Goal: Information Seeking & Learning: Check status

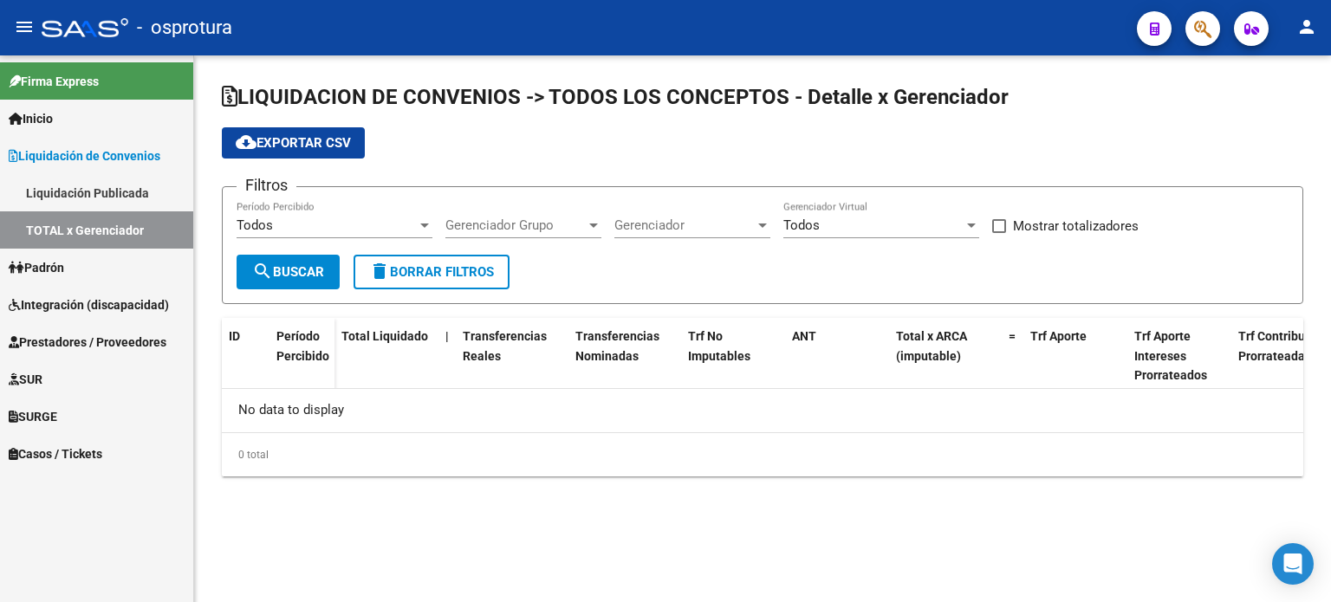
checkbox input "true"
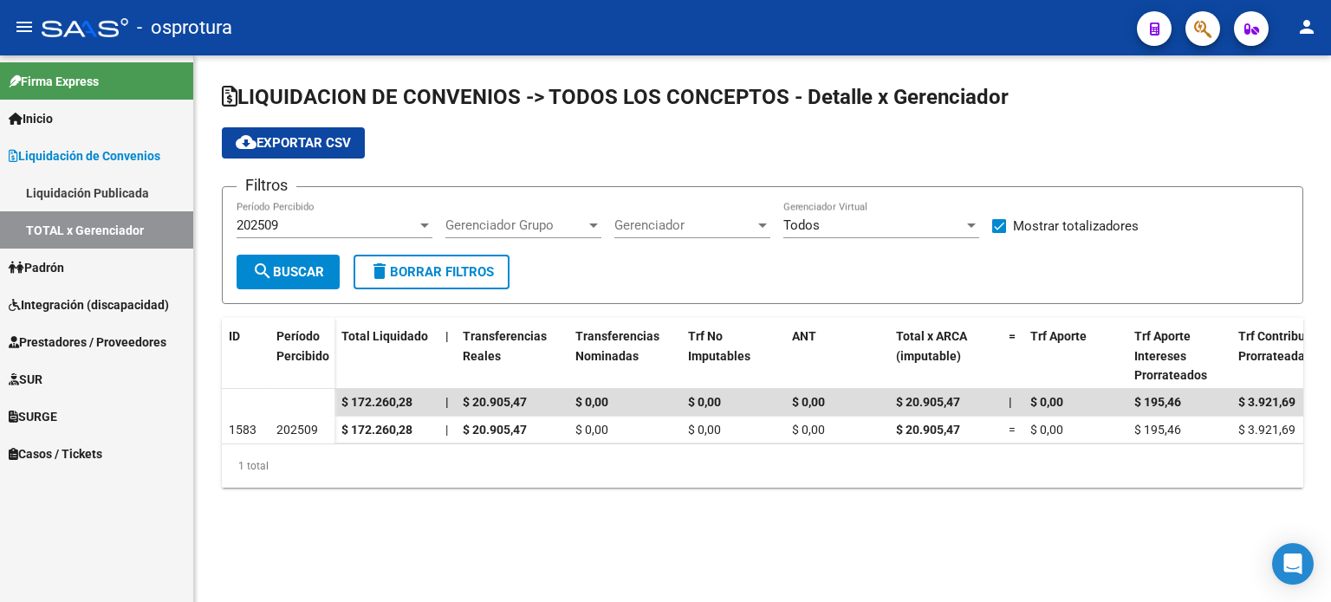
click at [369, 211] on div "202509 Período Percibido" at bounding box center [335, 219] width 196 height 37
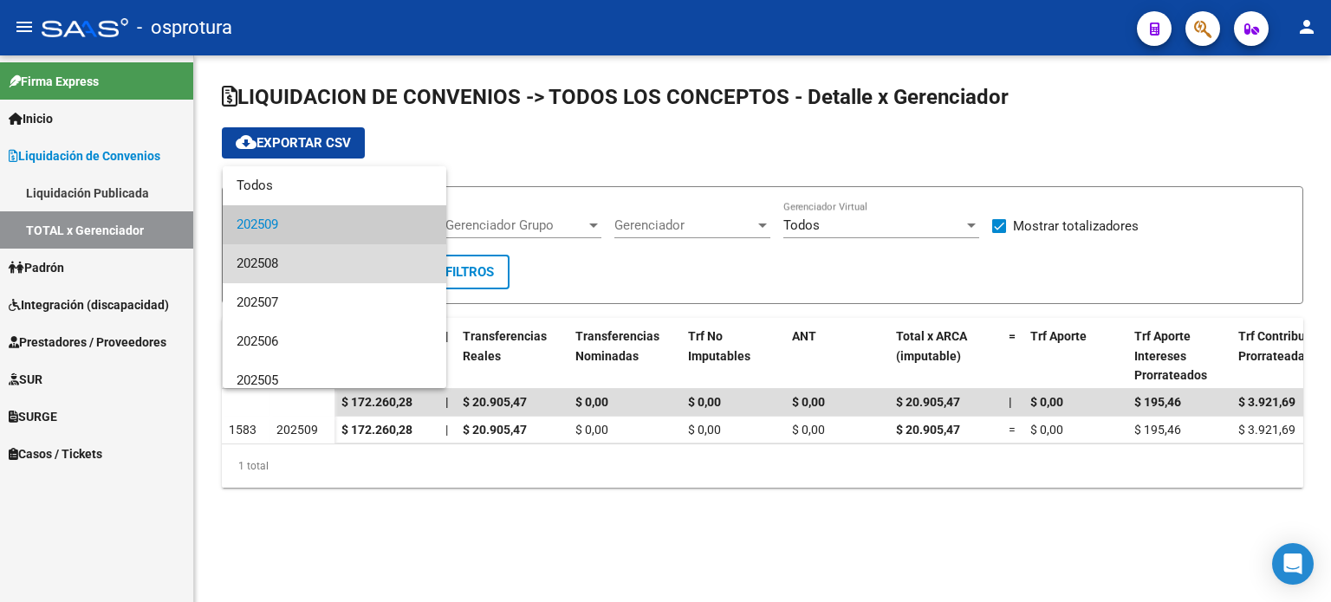
click at [360, 255] on span "202508" at bounding box center [335, 263] width 196 height 39
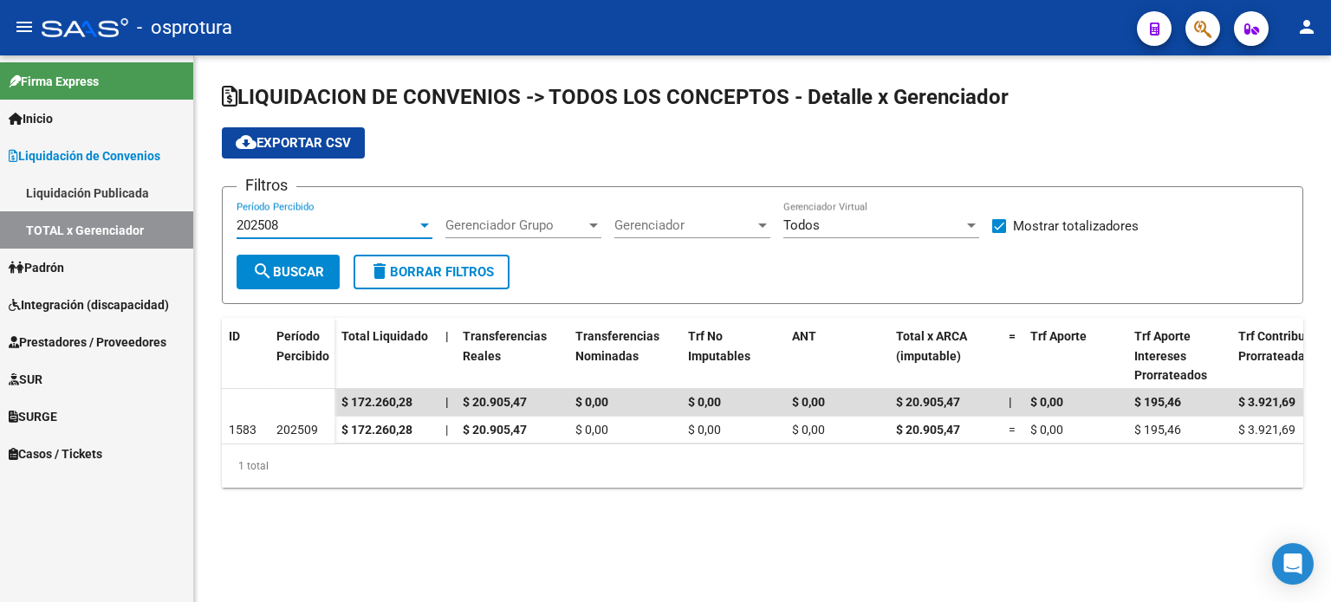
click at [335, 266] on button "search Buscar" at bounding box center [288, 272] width 103 height 35
click at [373, 225] on div "202508" at bounding box center [327, 226] width 180 height 16
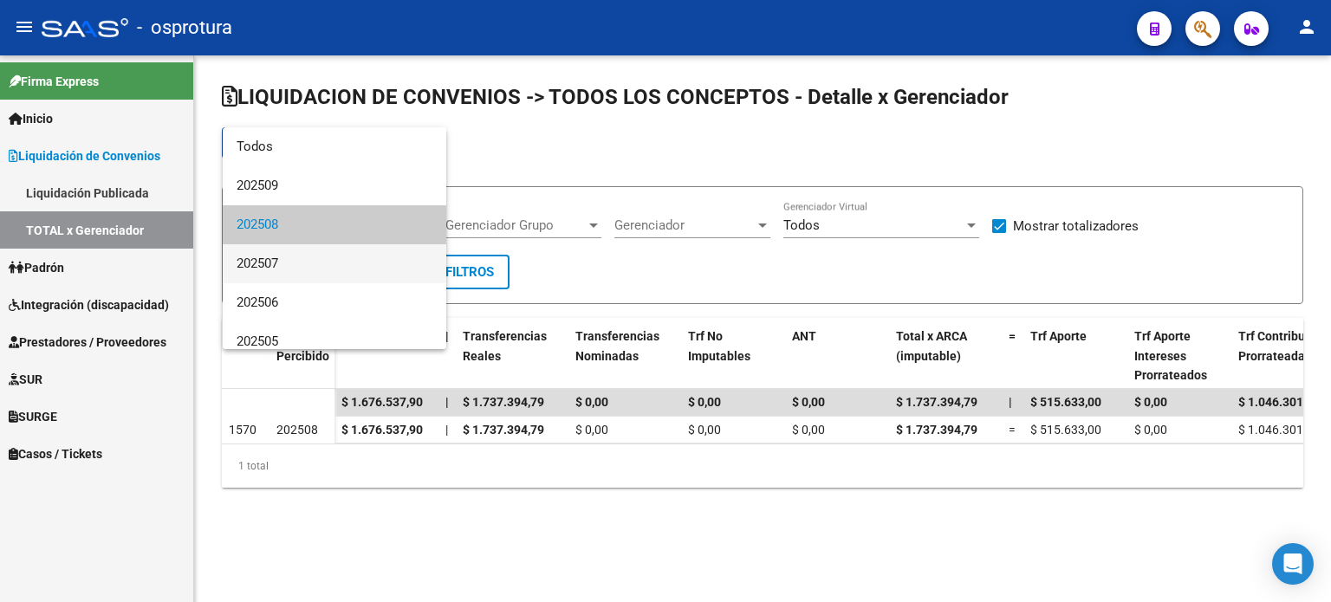
click at [361, 276] on span "202507" at bounding box center [335, 263] width 196 height 39
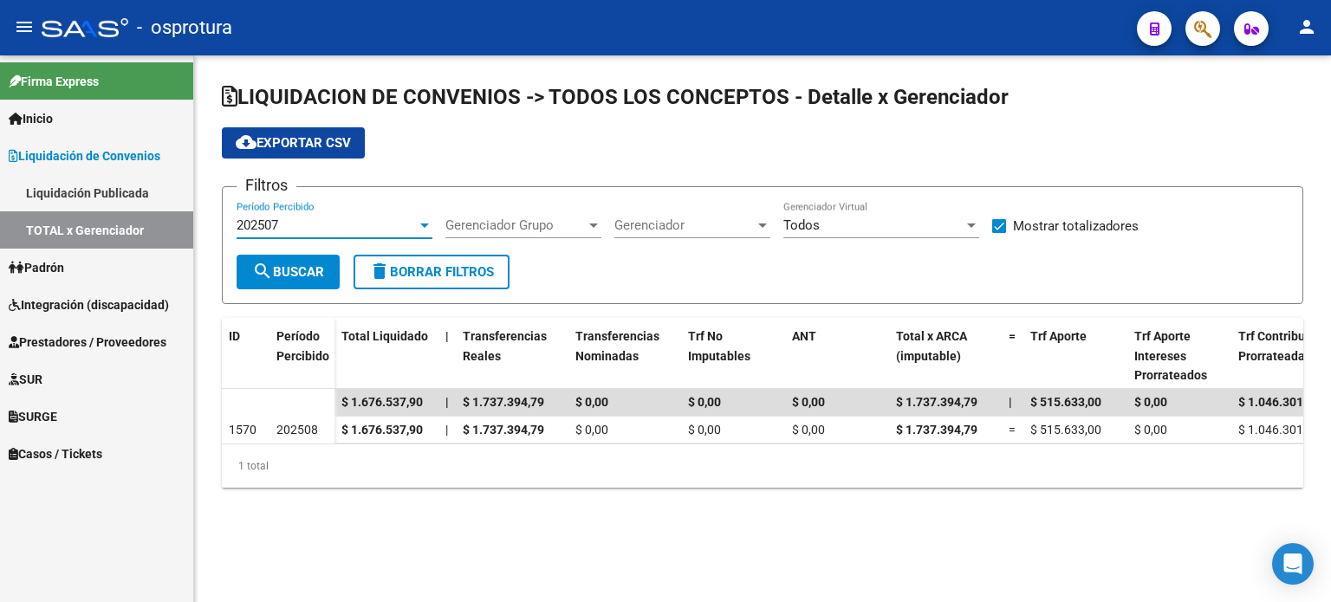
click at [360, 212] on div "202507 Período Percibido" at bounding box center [335, 219] width 196 height 37
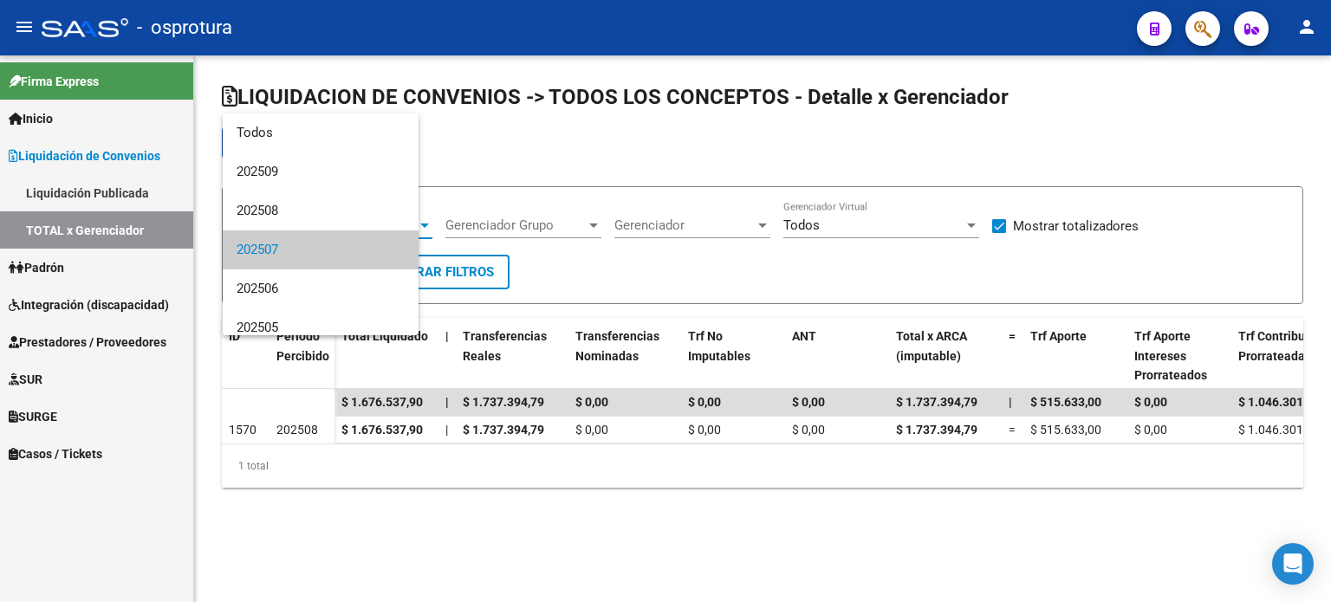
scroll to position [25, 0]
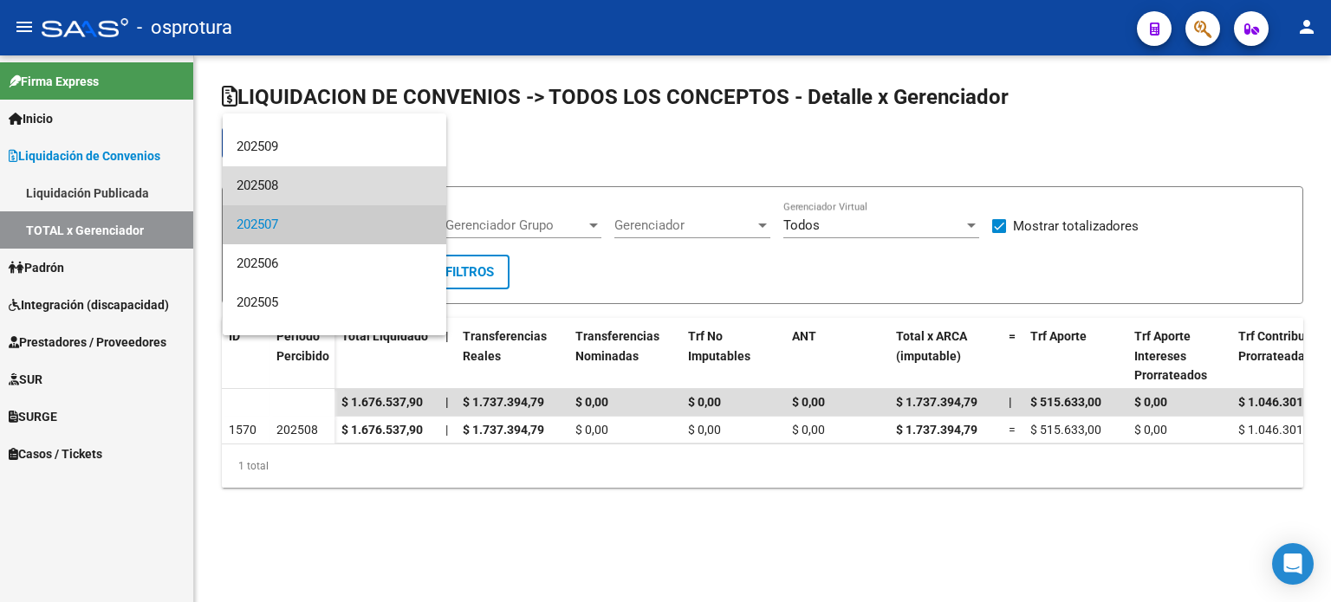
click at [345, 169] on span "202508" at bounding box center [335, 185] width 196 height 39
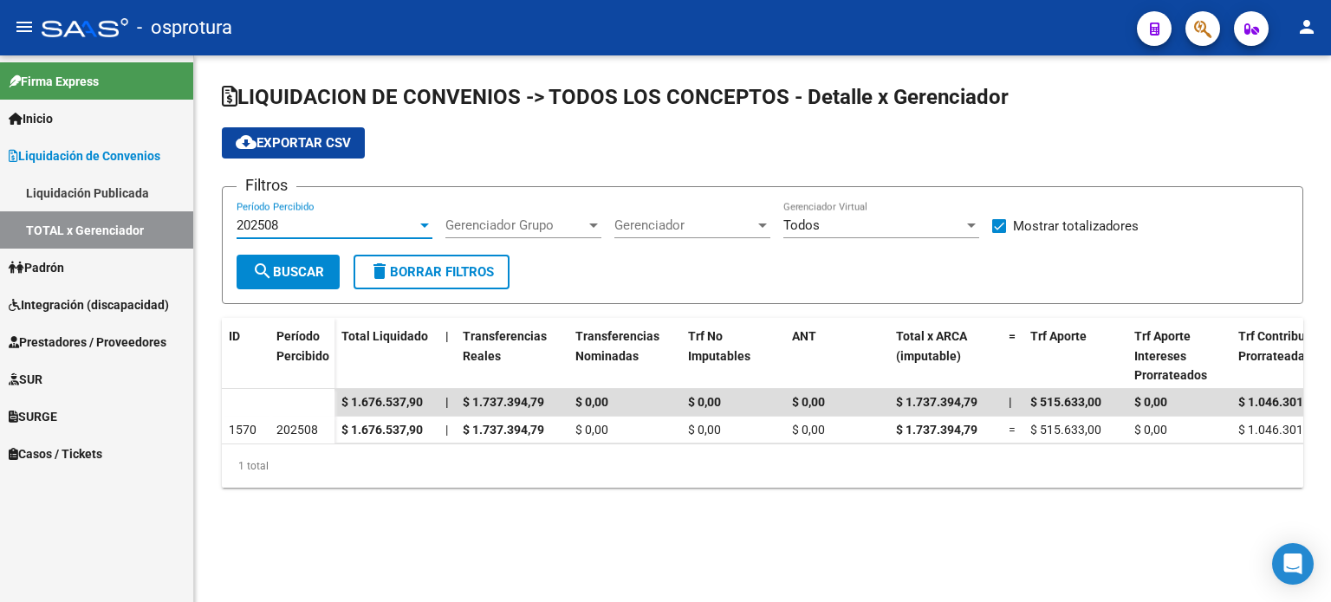
click at [300, 272] on span "search Buscar" at bounding box center [288, 272] width 72 height 16
click at [346, 218] on div "202508" at bounding box center [327, 226] width 180 height 16
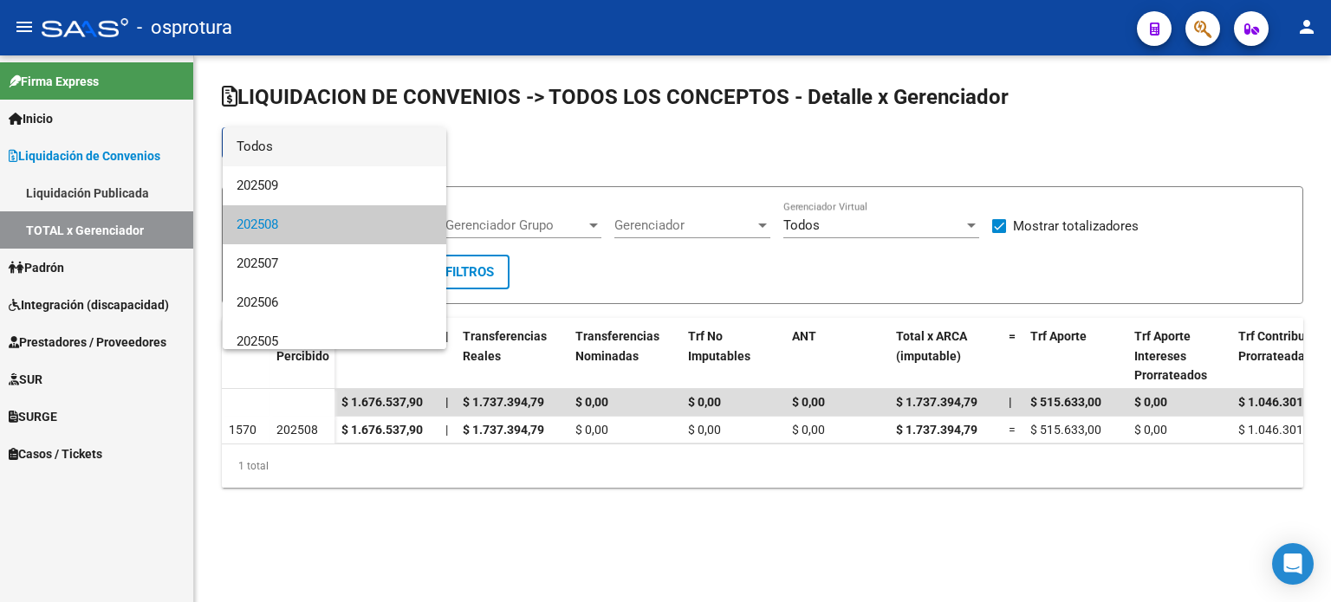
click at [342, 161] on span "Todos" at bounding box center [335, 146] width 196 height 39
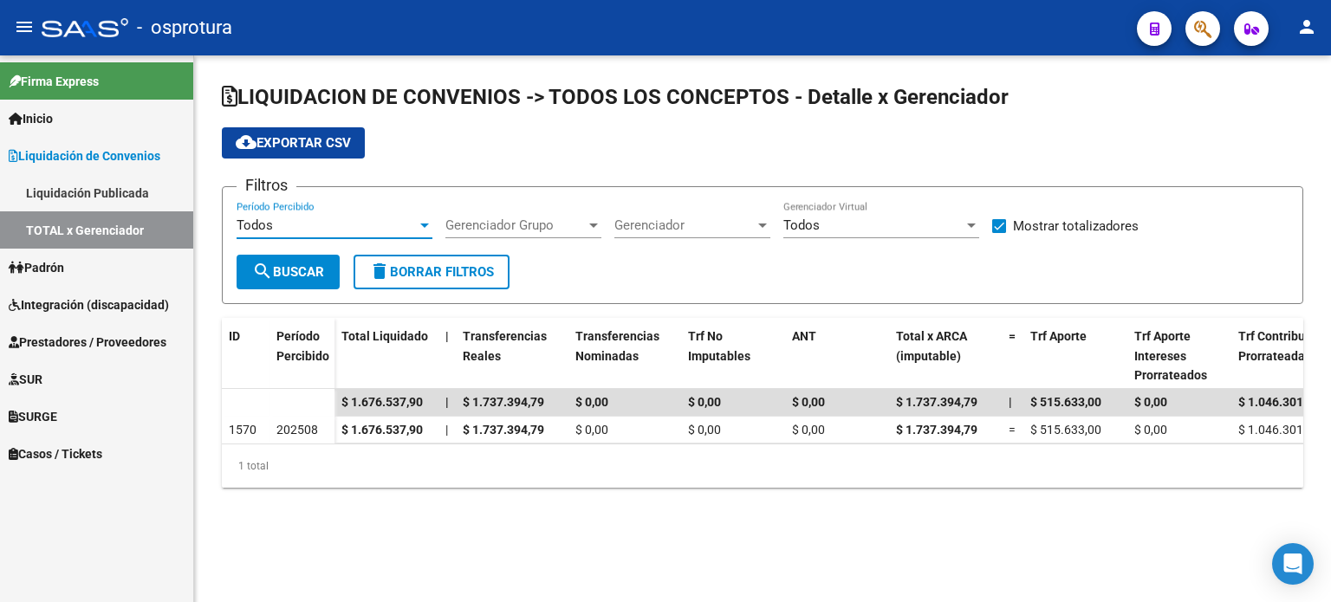
click at [326, 198] on form "Filtros Todos Período Percibido Gerenciador Grupo Gerenciador Grupo Gerenciador…" at bounding box center [762, 245] width 1081 height 118
click at [321, 220] on div "Todos" at bounding box center [327, 226] width 180 height 16
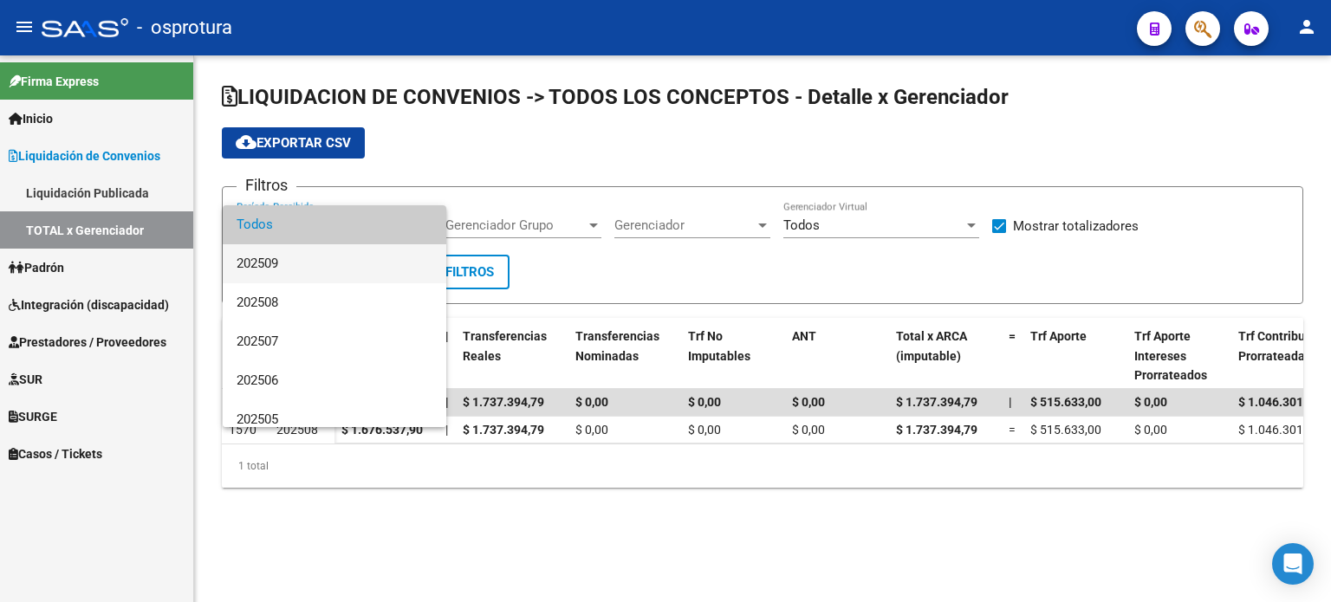
click at [308, 269] on span "202509" at bounding box center [335, 263] width 196 height 39
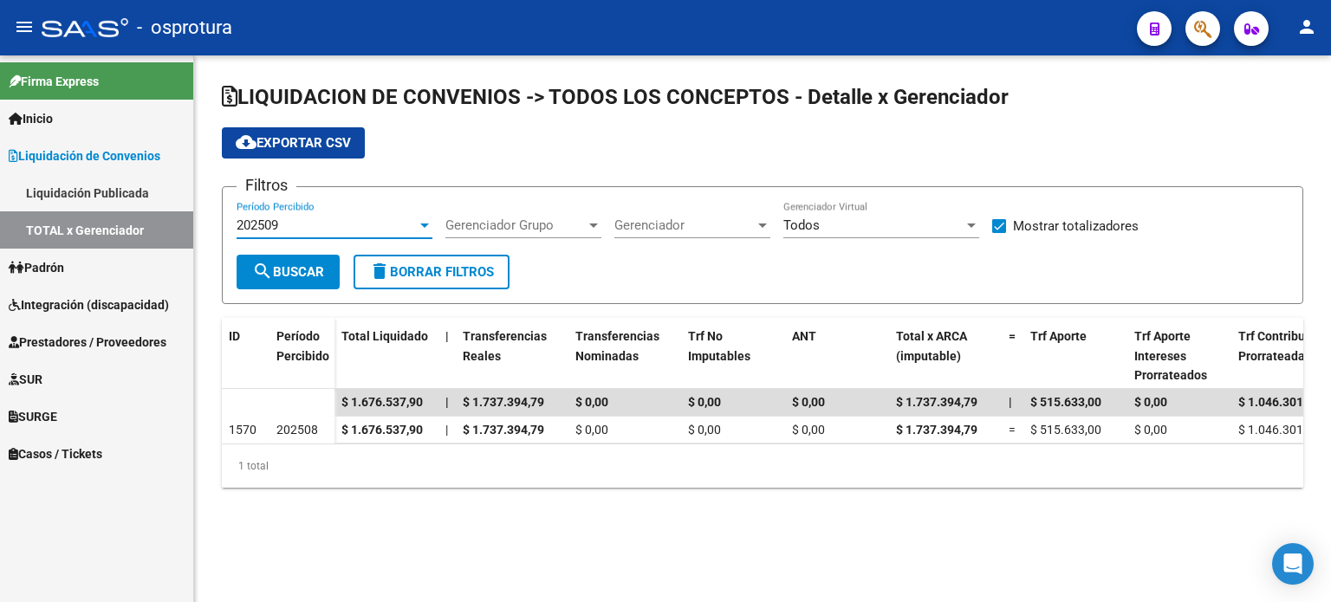
click at [308, 271] on span "search Buscar" at bounding box center [288, 272] width 72 height 16
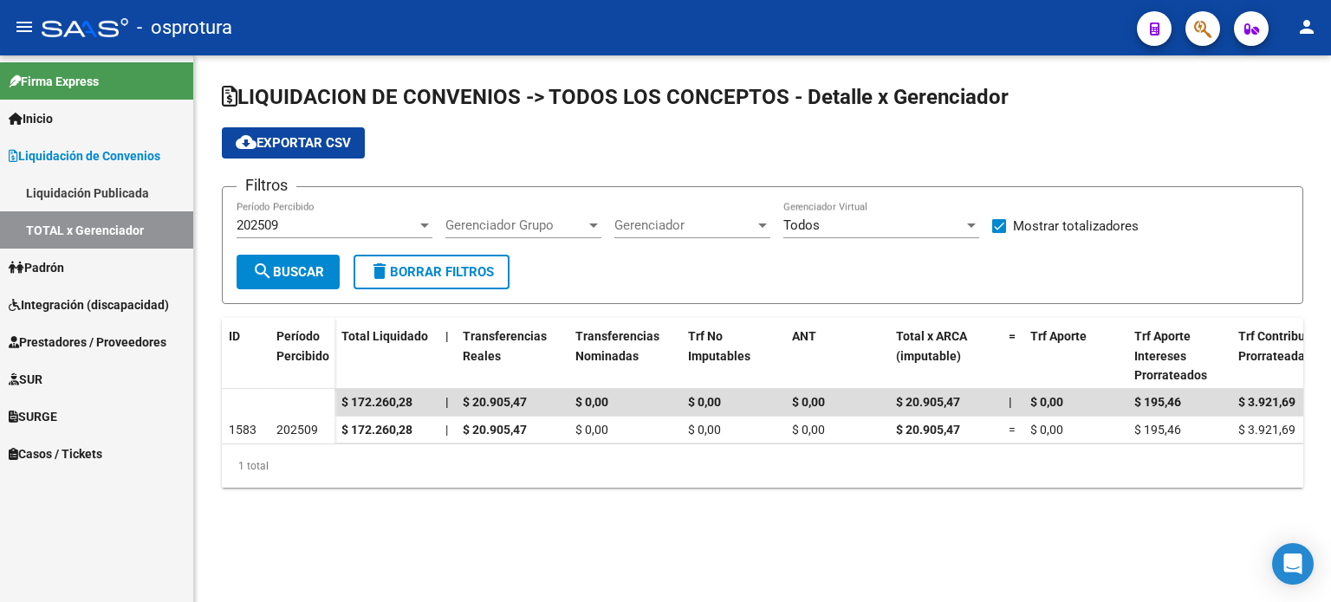
click at [329, 241] on div "202509 Período Percibido" at bounding box center [335, 228] width 196 height 54
click at [334, 225] on div "202509" at bounding box center [327, 226] width 180 height 16
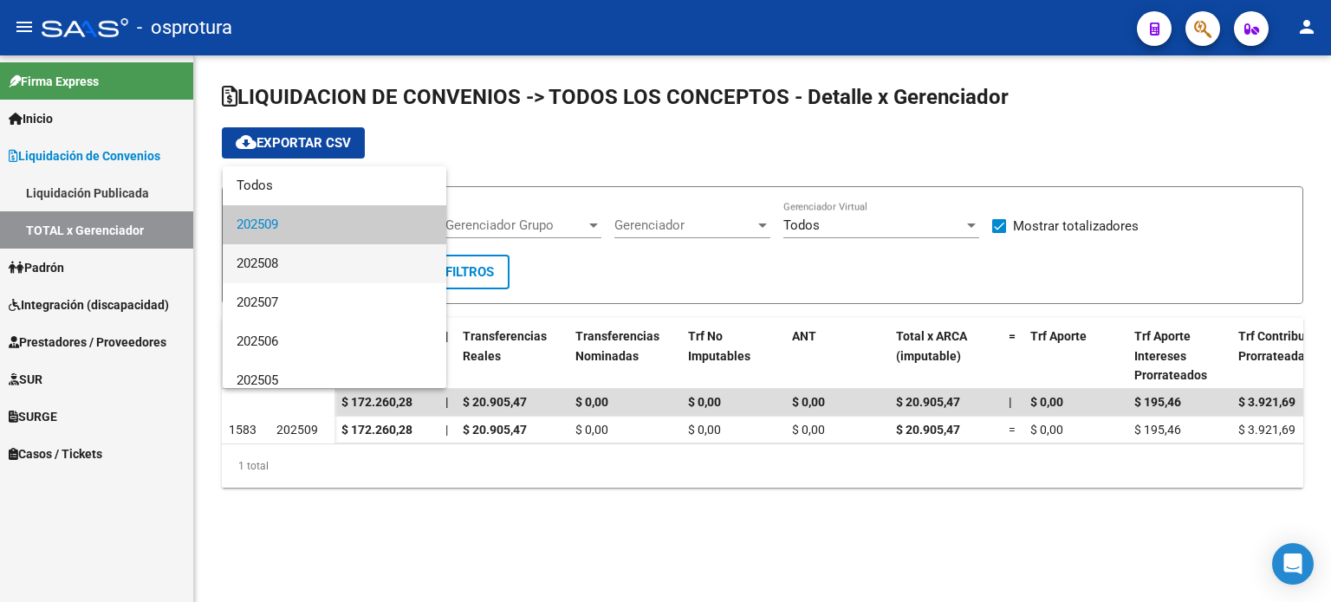
click at [321, 257] on span "202508" at bounding box center [335, 263] width 196 height 39
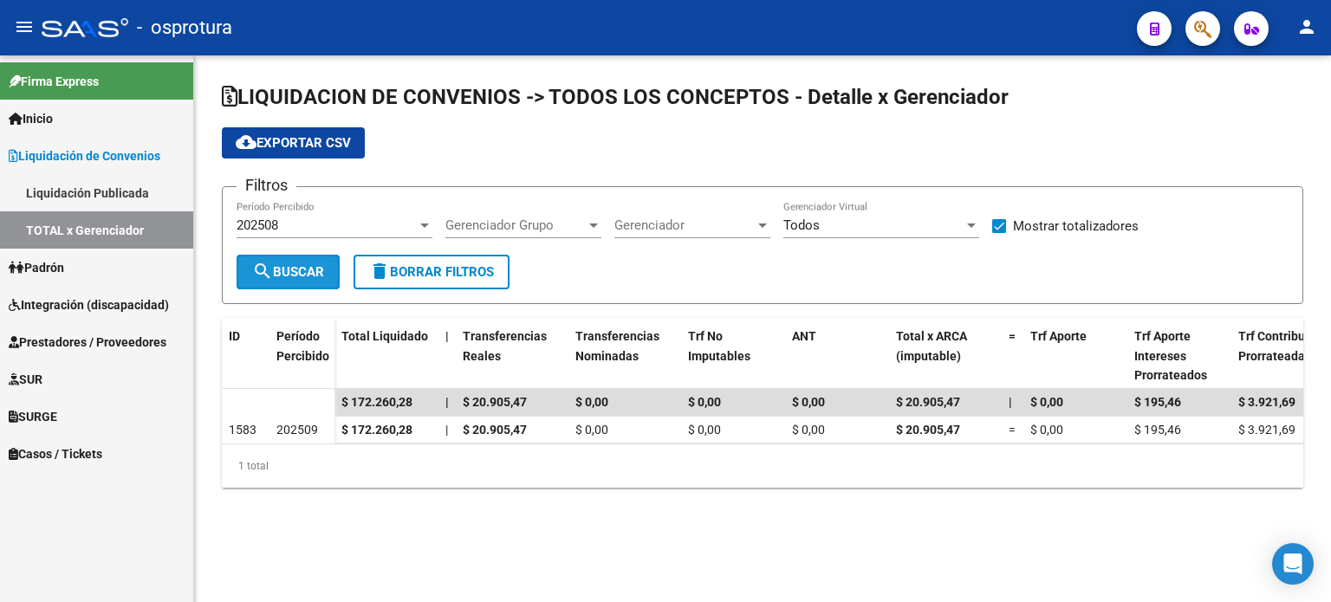
click at [313, 275] on span "search Buscar" at bounding box center [288, 272] width 72 height 16
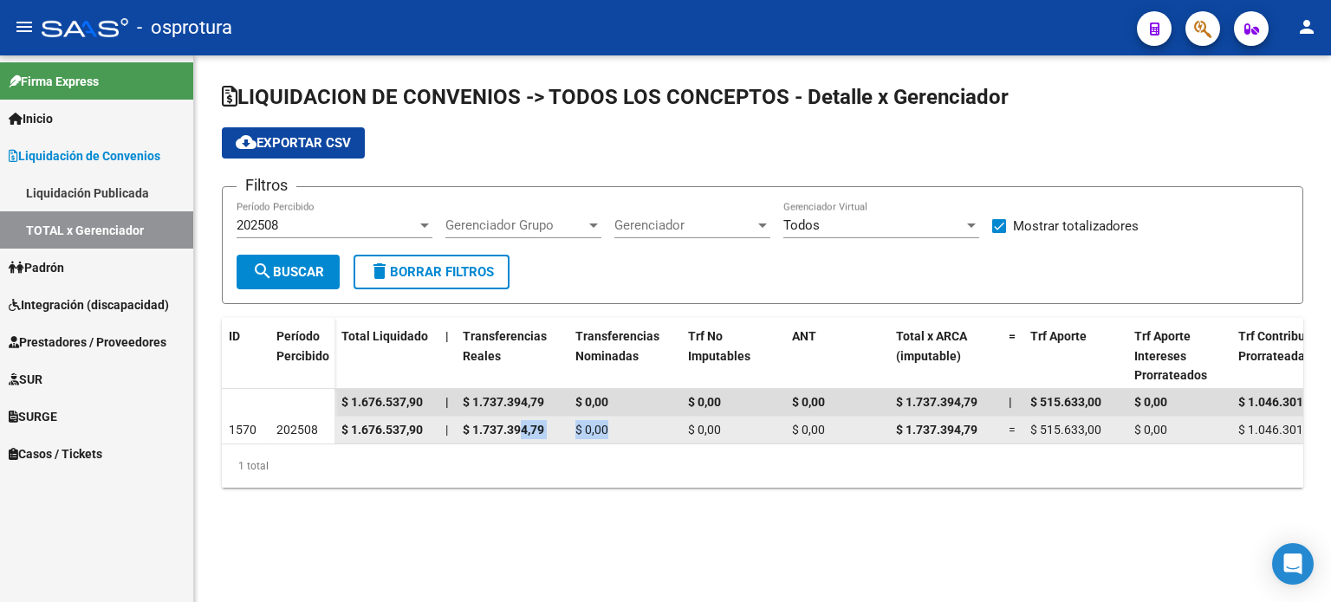
drag, startPoint x: 518, startPoint y: 438, endPoint x: 694, endPoint y: 440, distance: 175.9
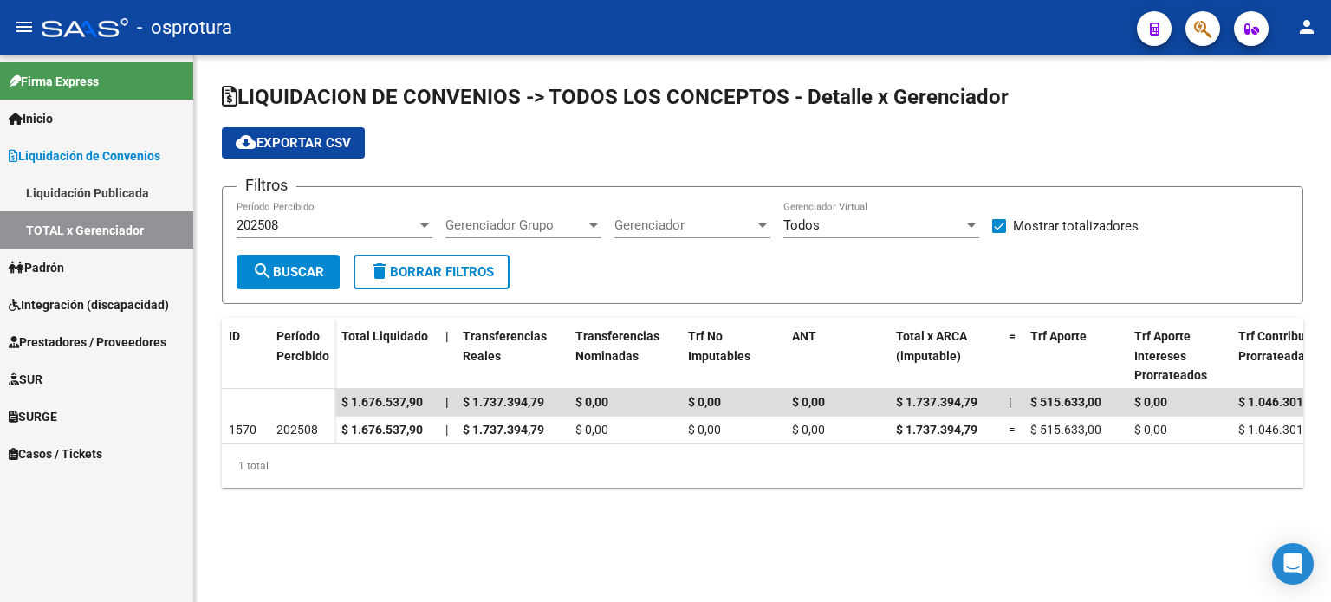
click at [634, 471] on div "1 total" at bounding box center [762, 466] width 1081 height 43
click at [627, 456] on div "1 total" at bounding box center [762, 466] width 1081 height 43
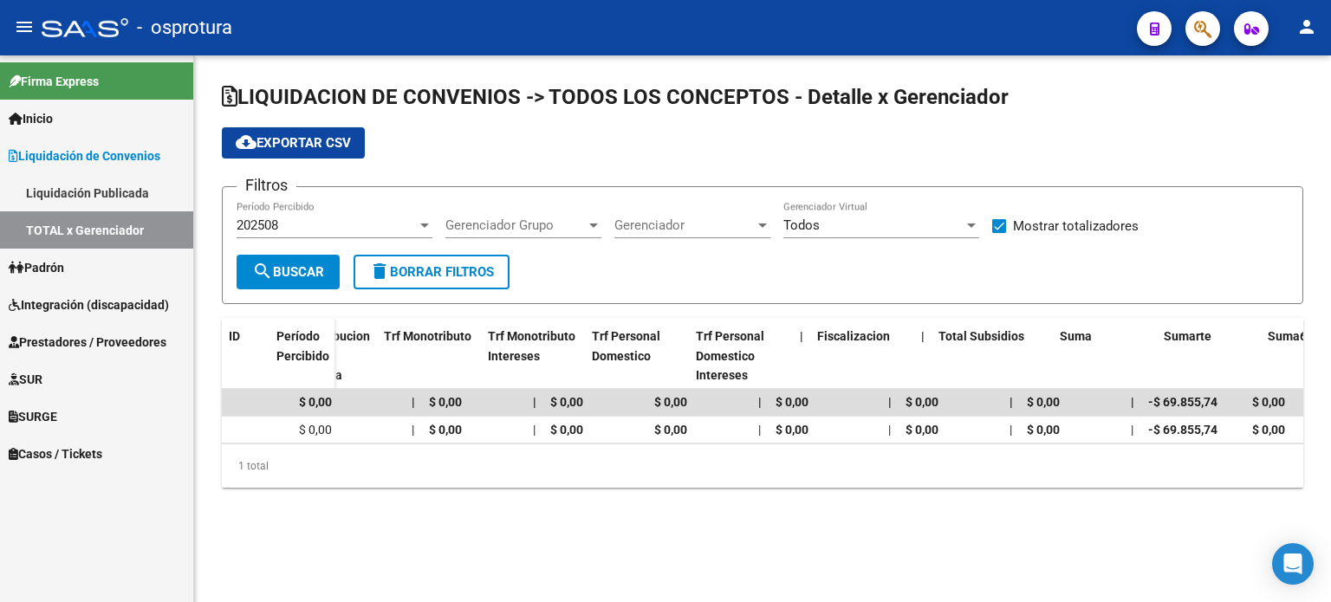
scroll to position [0, 971]
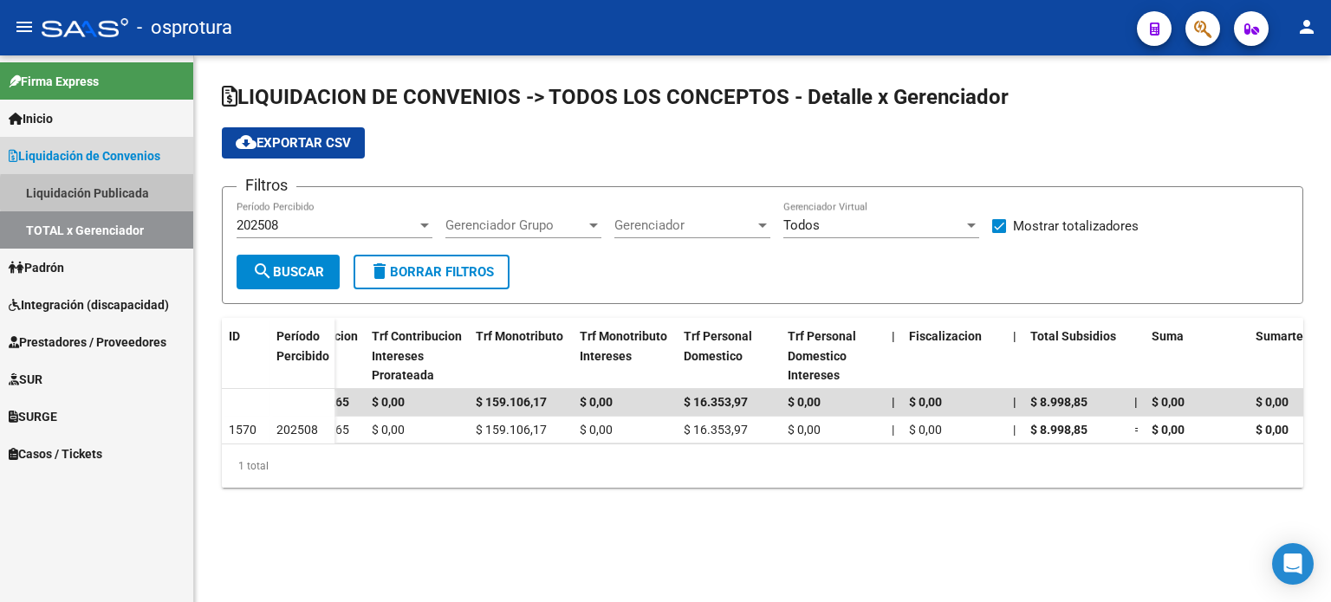
click at [152, 193] on link "Liquidación Publicada" at bounding box center [96, 192] width 193 height 37
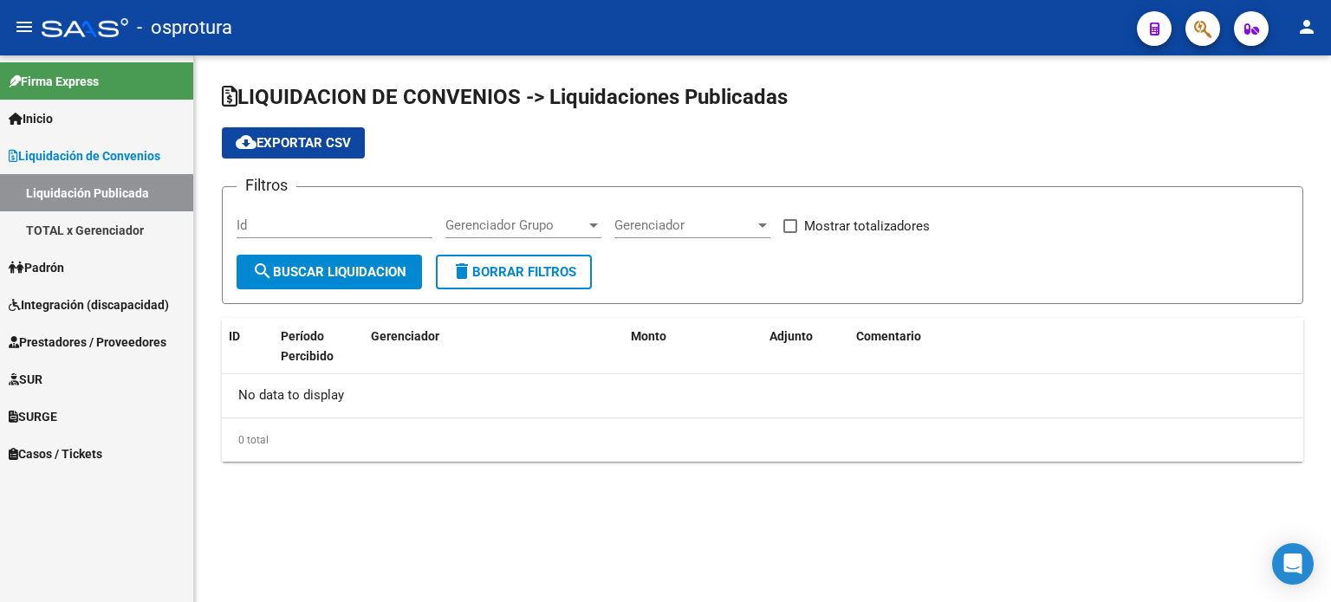
checkbox input "true"
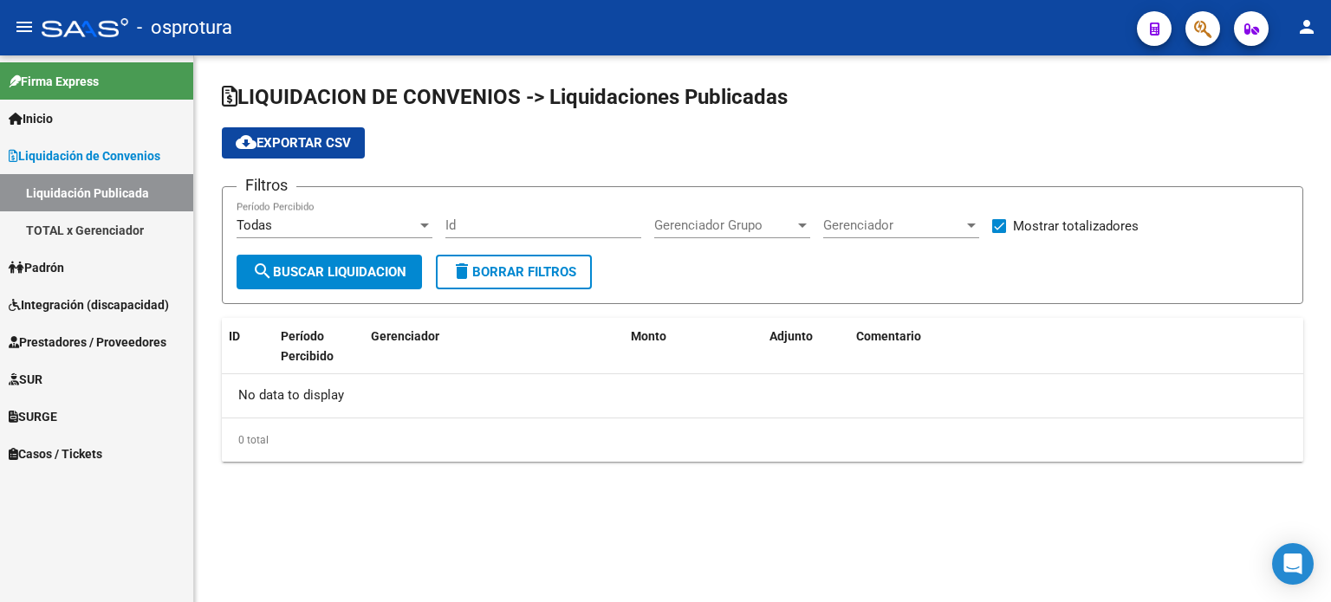
click at [343, 211] on div "Todas Período Percibido" at bounding box center [335, 219] width 196 height 37
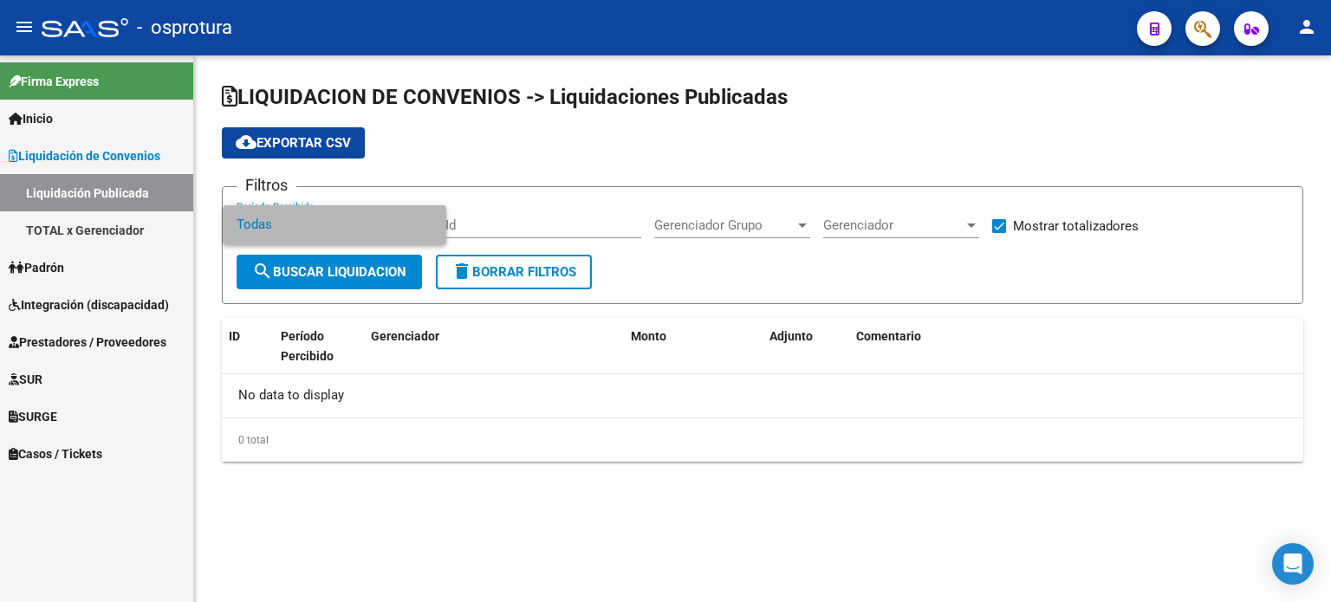
click at [341, 228] on span "Todas" at bounding box center [335, 224] width 196 height 39
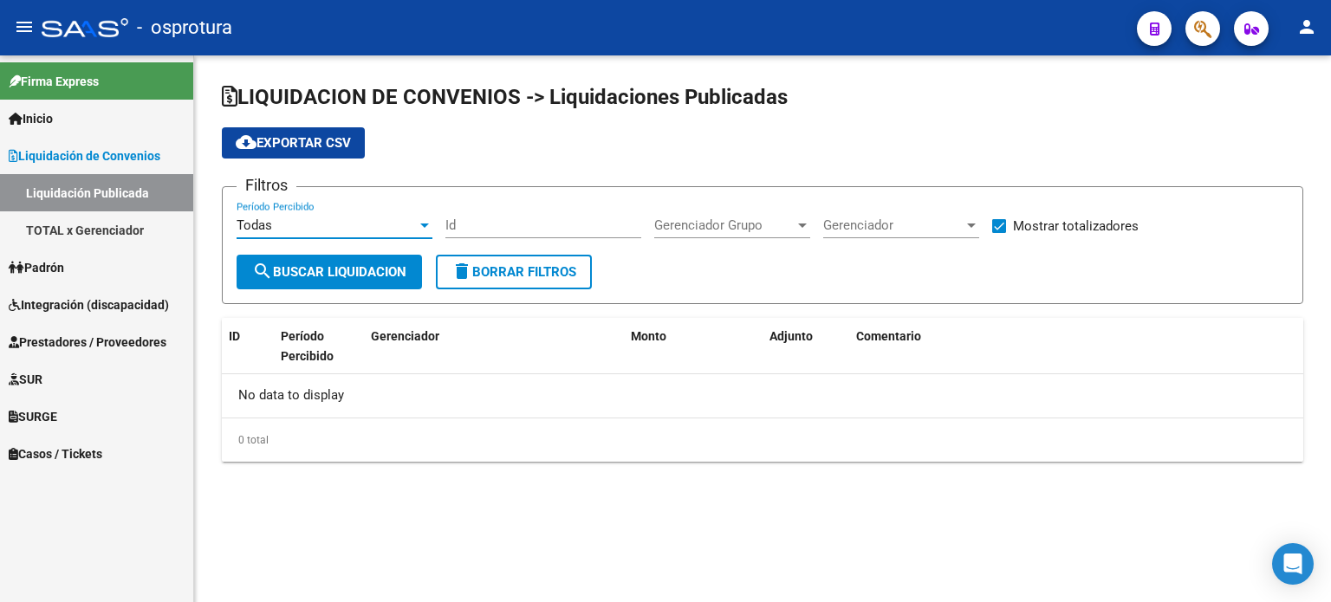
click at [341, 228] on div "Todas" at bounding box center [327, 226] width 180 height 16
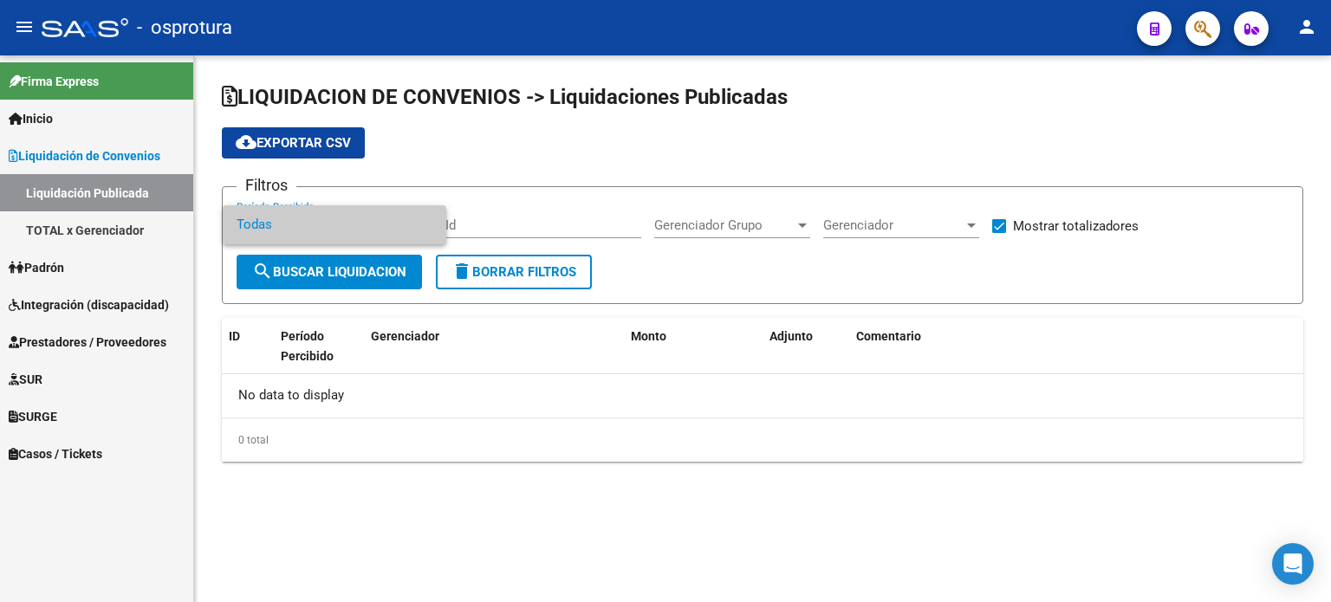
click at [340, 266] on div at bounding box center [665, 301] width 1331 height 602
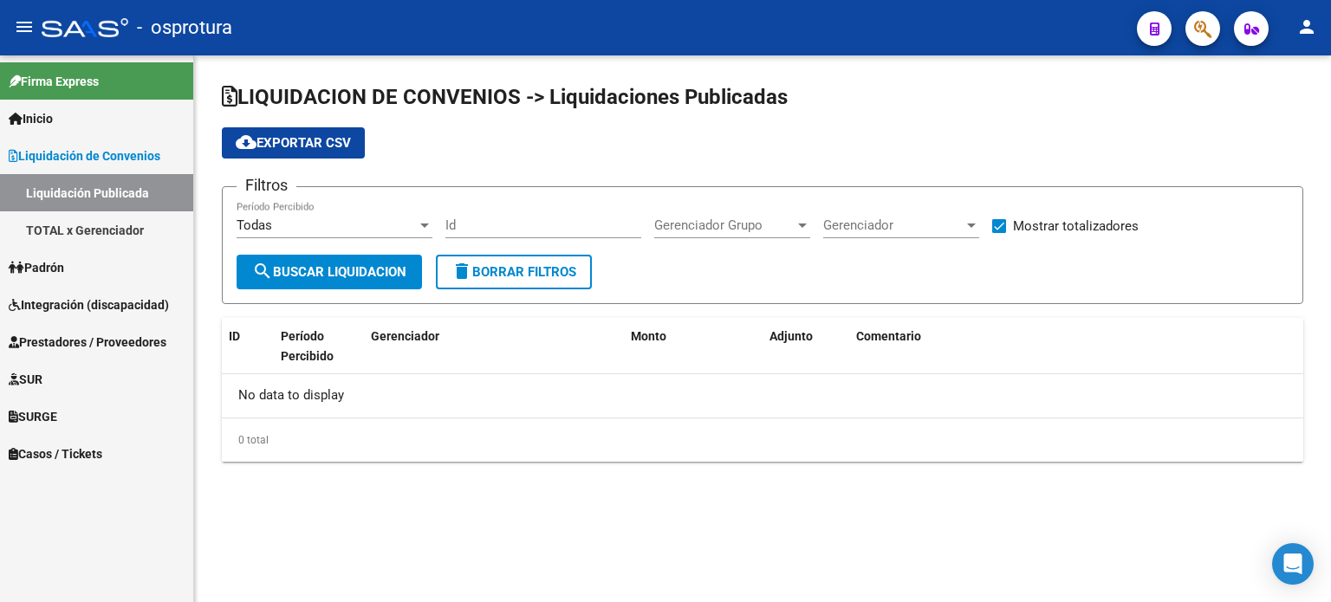
click at [340, 266] on span "search Buscar Liquidacion" at bounding box center [329, 272] width 154 height 16
click at [354, 231] on div "Todas" at bounding box center [327, 226] width 180 height 16
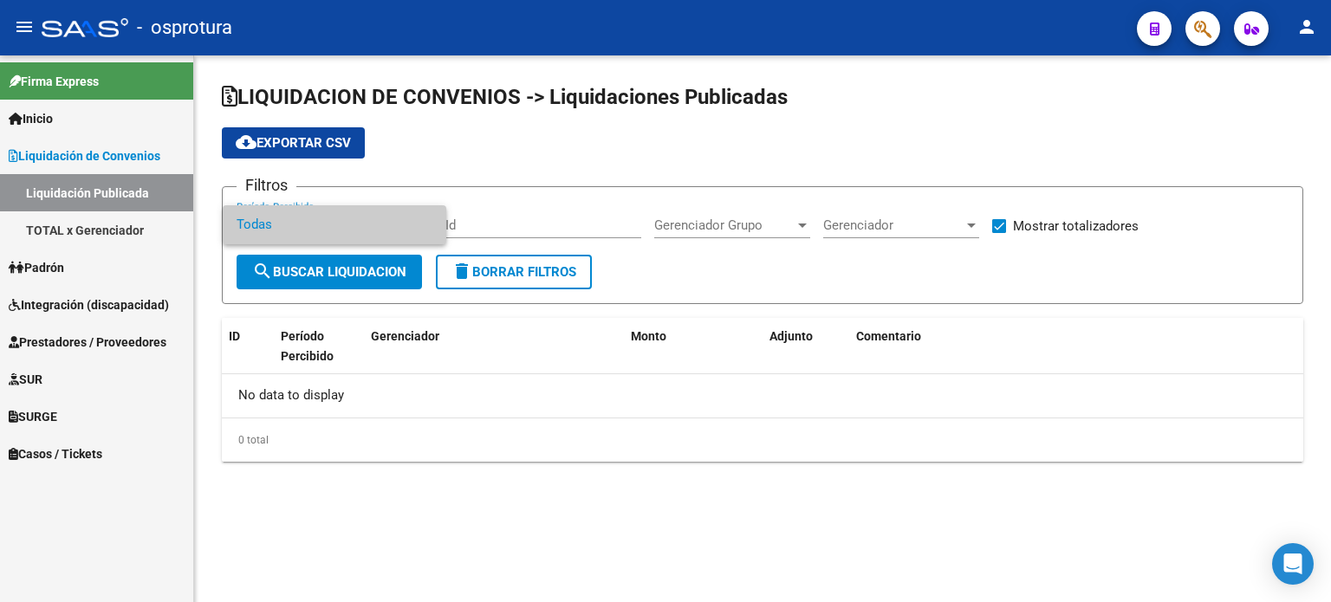
click at [354, 231] on span "Todas" at bounding box center [335, 224] width 196 height 39
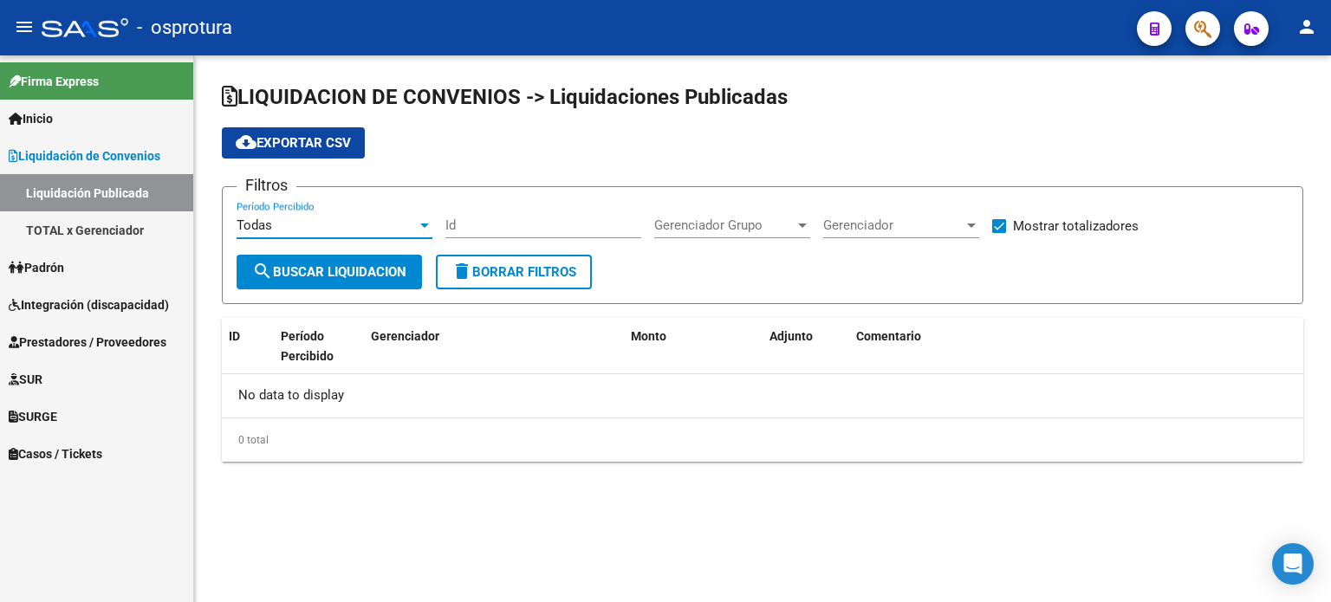
click at [170, 226] on link "TOTAL x Gerenciador" at bounding box center [96, 229] width 193 height 37
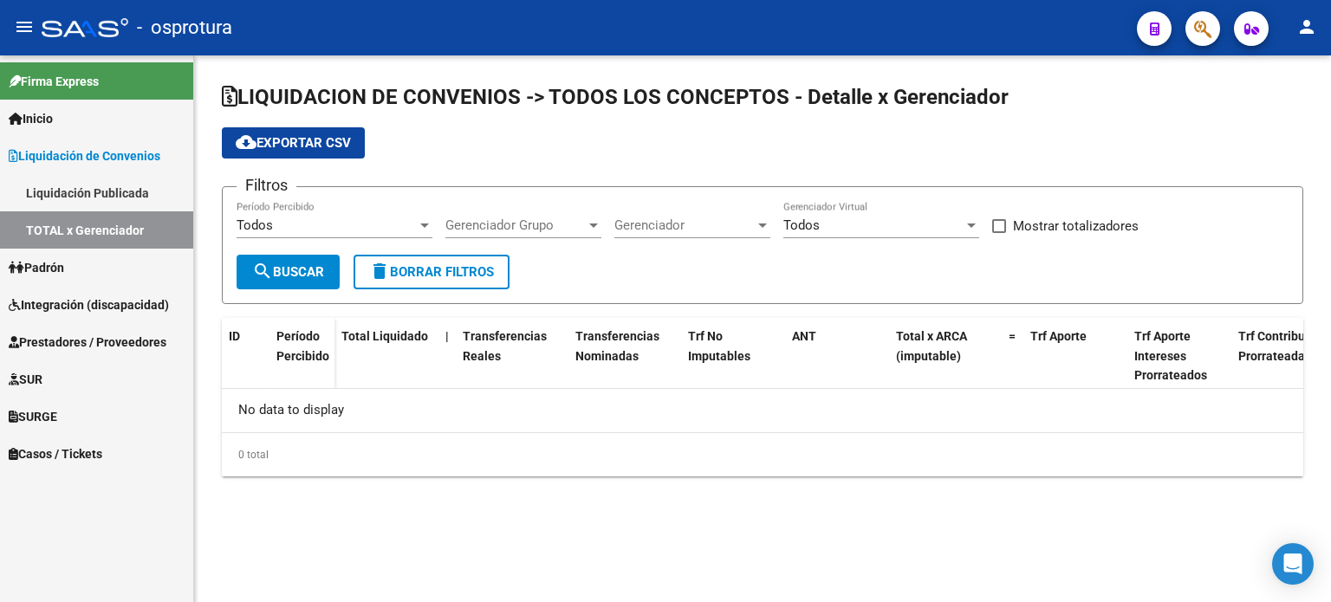
checkbox input "true"
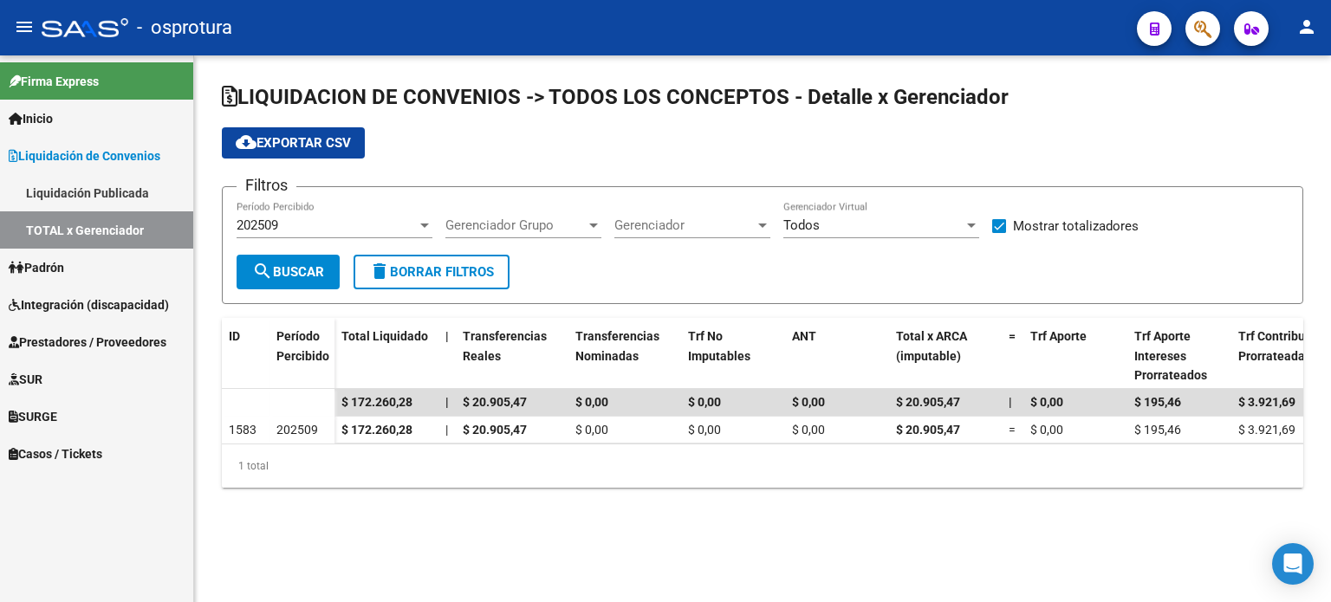
click at [310, 224] on div "202509" at bounding box center [327, 226] width 180 height 16
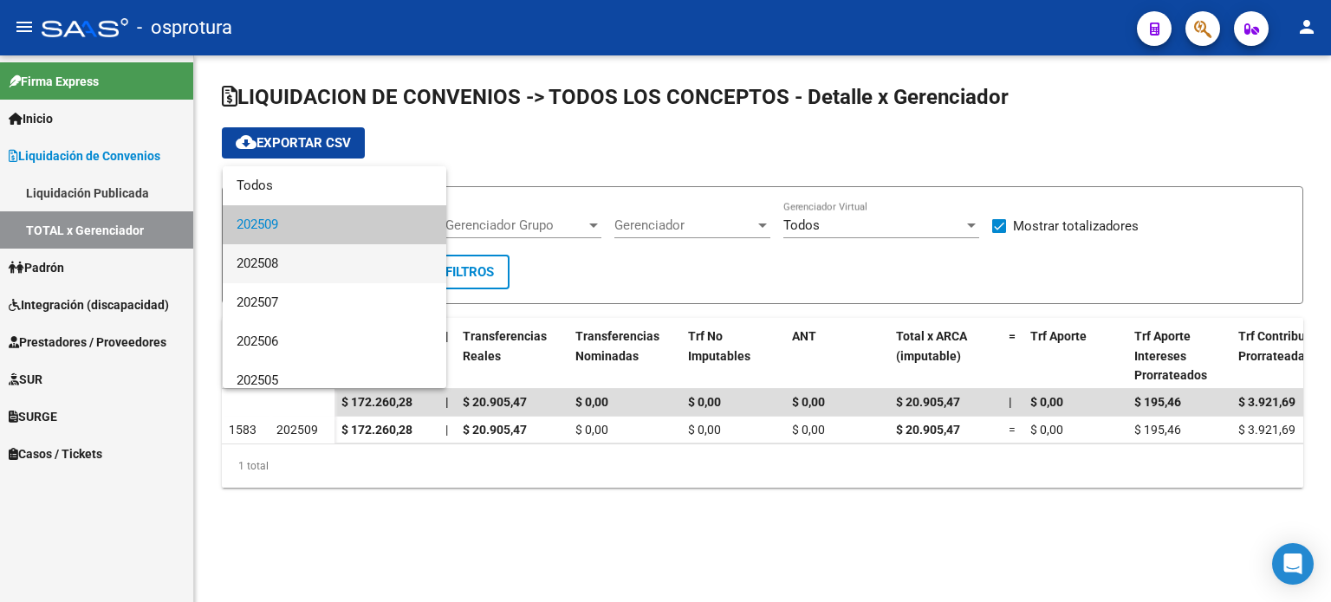
click at [305, 255] on span "202508" at bounding box center [335, 263] width 196 height 39
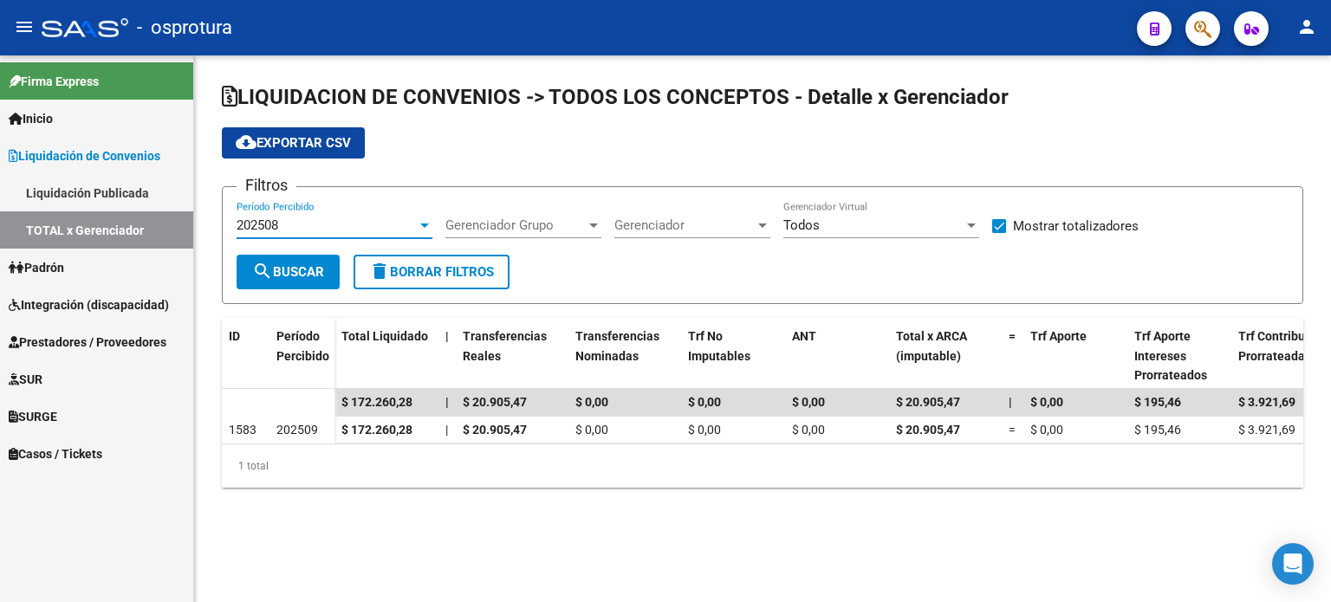
click at [296, 267] on span "search Buscar" at bounding box center [288, 272] width 72 height 16
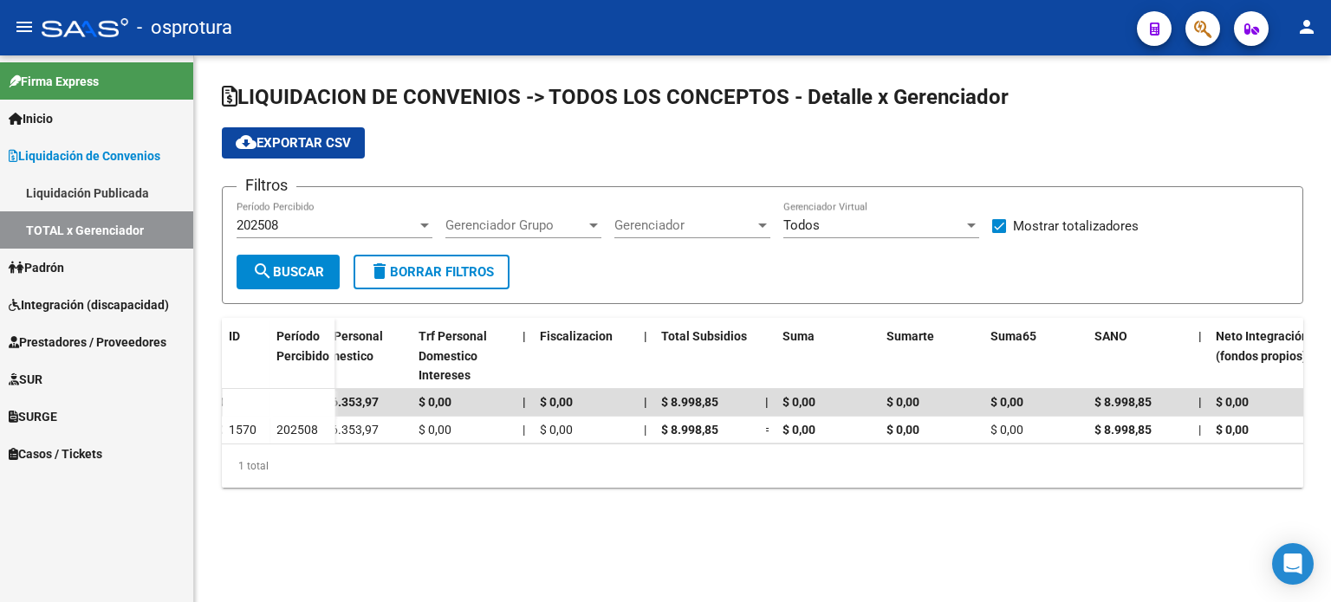
scroll to position [0, 1321]
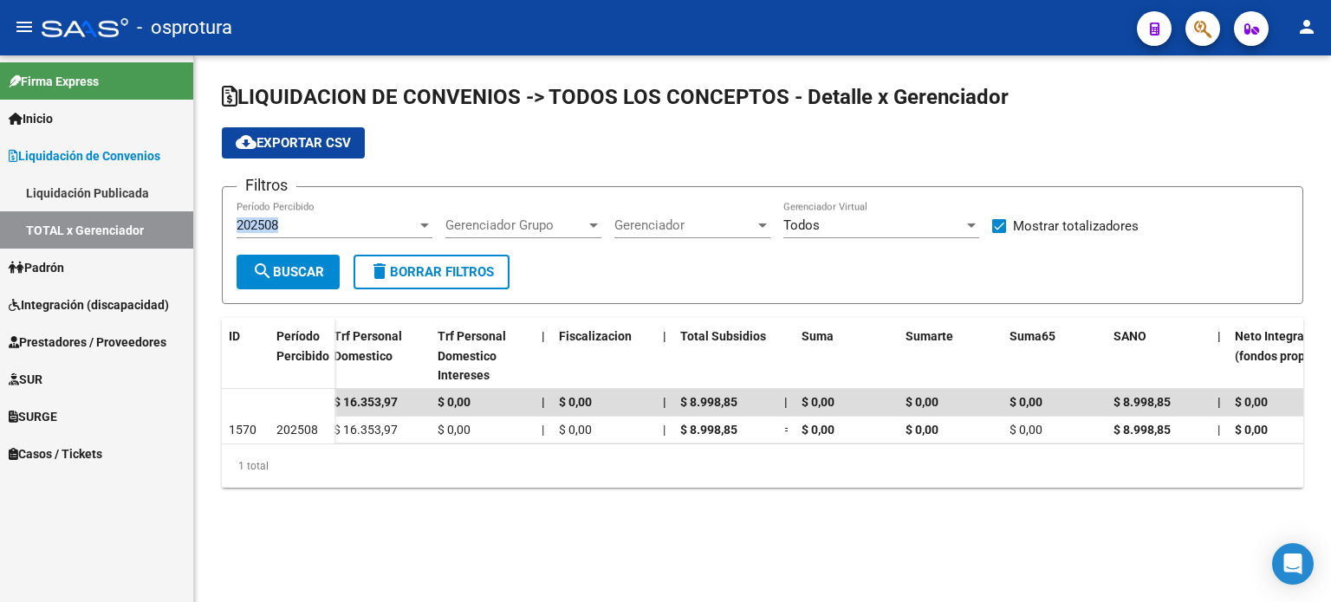
click at [325, 216] on div "202508 Período Percibido" at bounding box center [335, 219] width 196 height 37
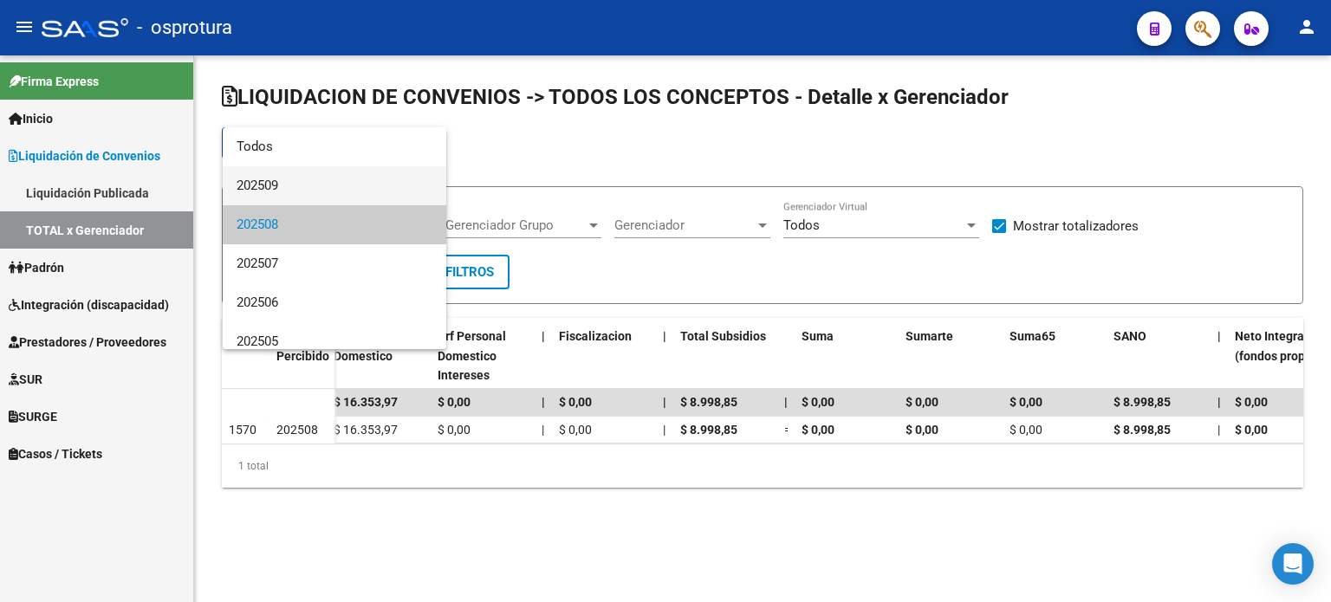
click at [321, 200] on span "202509" at bounding box center [335, 185] width 196 height 39
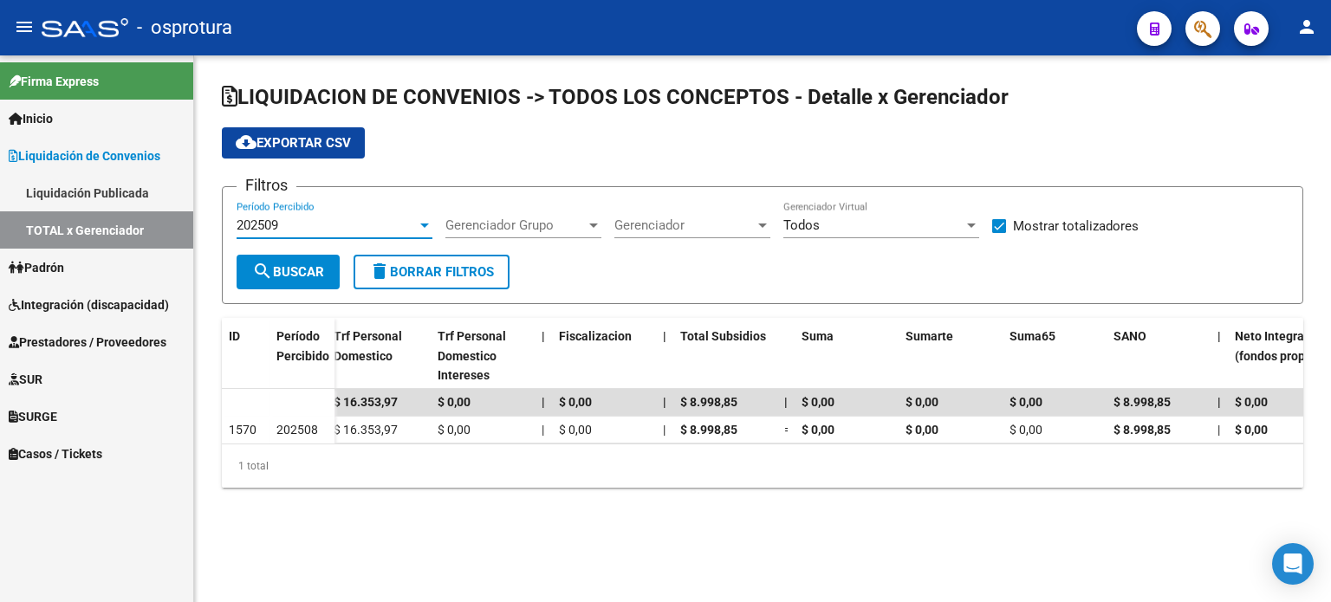
click at [305, 269] on span "search Buscar" at bounding box center [288, 272] width 72 height 16
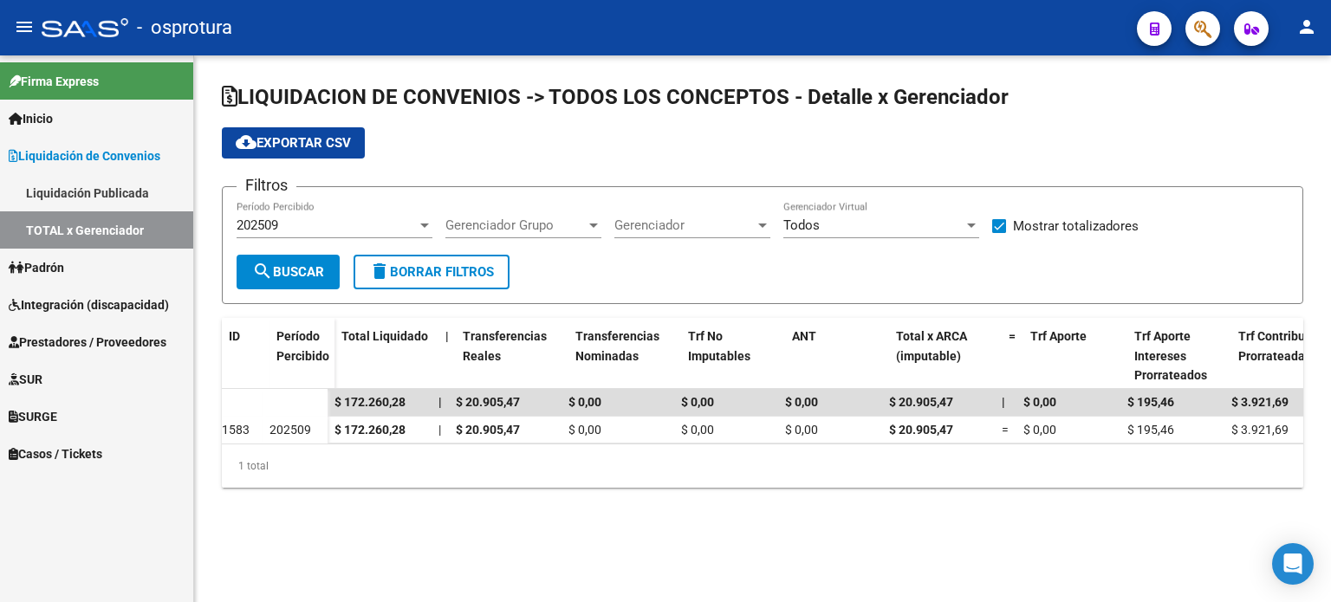
scroll to position [0, 0]
click at [343, 231] on div "202509 Período Percibido" at bounding box center [335, 219] width 196 height 37
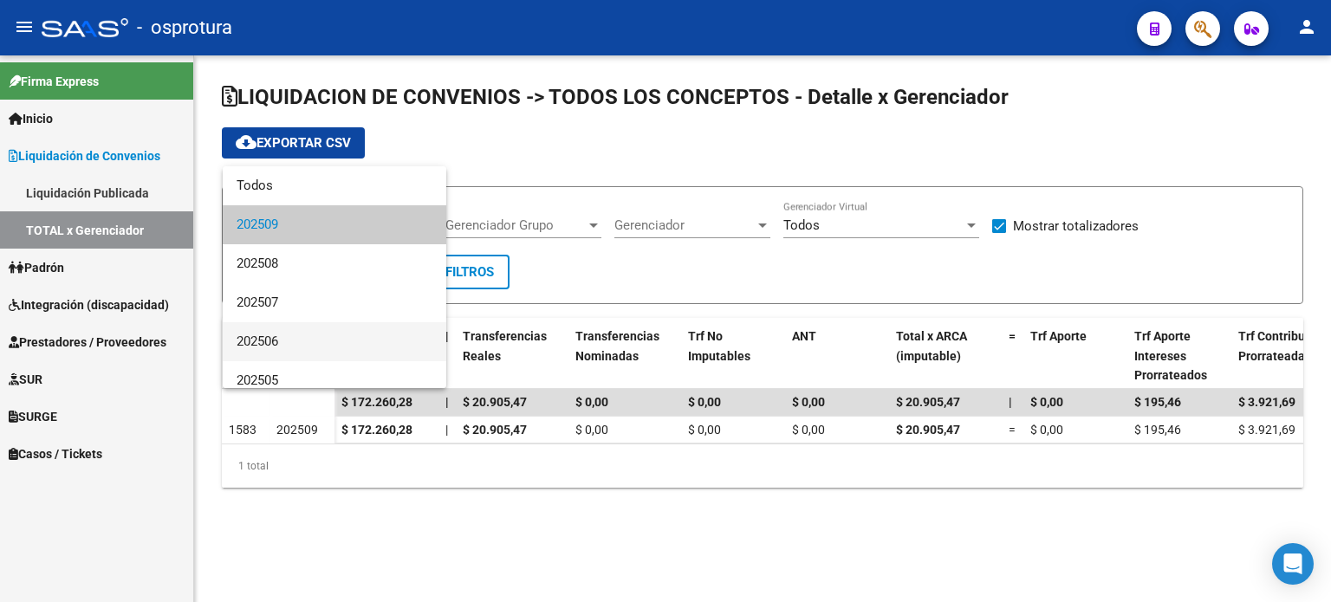
click at [321, 327] on span "202506" at bounding box center [335, 341] width 196 height 39
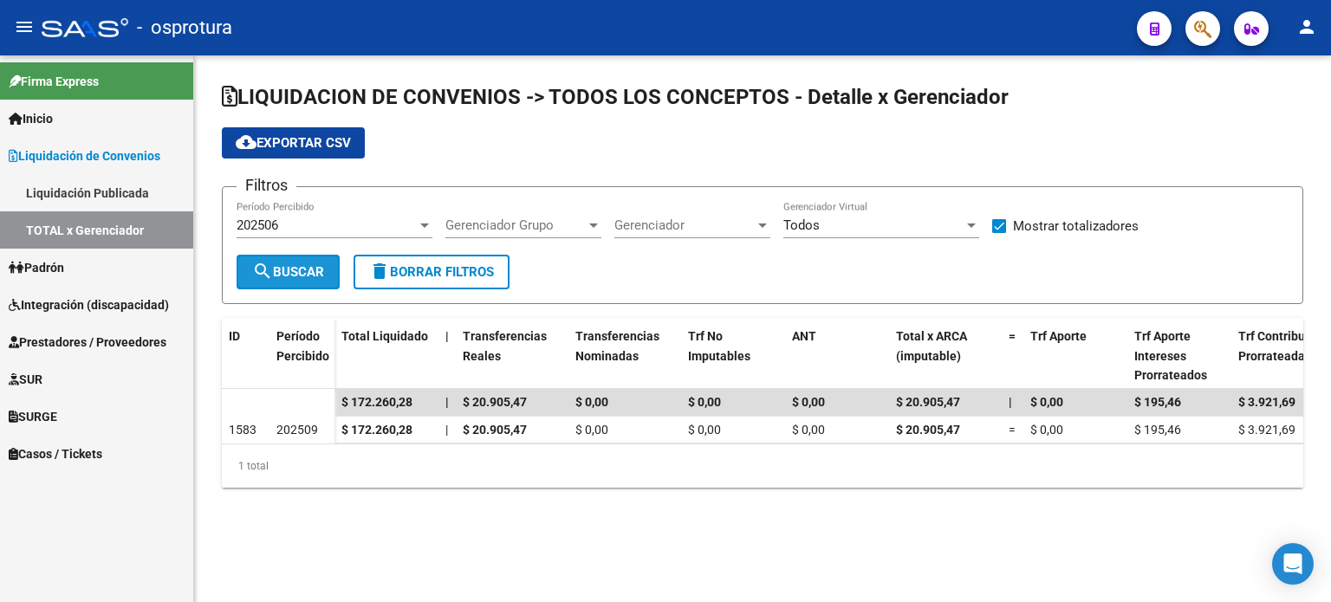
click at [322, 279] on button "search Buscar" at bounding box center [288, 272] width 103 height 35
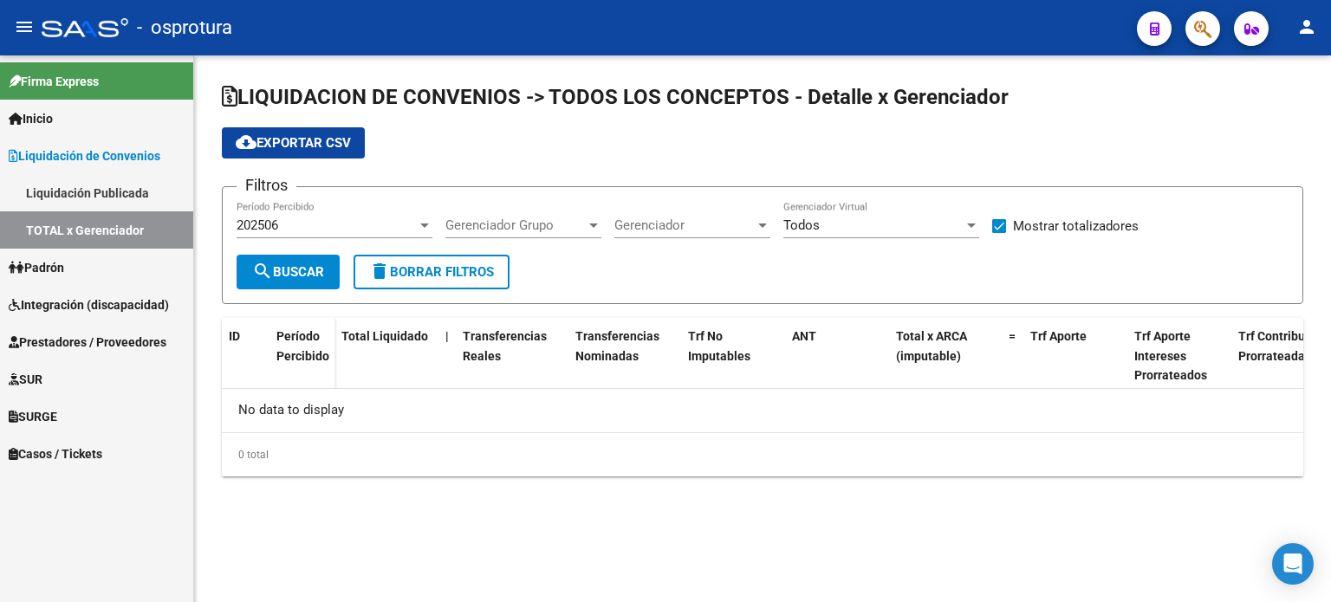
click at [324, 231] on div "202506" at bounding box center [327, 226] width 180 height 16
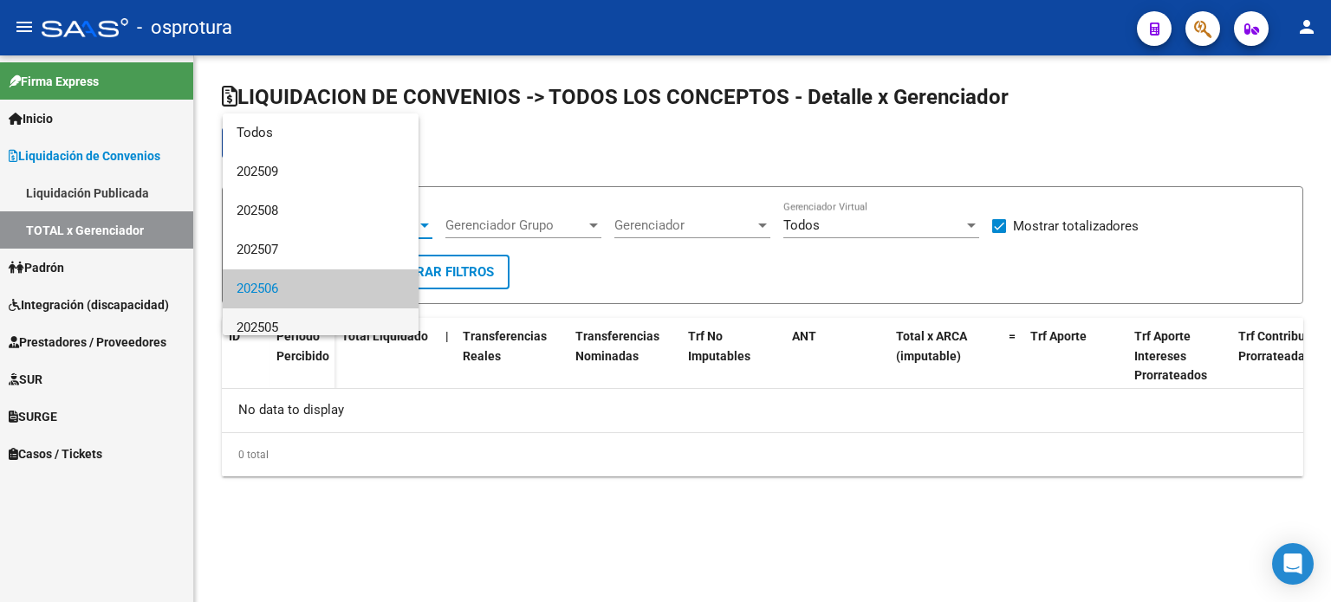
scroll to position [64, 0]
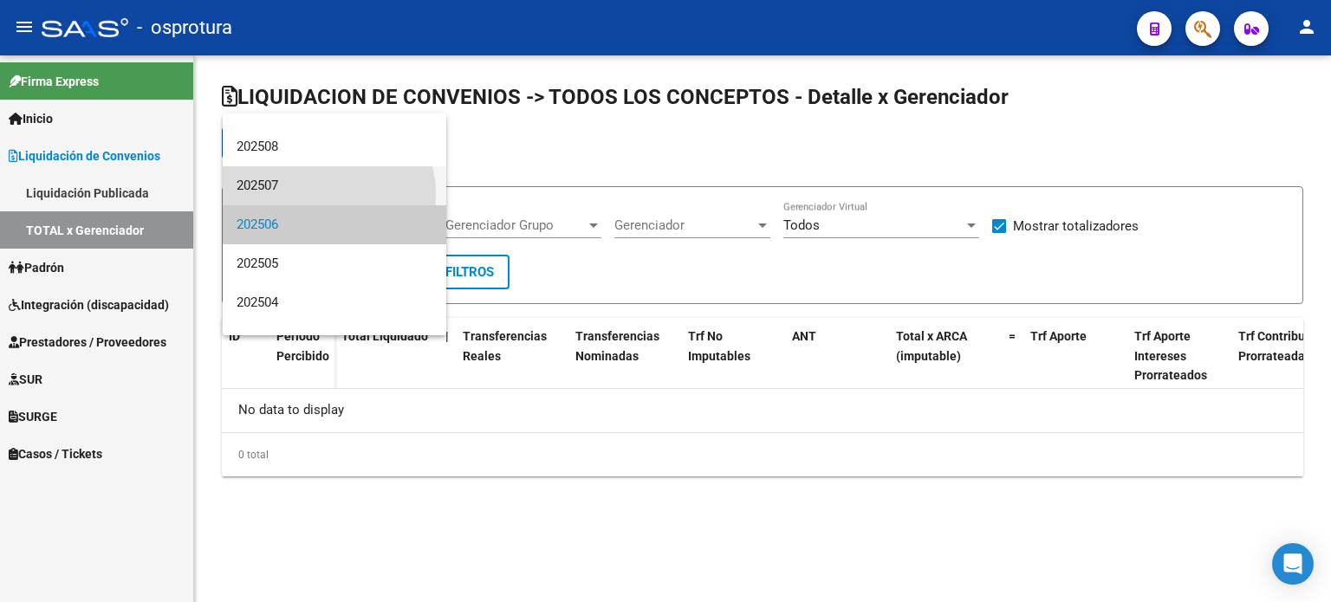
click at [324, 193] on span "202507" at bounding box center [335, 185] width 196 height 39
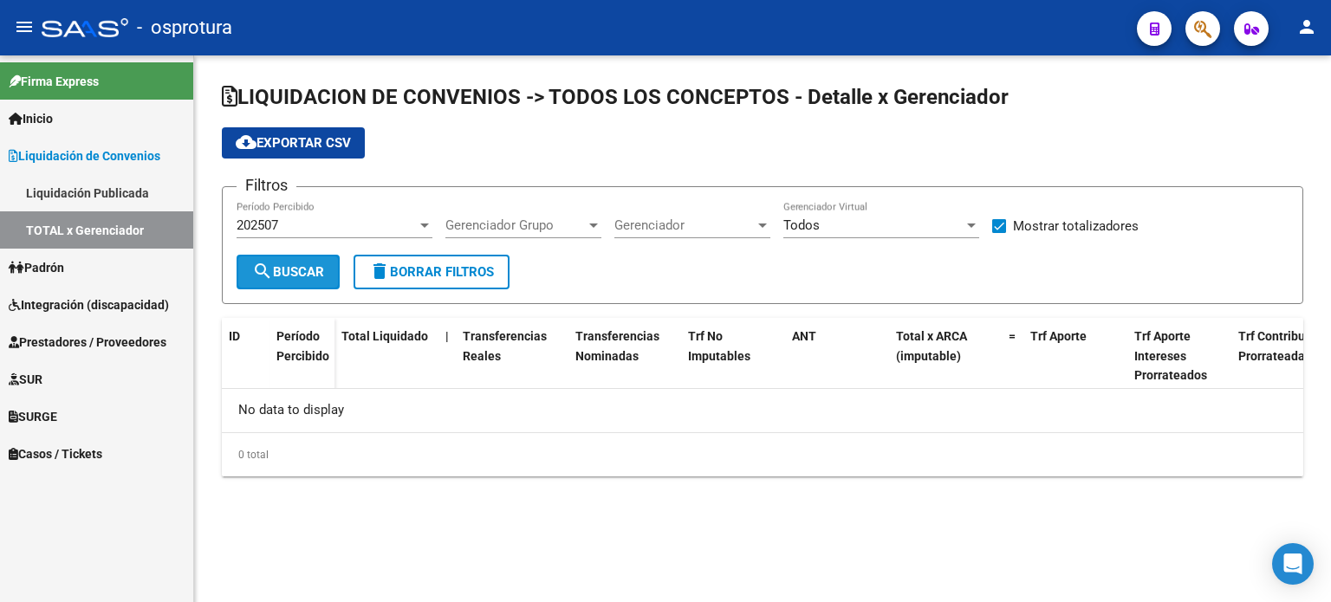
click at [315, 257] on button "search Buscar" at bounding box center [288, 272] width 103 height 35
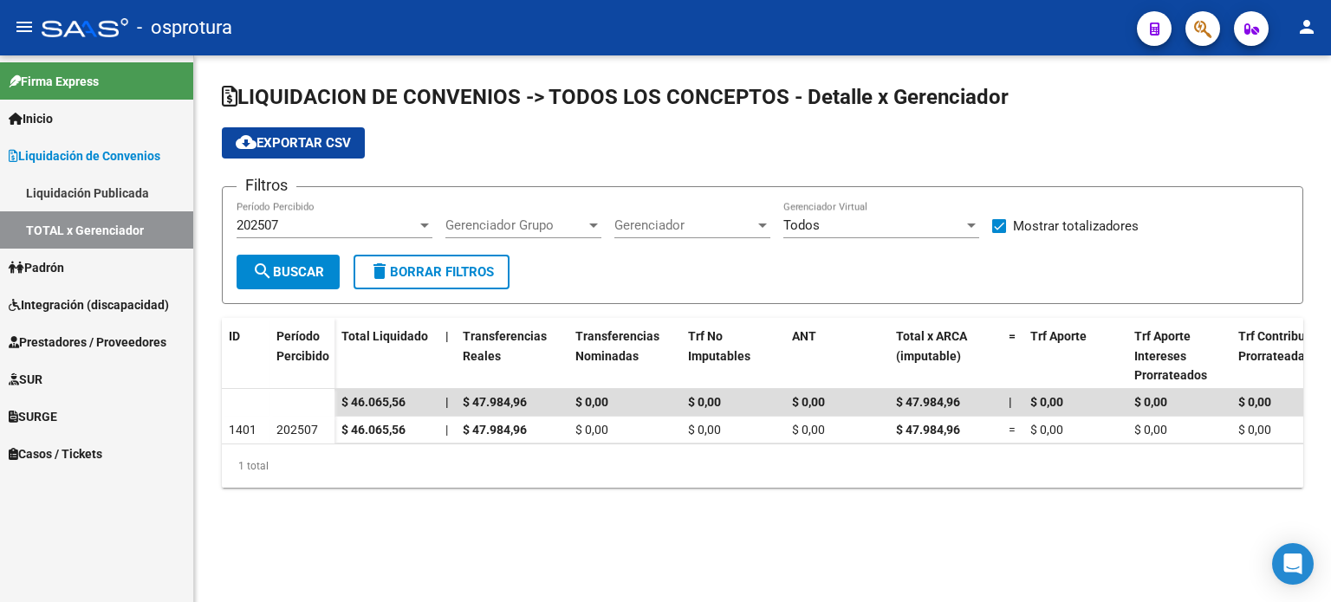
scroll to position [0, 946]
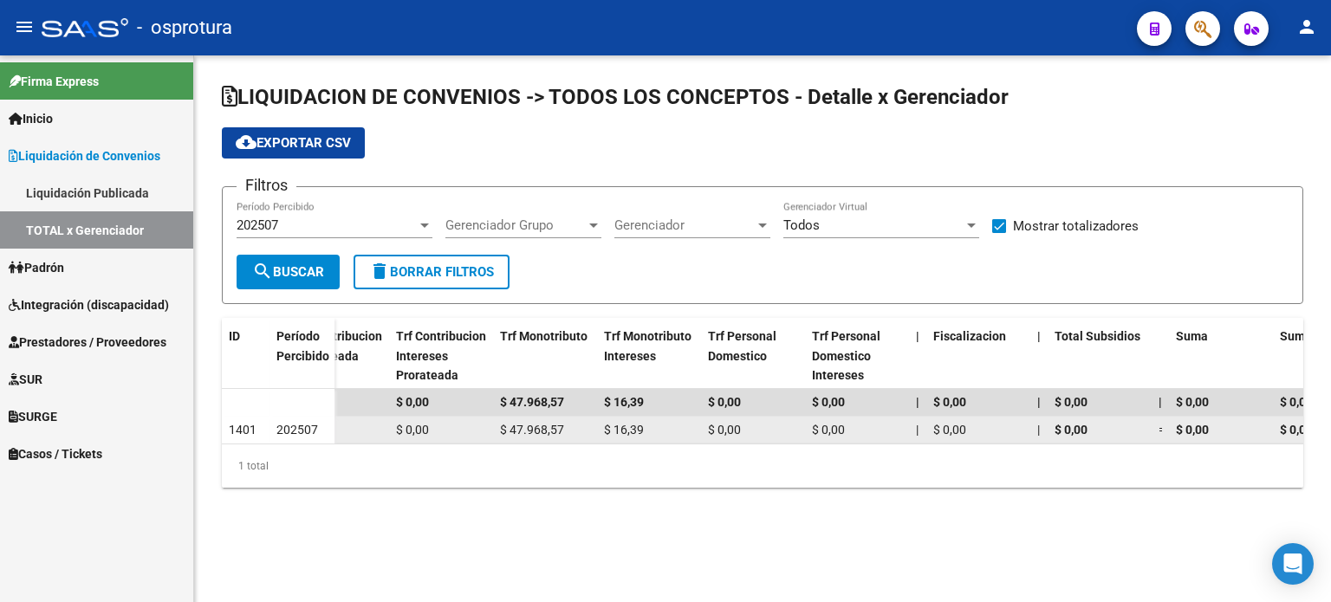
click at [525, 438] on datatable-body-cell "$ 47.968,57" at bounding box center [545, 430] width 104 height 27
click at [499, 441] on div "$ 46.065,56 | $ 47.984,96 $ 0,00 $ 0,00 $ 0,00 $ 47.984,96 = $ 0,00 $ 0,00 $ 0,…" at bounding box center [1153, 431] width 3531 height 28
click at [496, 442] on datatable-body "$ 46.065,56 | $ 47.984,96 $ 0,00 $ 0,00 $ 0,00 $ 47.984,96 | $ 0,00 $ 0,00 $ 0,…" at bounding box center [762, 416] width 1081 height 55
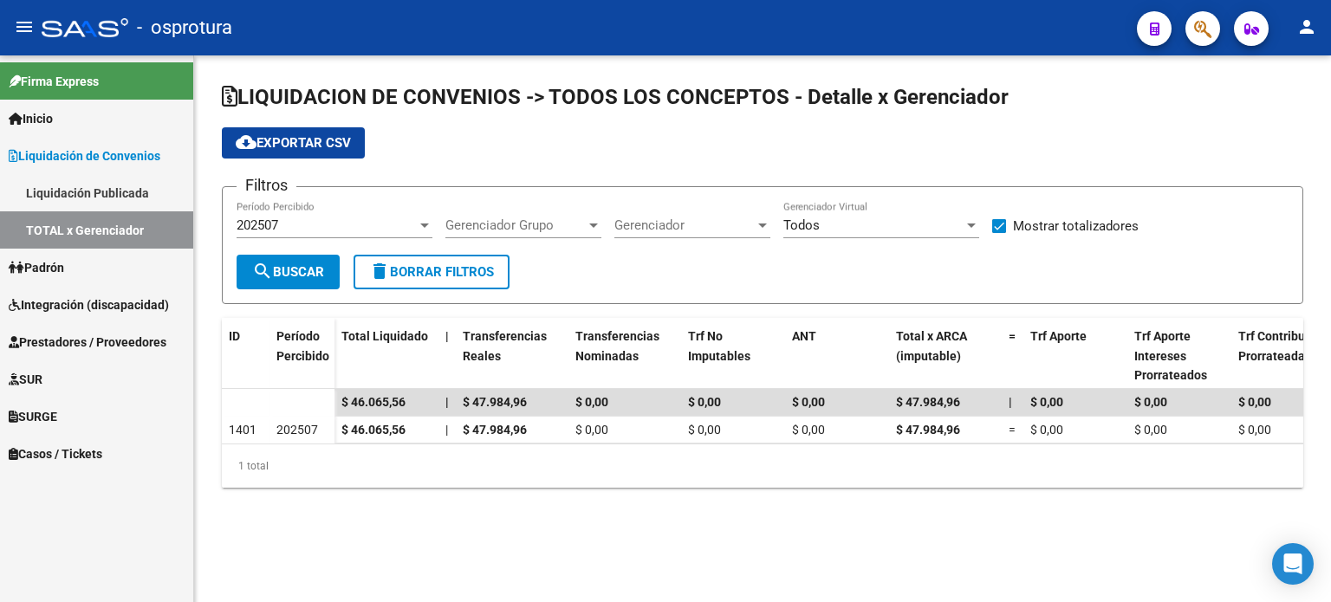
click at [495, 472] on div "1 total" at bounding box center [762, 466] width 1081 height 43
click at [371, 224] on div "202507" at bounding box center [327, 226] width 180 height 16
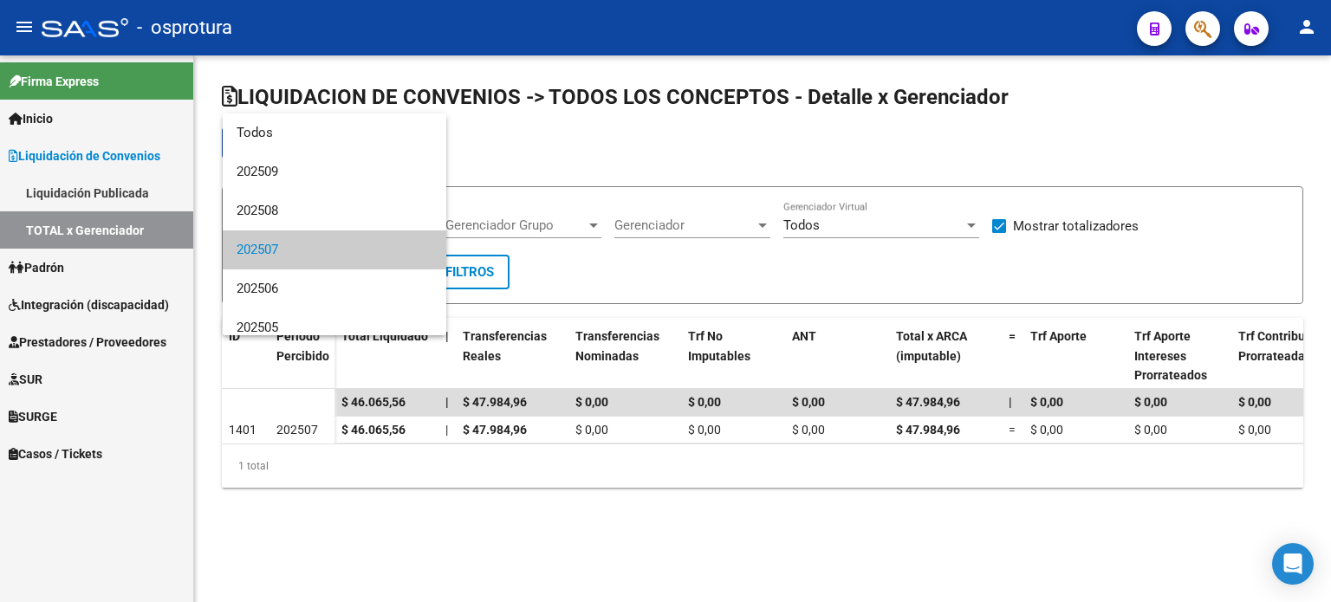
scroll to position [25, 0]
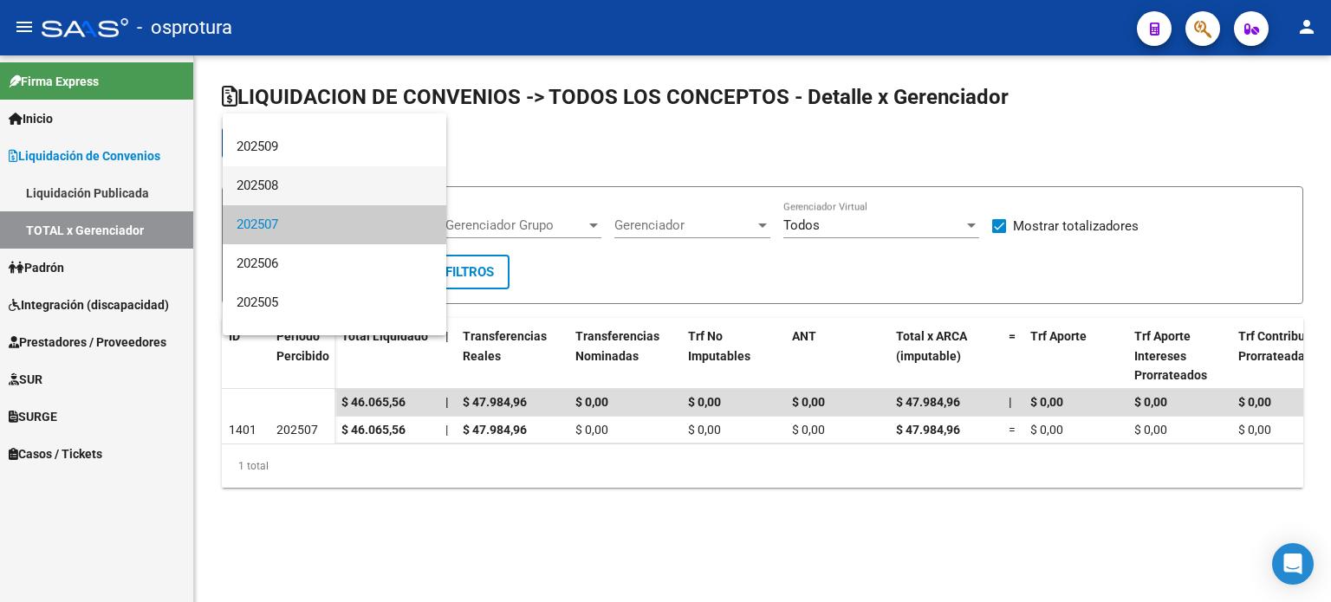
click at [364, 193] on span "202508" at bounding box center [335, 185] width 196 height 39
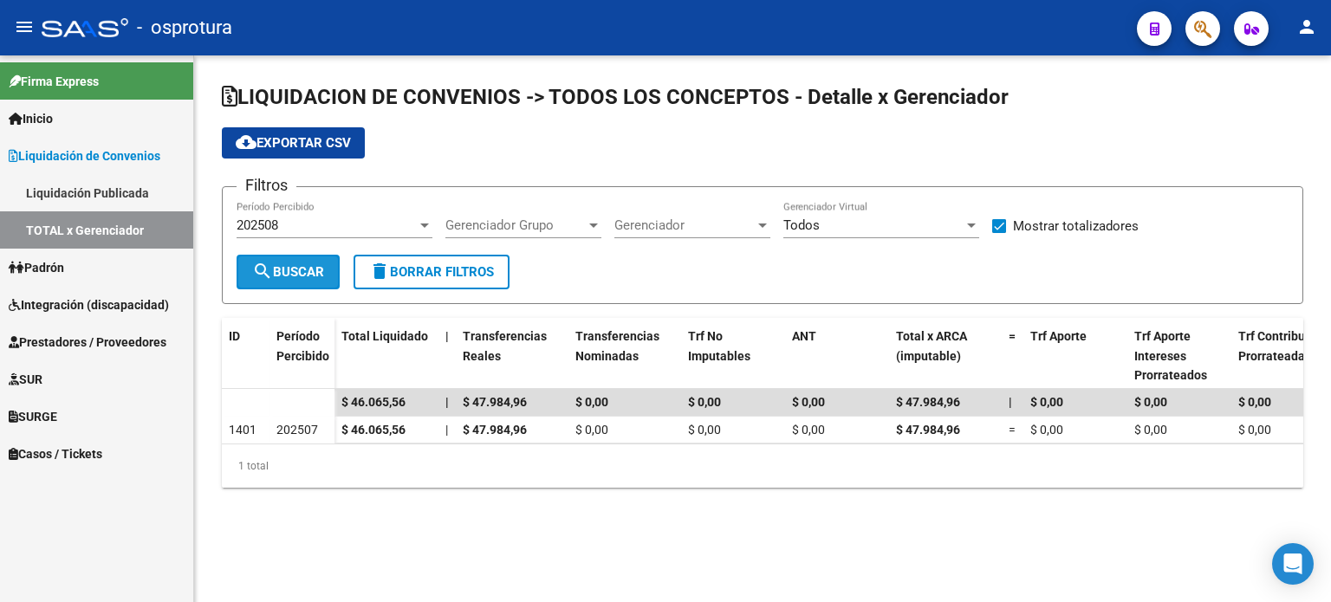
click at [326, 270] on button "search Buscar" at bounding box center [288, 272] width 103 height 35
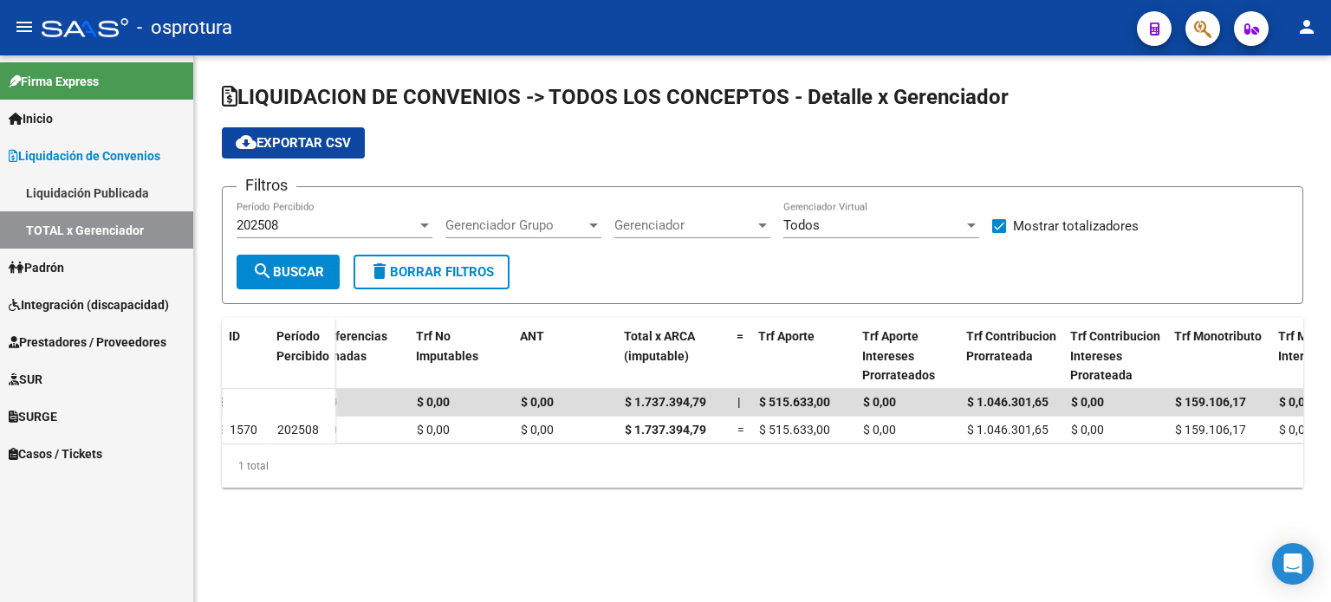
scroll to position [0, 260]
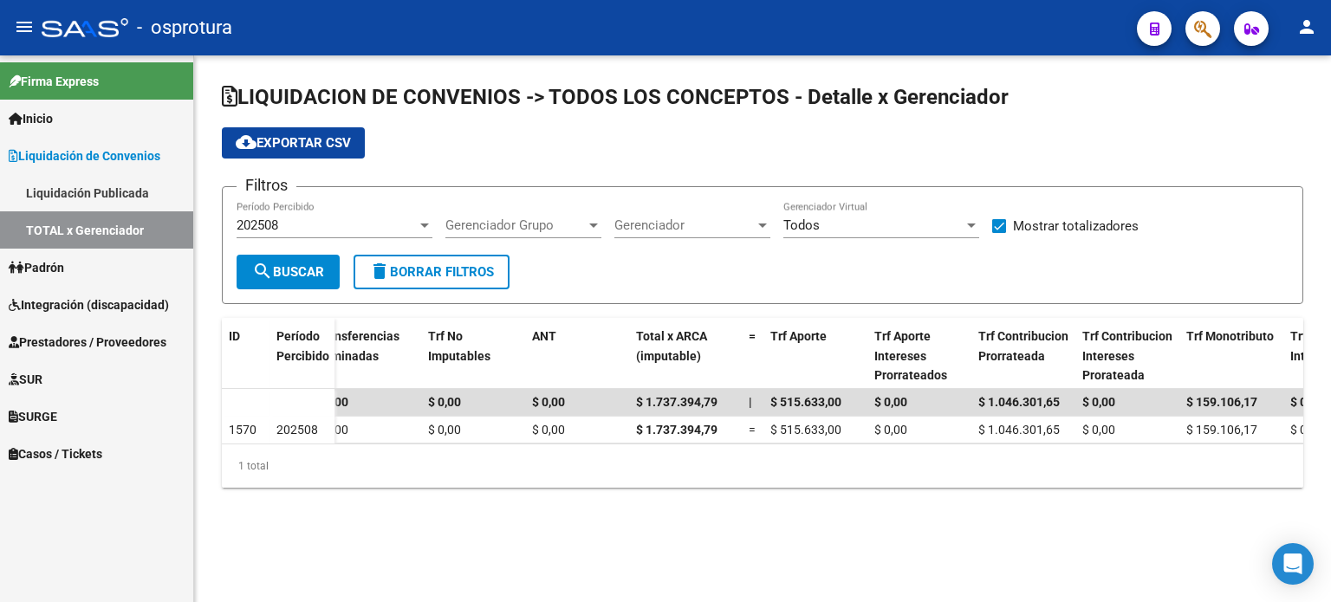
click at [731, 458] on div "1 total" at bounding box center [762, 466] width 1081 height 43
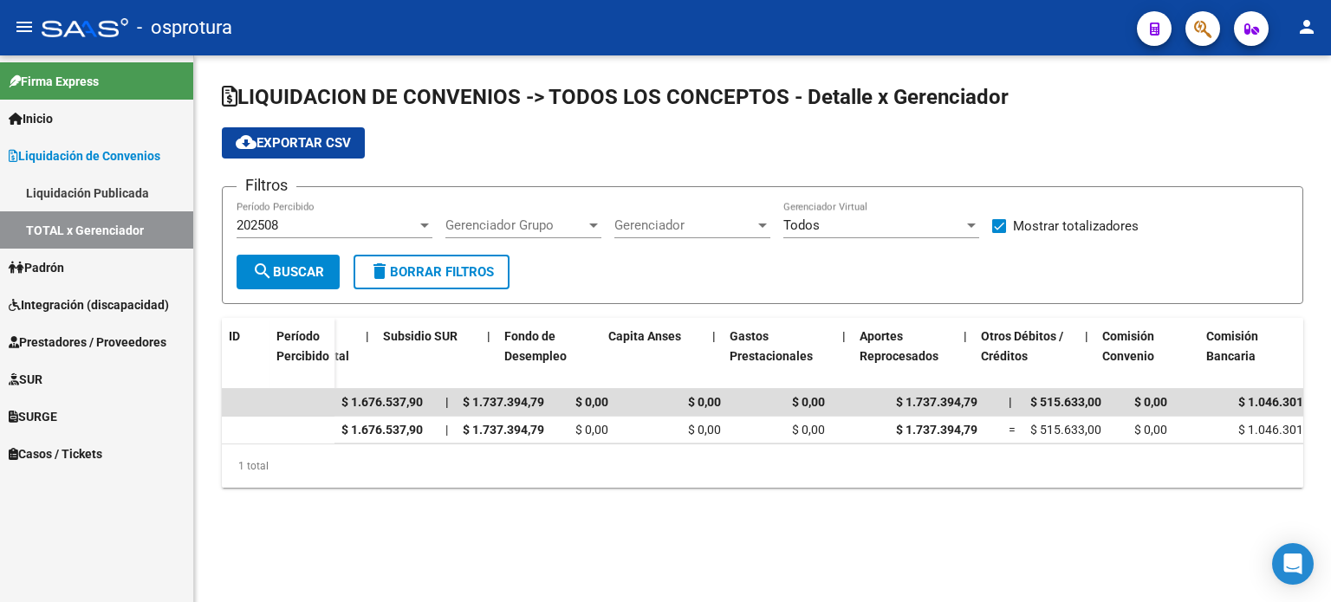
scroll to position [0, 2562]
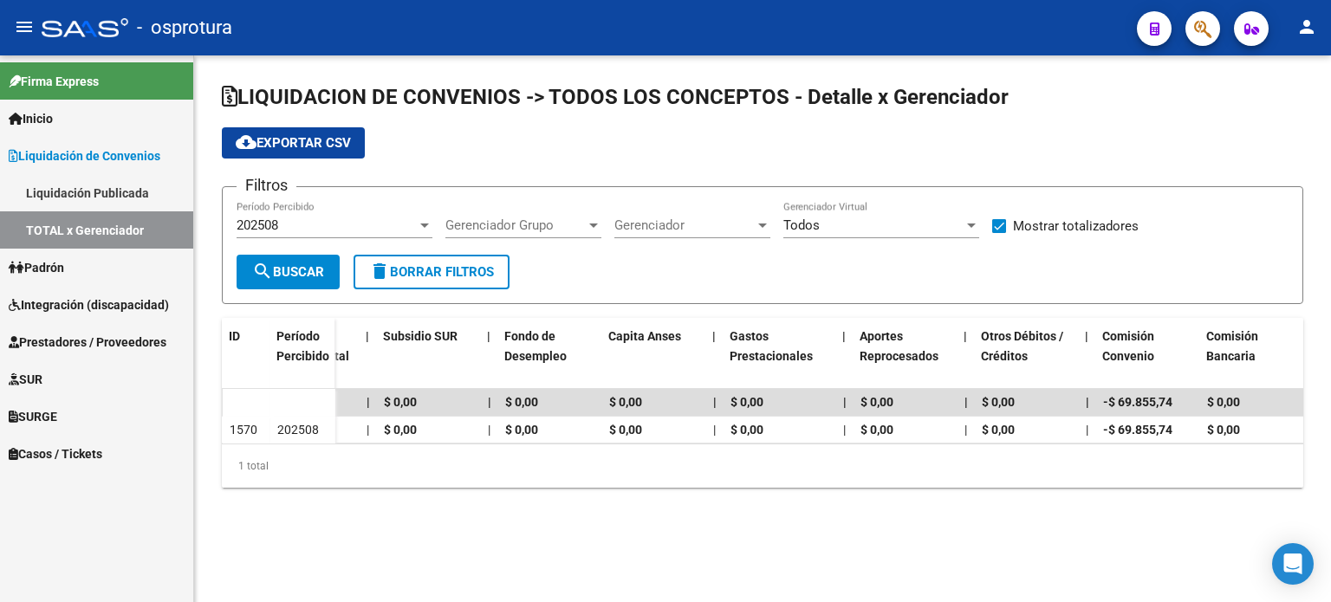
click at [354, 224] on div "202508" at bounding box center [327, 226] width 180 height 16
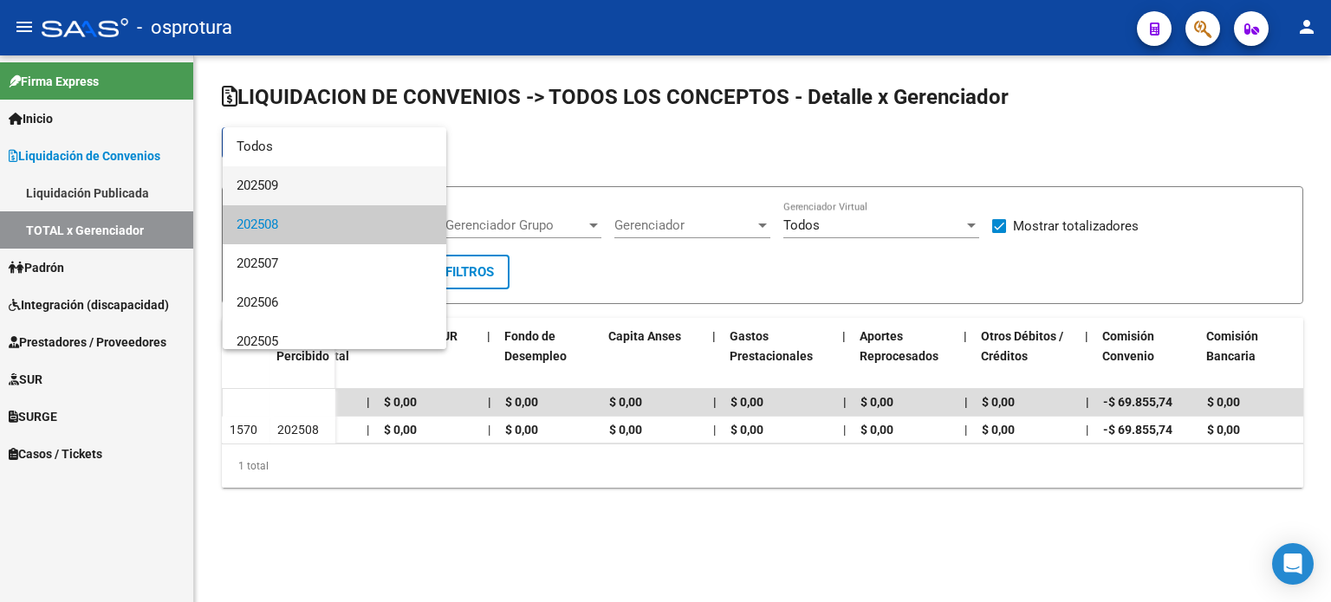
click at [341, 202] on span "202509" at bounding box center [335, 185] width 196 height 39
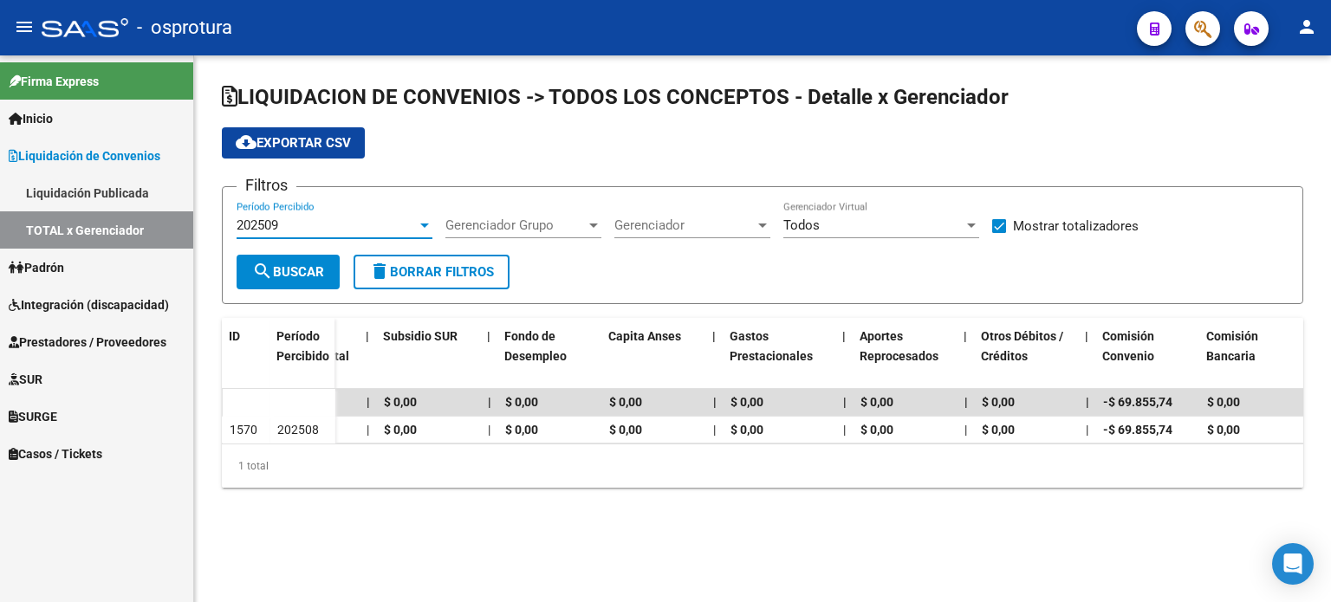
click at [321, 250] on div "202509 Período Percibido" at bounding box center [335, 228] width 196 height 54
click at [317, 261] on button "search Buscar" at bounding box center [288, 272] width 103 height 35
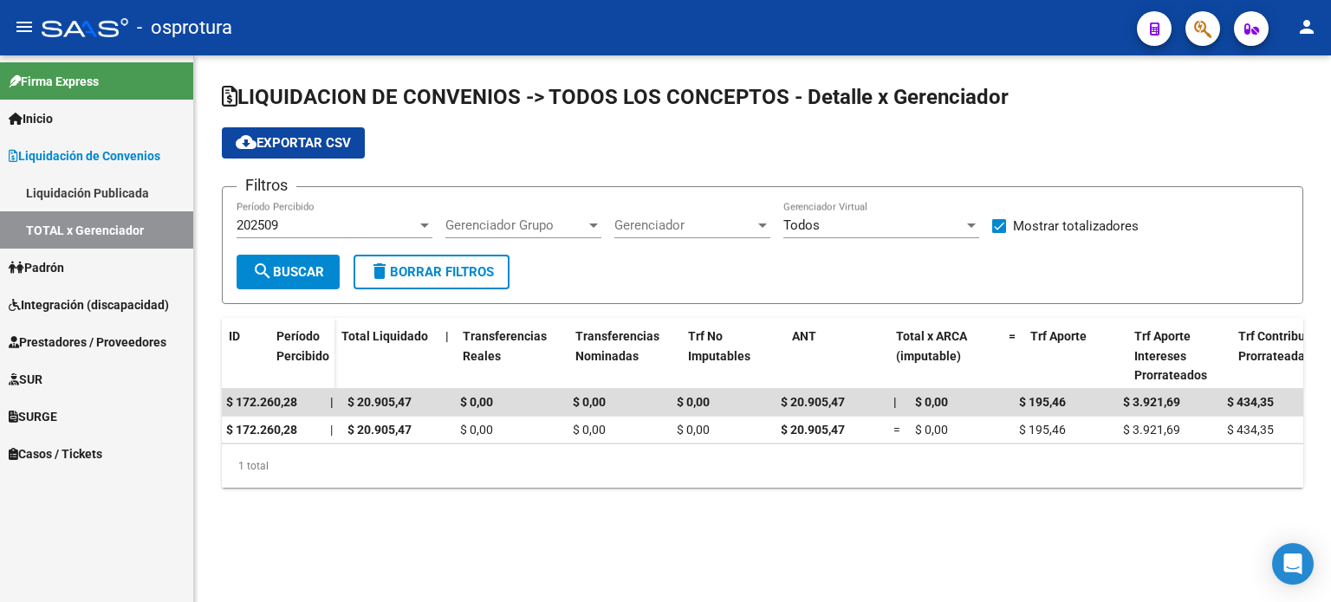
scroll to position [0, 0]
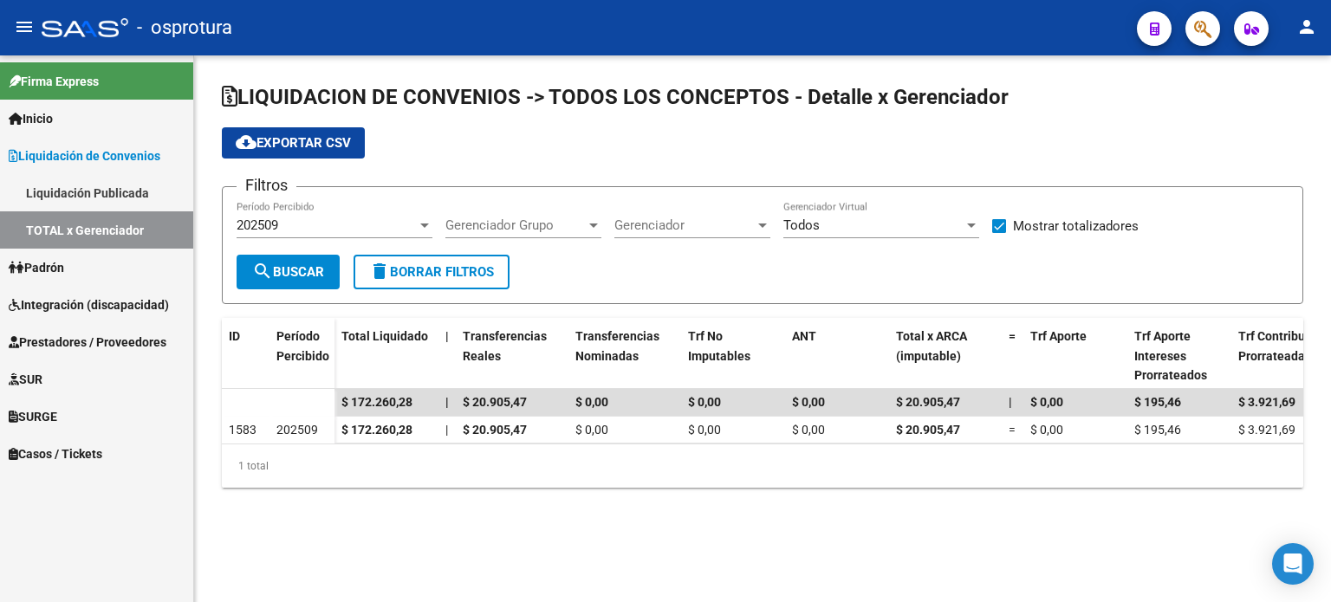
click at [350, 214] on div "202509 Período Percibido" at bounding box center [335, 219] width 196 height 37
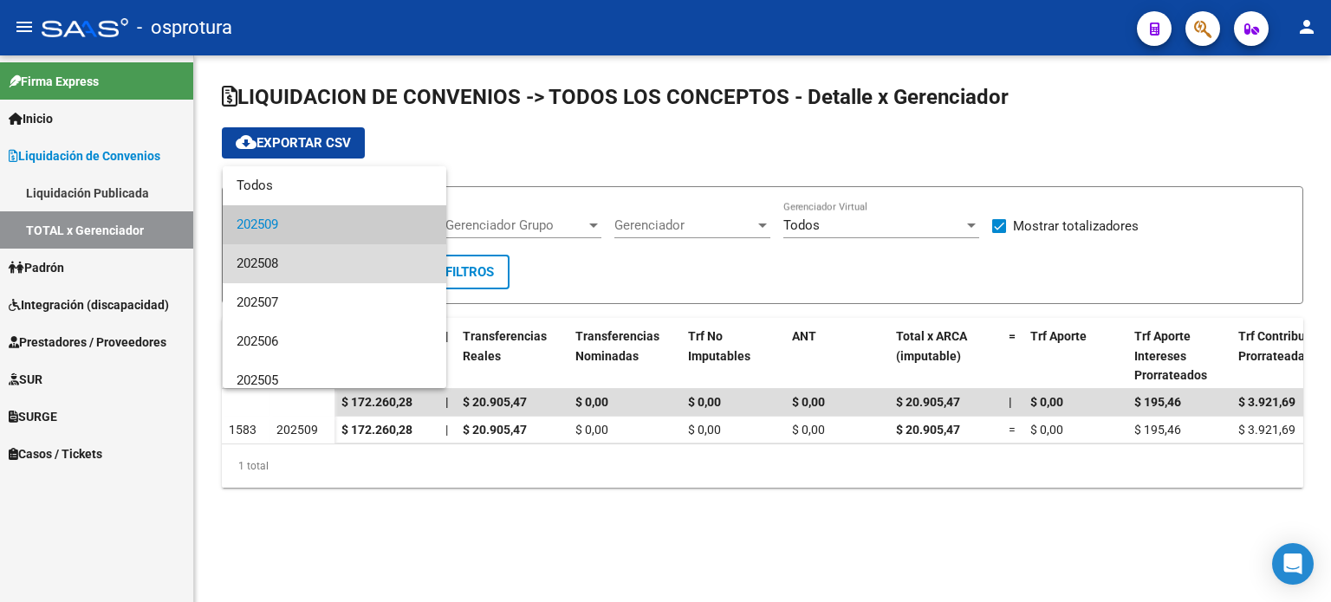
click at [347, 250] on span "202508" at bounding box center [335, 263] width 196 height 39
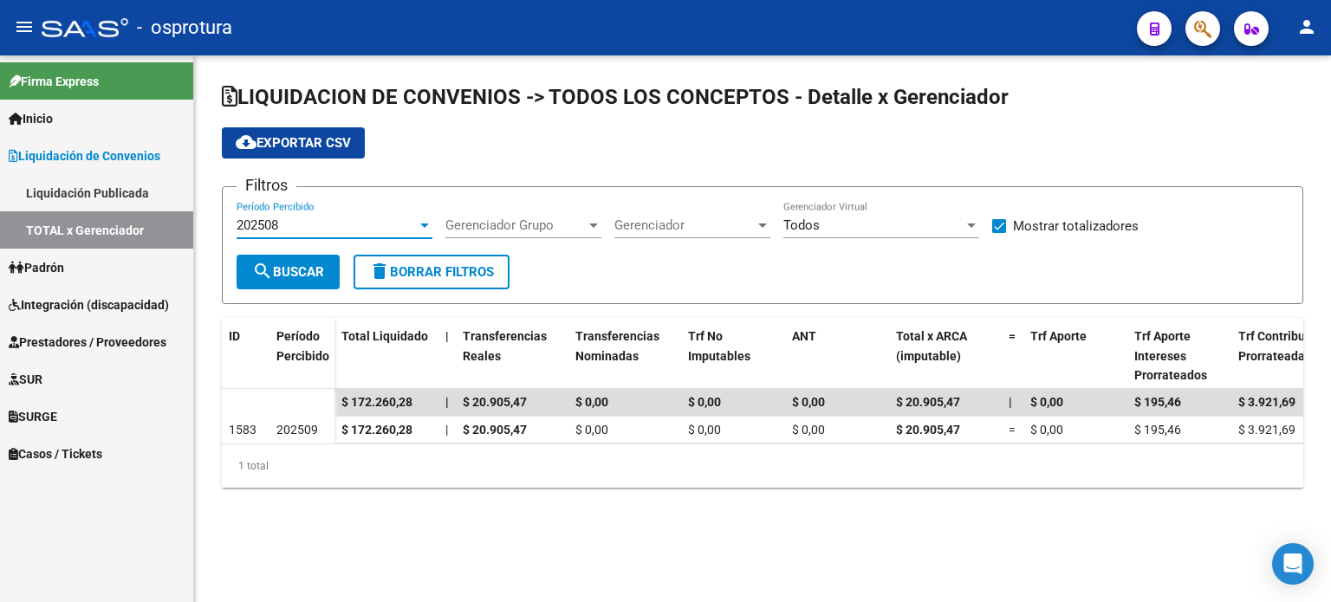
click at [324, 260] on button "search Buscar" at bounding box center [288, 272] width 103 height 35
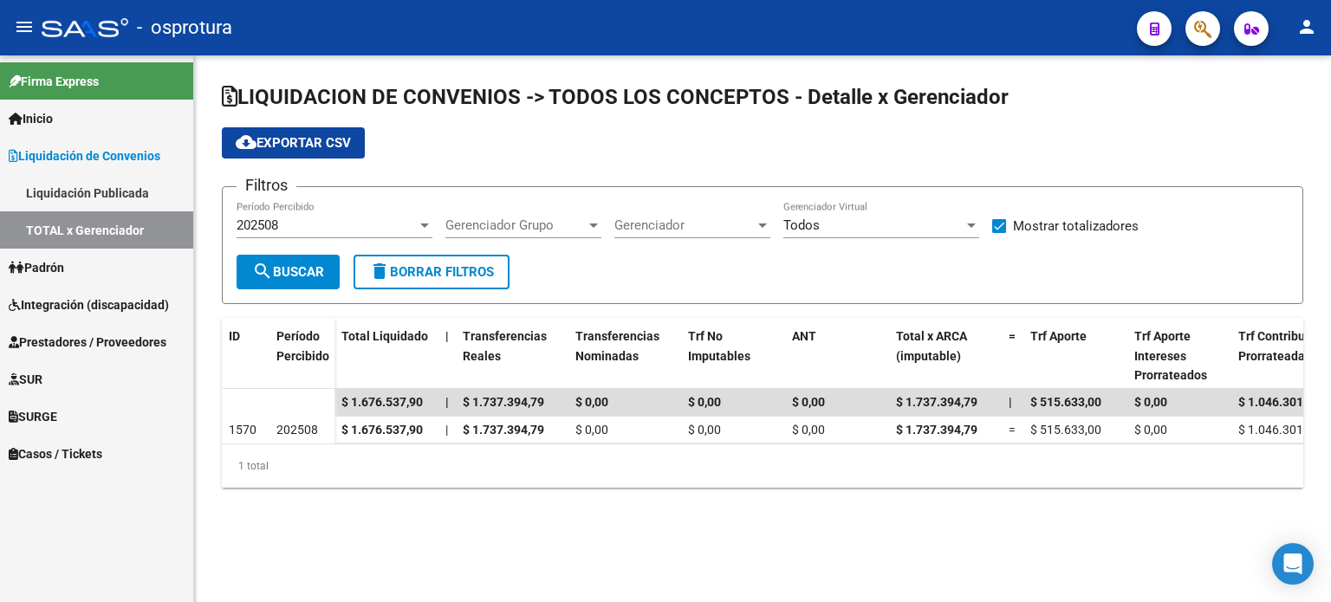
click at [363, 244] on div "202508 Período Percibido" at bounding box center [335, 228] width 196 height 54
click at [358, 226] on div "202508" at bounding box center [327, 226] width 180 height 16
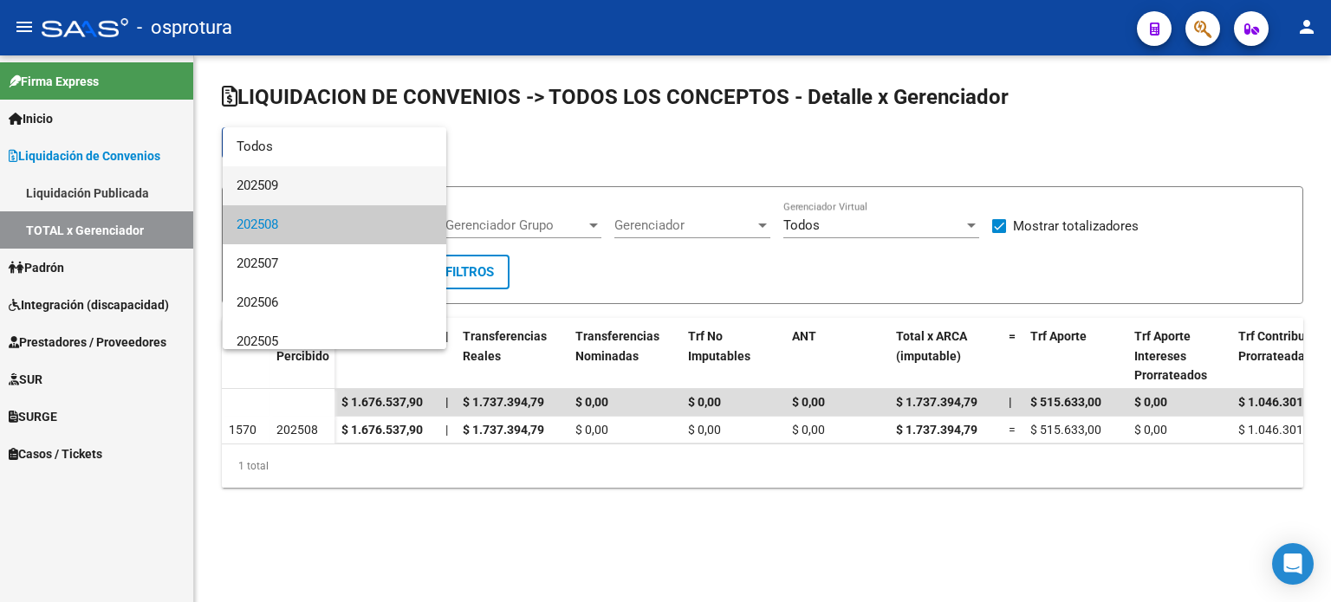
click at [338, 192] on span "202509" at bounding box center [335, 185] width 196 height 39
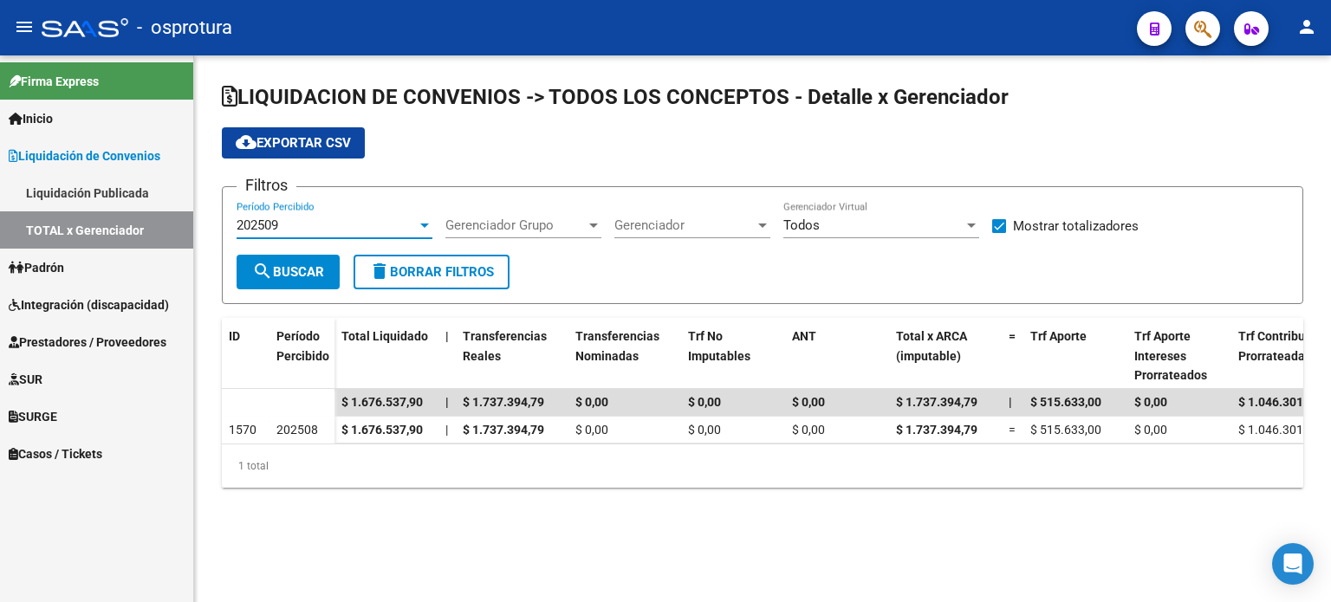
click at [298, 264] on span "search Buscar" at bounding box center [288, 272] width 72 height 16
click at [330, 222] on div "202509" at bounding box center [327, 226] width 180 height 16
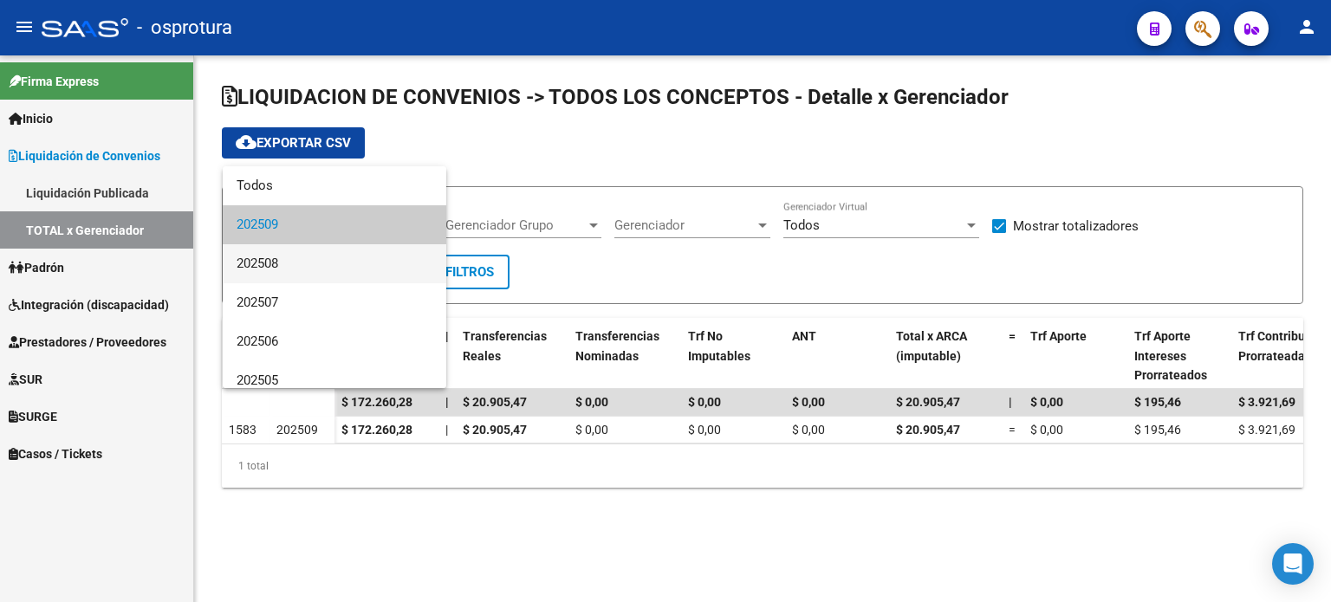
click at [312, 250] on span "202508" at bounding box center [335, 263] width 196 height 39
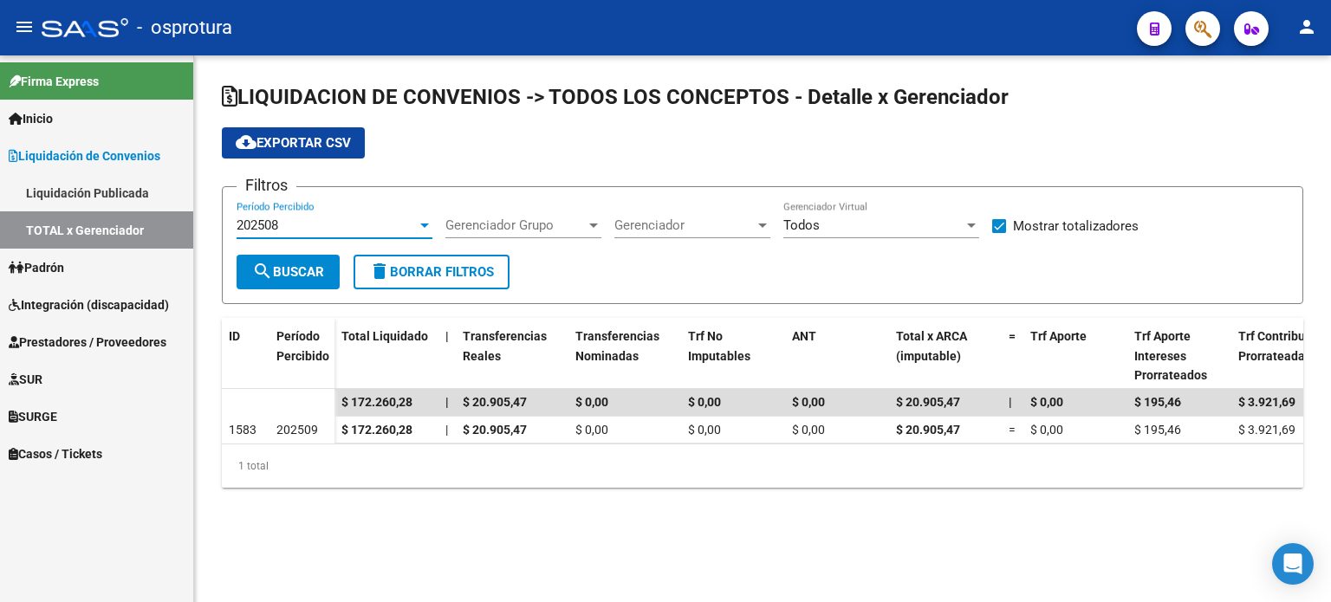
click at [315, 280] on button "search Buscar" at bounding box center [288, 272] width 103 height 35
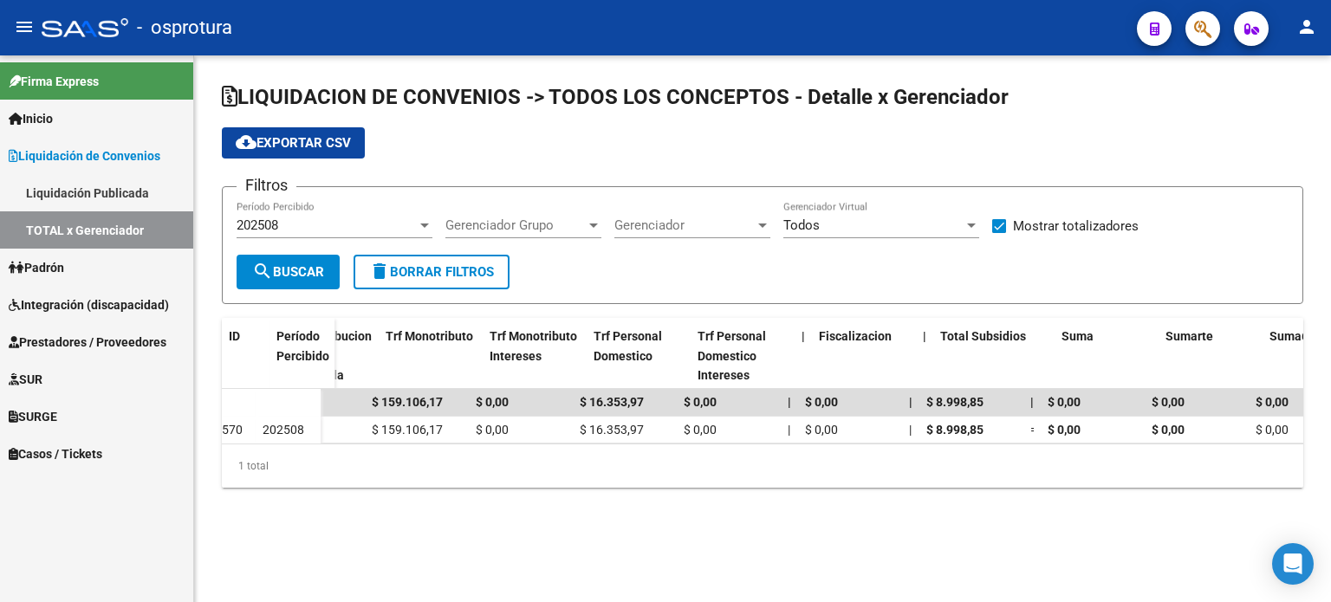
scroll to position [0, 1061]
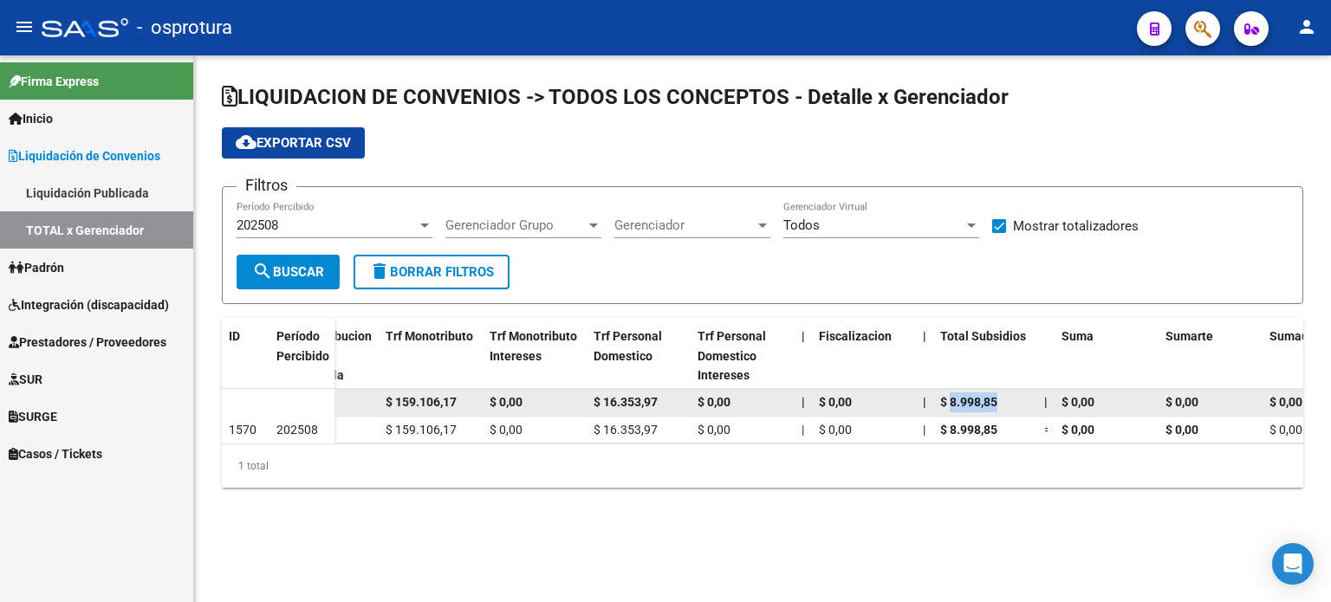
drag, startPoint x: 997, startPoint y: 404, endPoint x: 950, endPoint y: 404, distance: 46.8
click at [950, 404] on span "$ 8.998,85" at bounding box center [968, 402] width 57 height 14
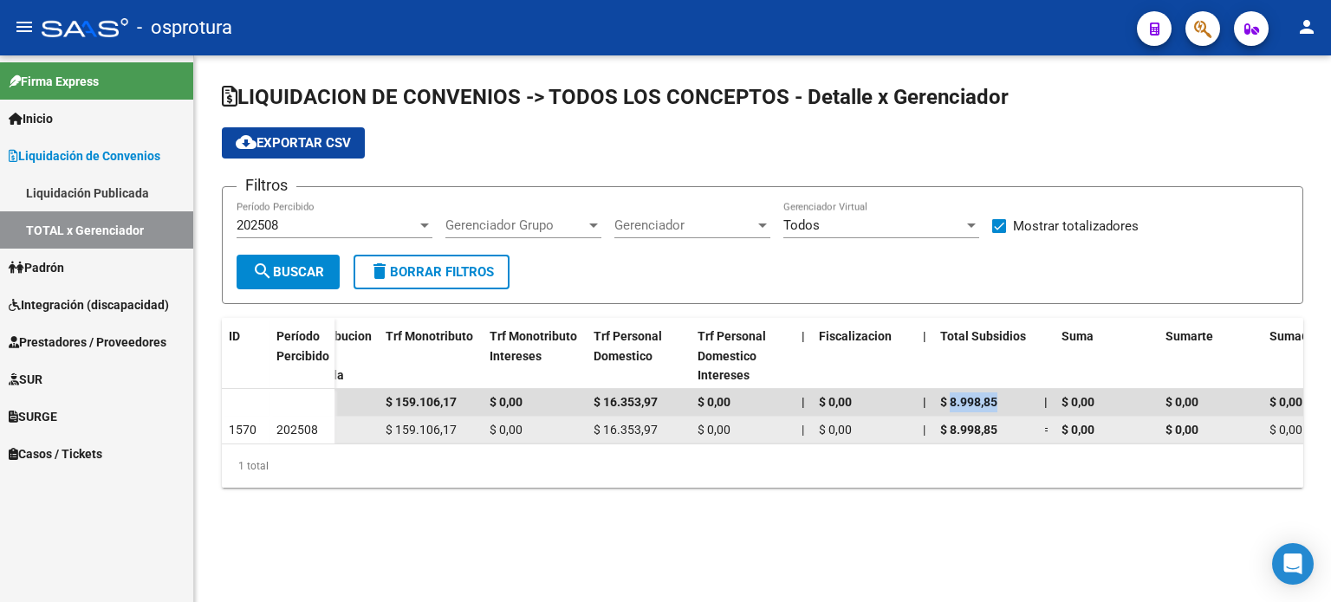
copy span "8.998,85"
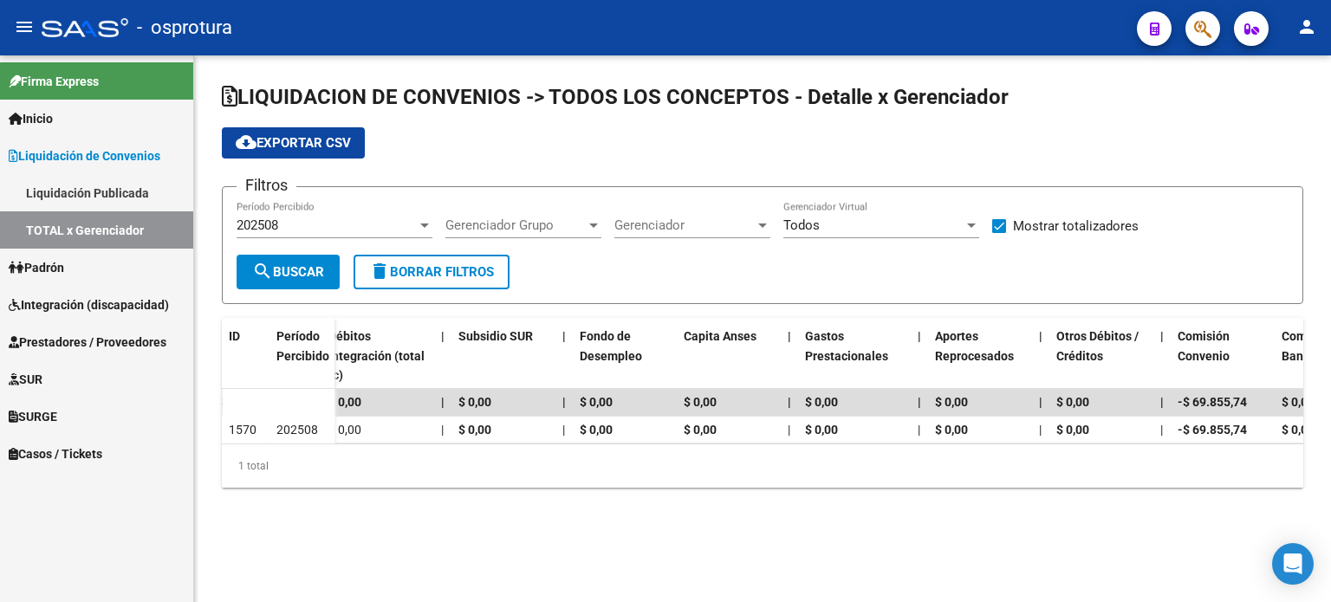
scroll to position [0, 2490]
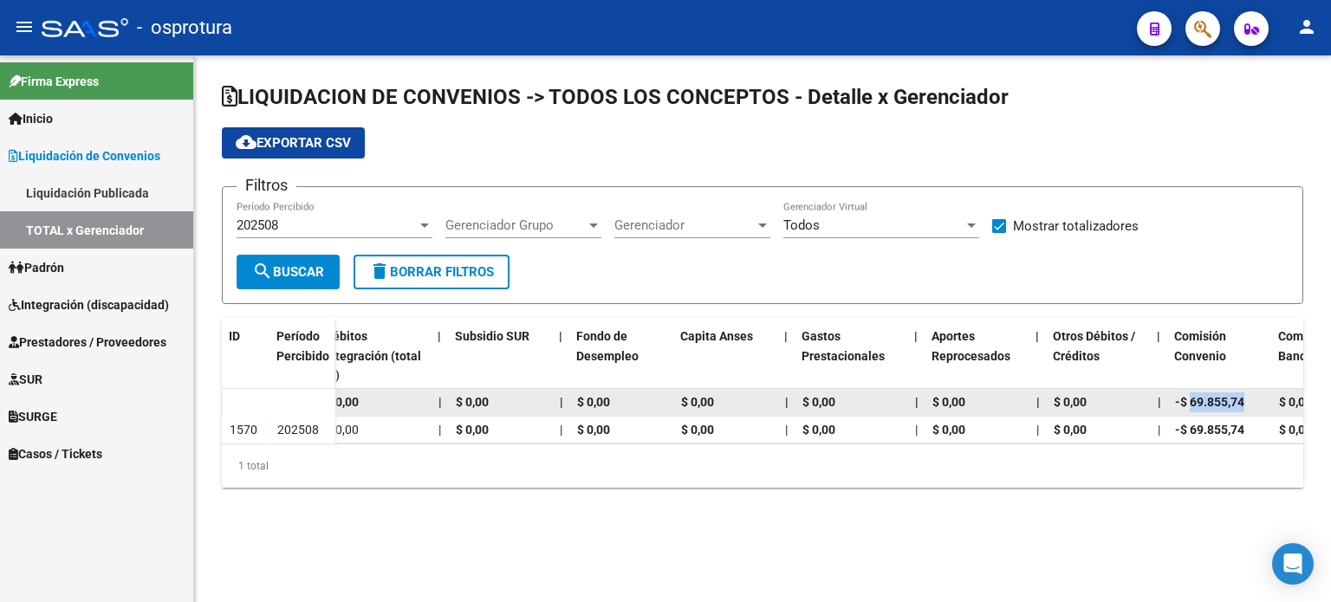
drag, startPoint x: 1248, startPoint y: 403, endPoint x: 1192, endPoint y: 406, distance: 55.6
click at [1192, 406] on div "-$ 69.855,74" at bounding box center [1220, 403] width 90 height 20
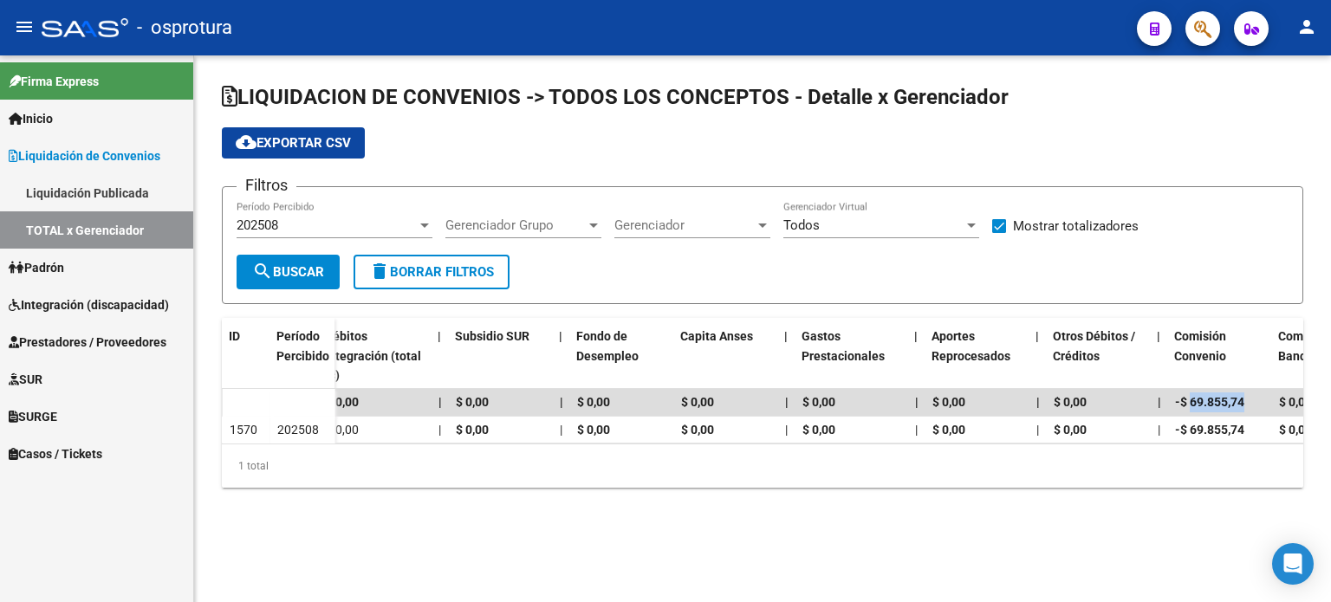
copy span "69.855,74"
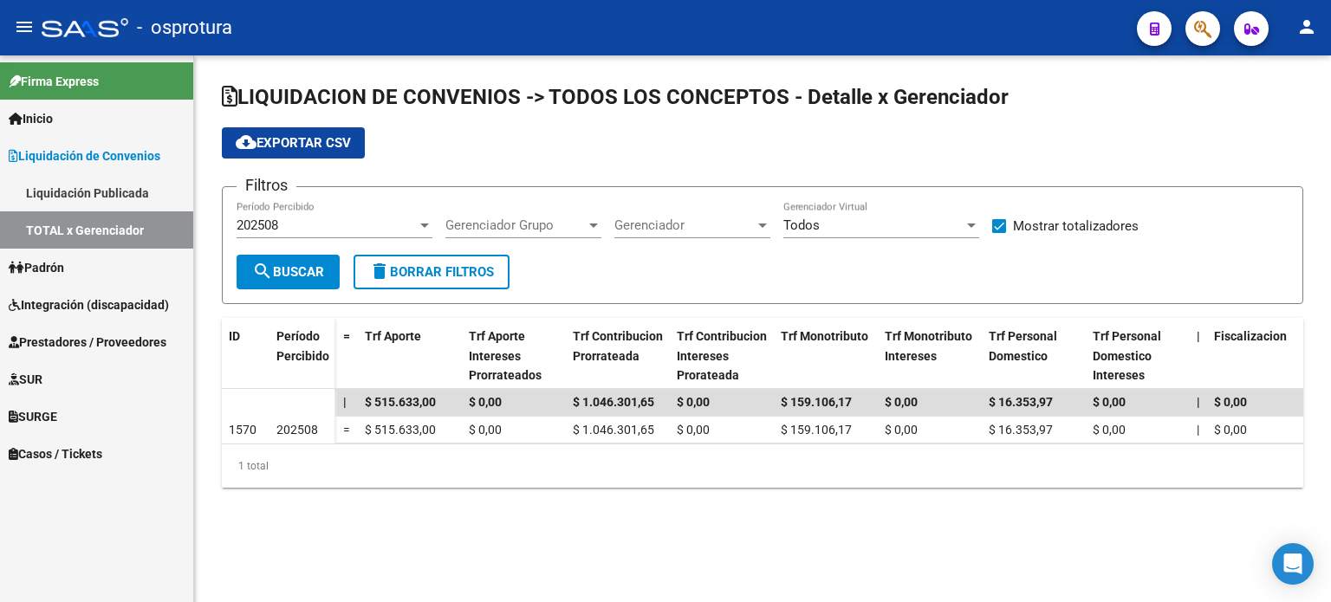
scroll to position [0, 418]
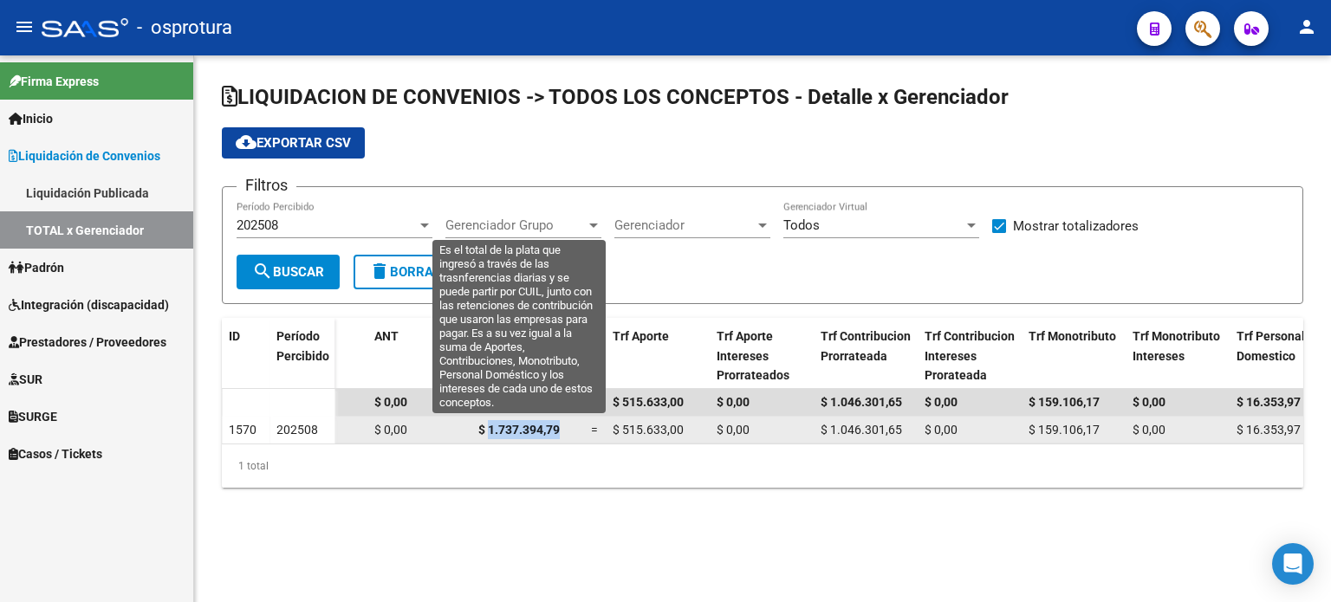
drag, startPoint x: 487, startPoint y: 425, endPoint x: 557, endPoint y: 432, distance: 70.5
click at [557, 432] on span "$ 1.737.394,79" at bounding box center [518, 430] width 81 height 14
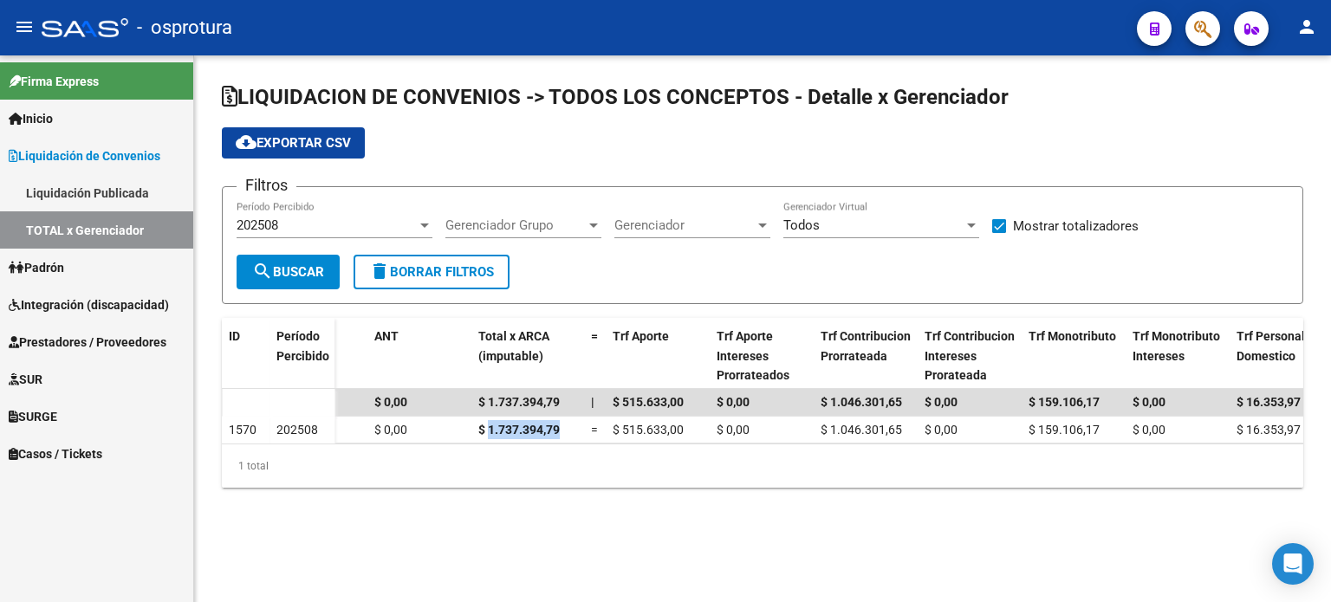
copy span "1.737.394,79"
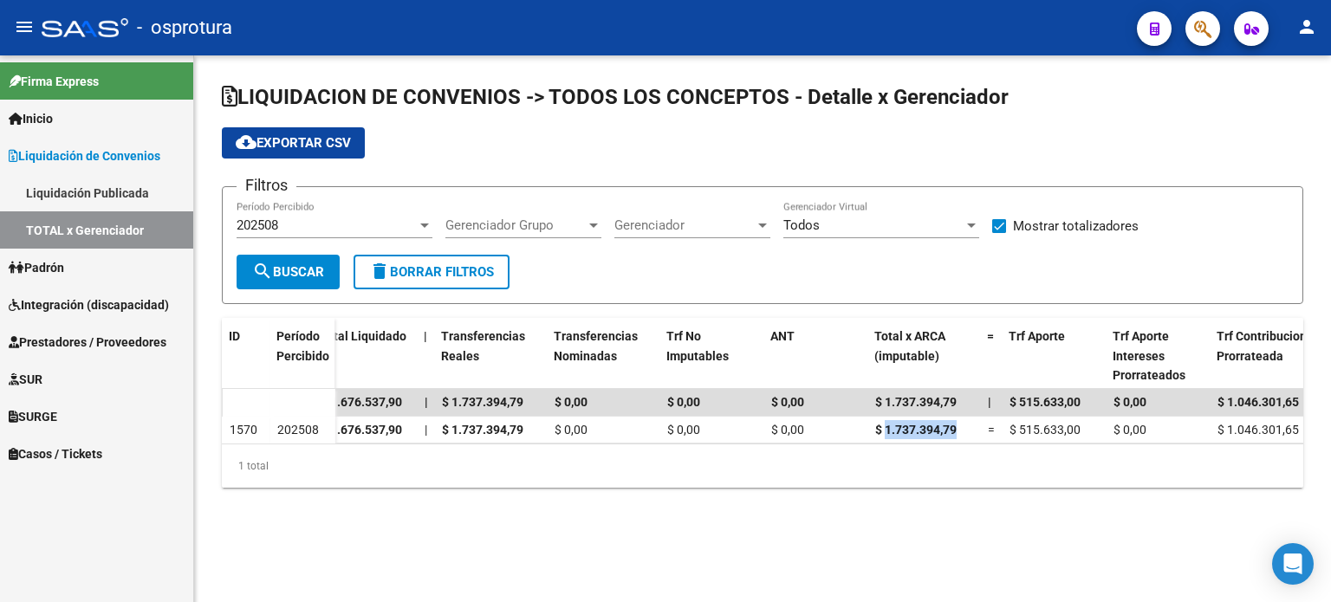
scroll to position [0, 0]
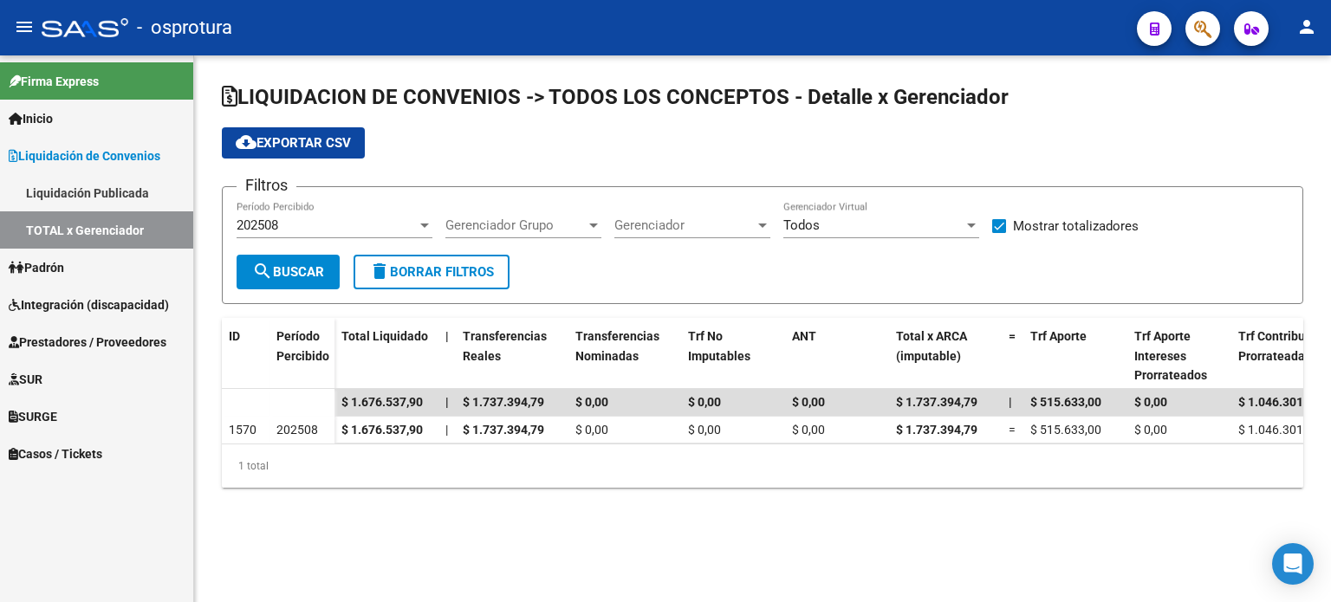
click at [849, 219] on div "Todos" at bounding box center [873, 226] width 180 height 16
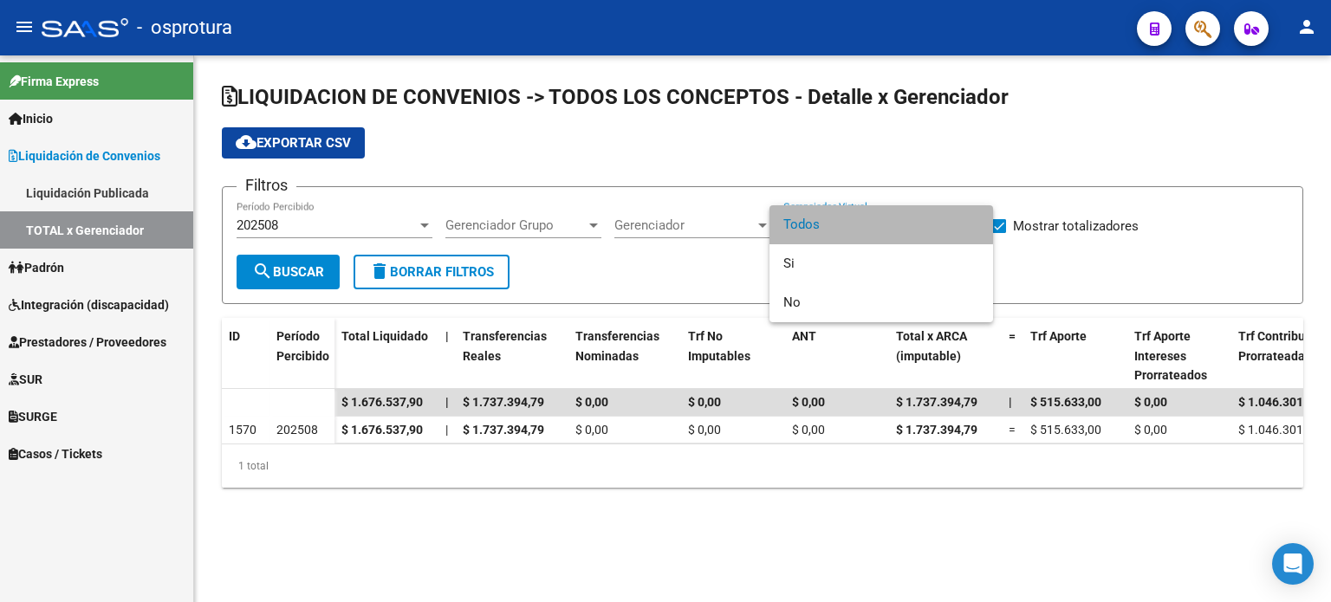
click at [842, 221] on span "Todos" at bounding box center [881, 224] width 196 height 39
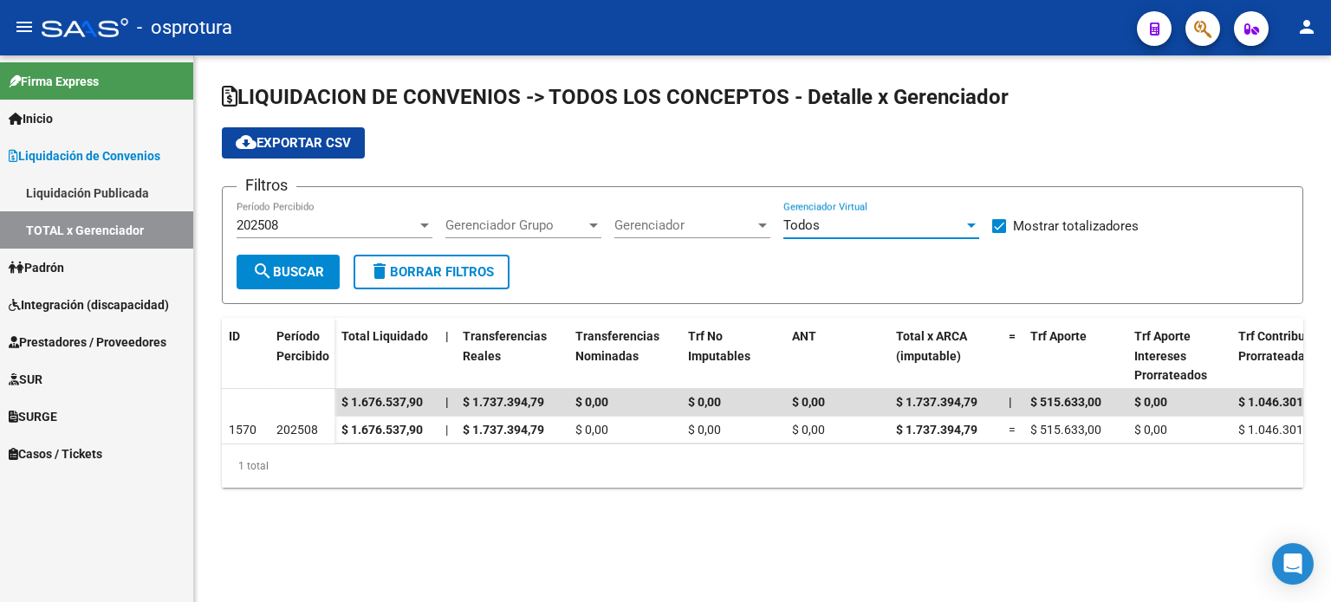
click at [692, 224] on span "Gerenciador" at bounding box center [684, 226] width 140 height 16
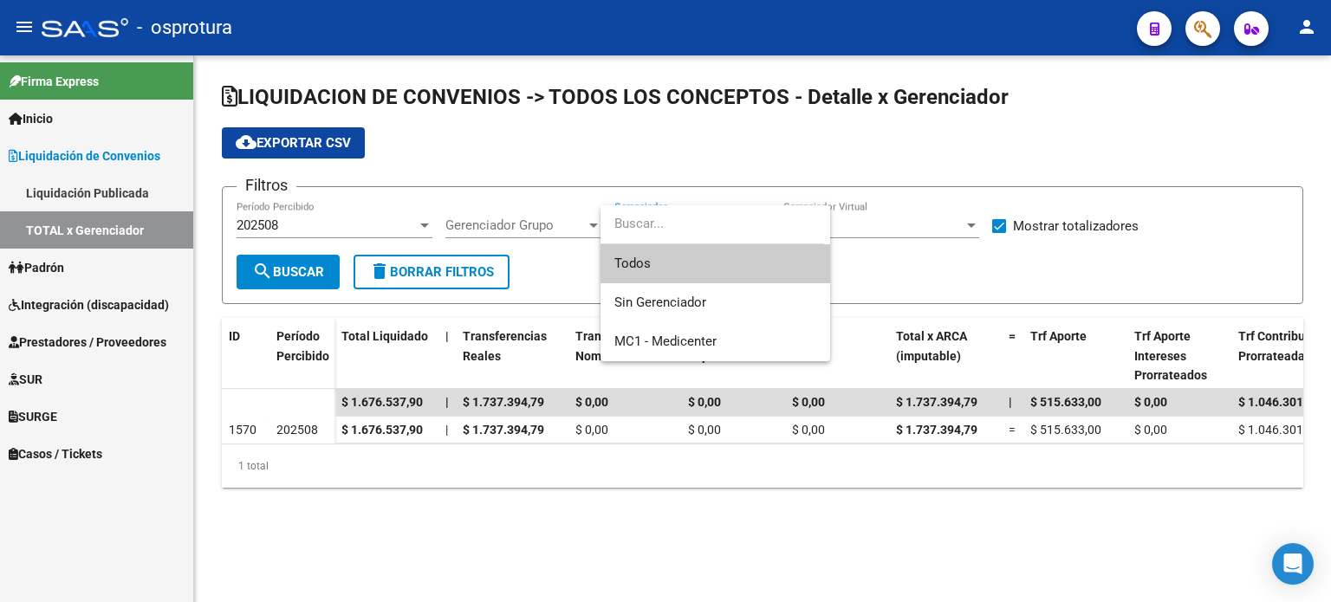
click at [692, 224] on input "dropdown search" at bounding box center [713, 224] width 224 height 39
click at [925, 269] on div at bounding box center [665, 301] width 1331 height 602
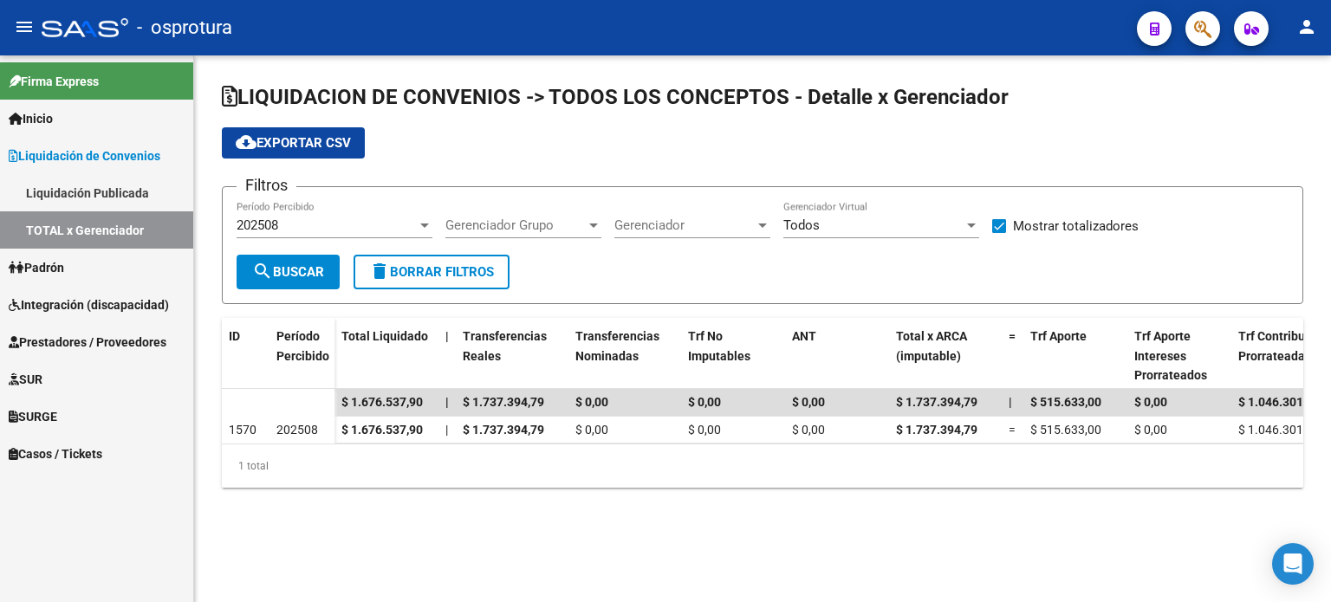
click at [697, 228] on span "Gerenciador" at bounding box center [684, 226] width 140 height 16
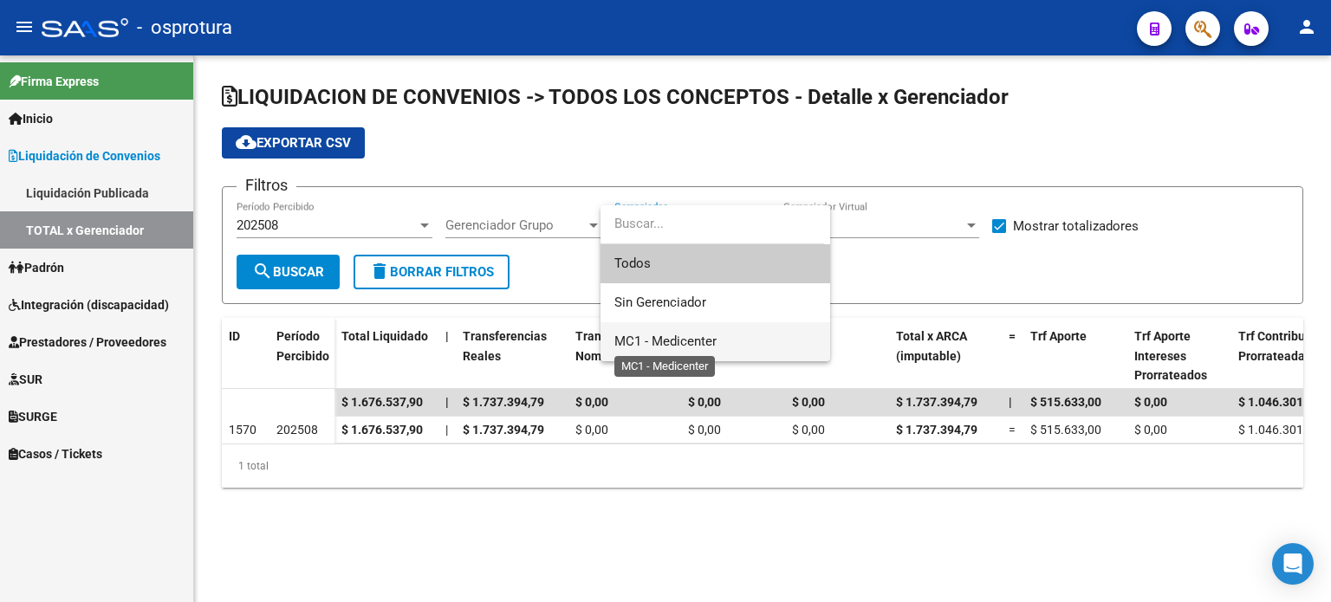
click at [658, 347] on span "MC1 - Medicenter" at bounding box center [665, 342] width 102 height 16
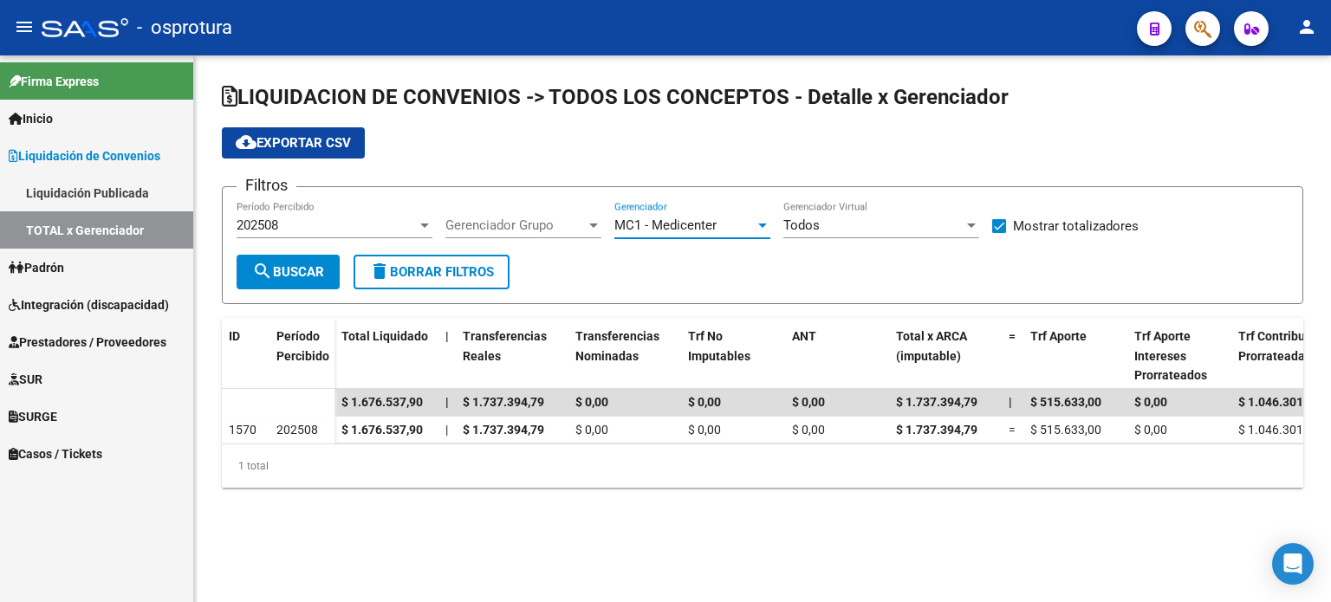
click at [314, 277] on span "search Buscar" at bounding box center [288, 272] width 72 height 16
click at [673, 236] on div "MC1 - Medicenter Gerenciador" at bounding box center [692, 219] width 156 height 37
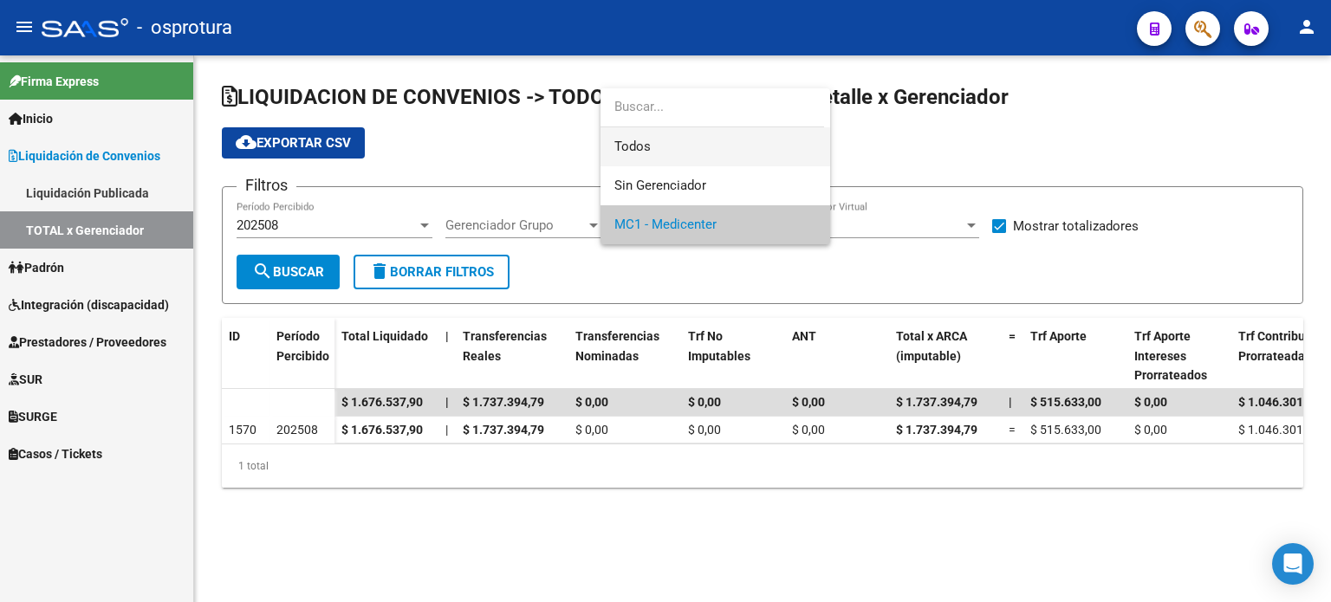
click at [666, 154] on span "Todos" at bounding box center [715, 146] width 202 height 39
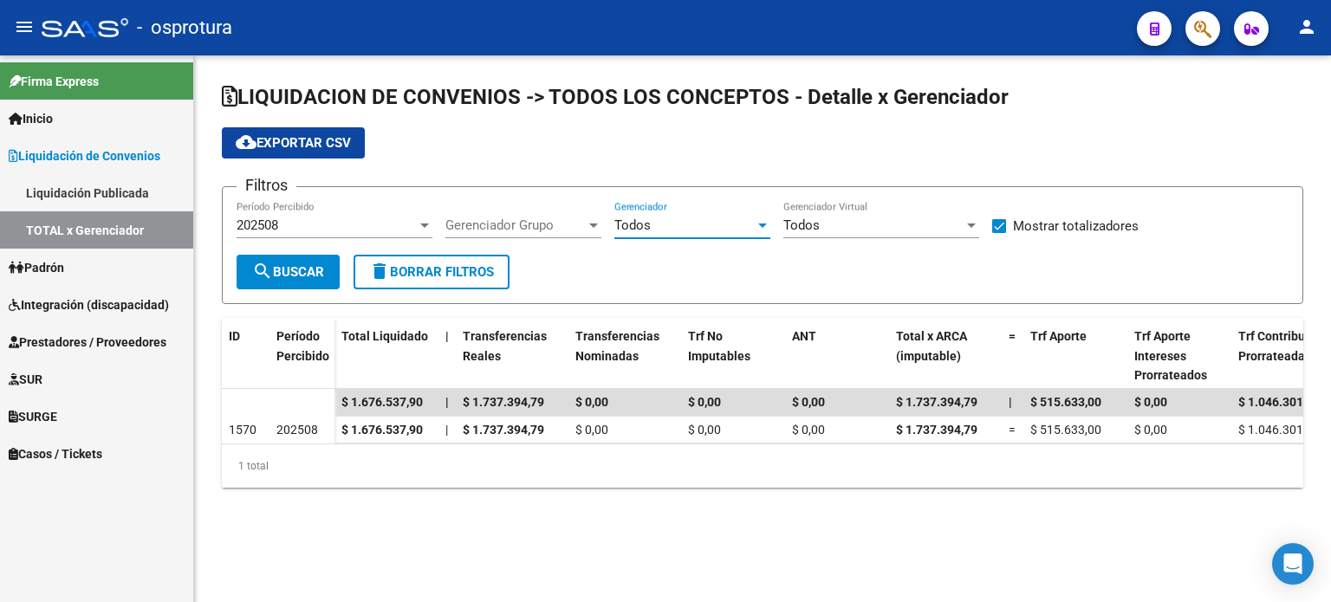
click at [298, 268] on span "search Buscar" at bounding box center [288, 272] width 72 height 16
click at [315, 228] on div "202508" at bounding box center [327, 226] width 180 height 16
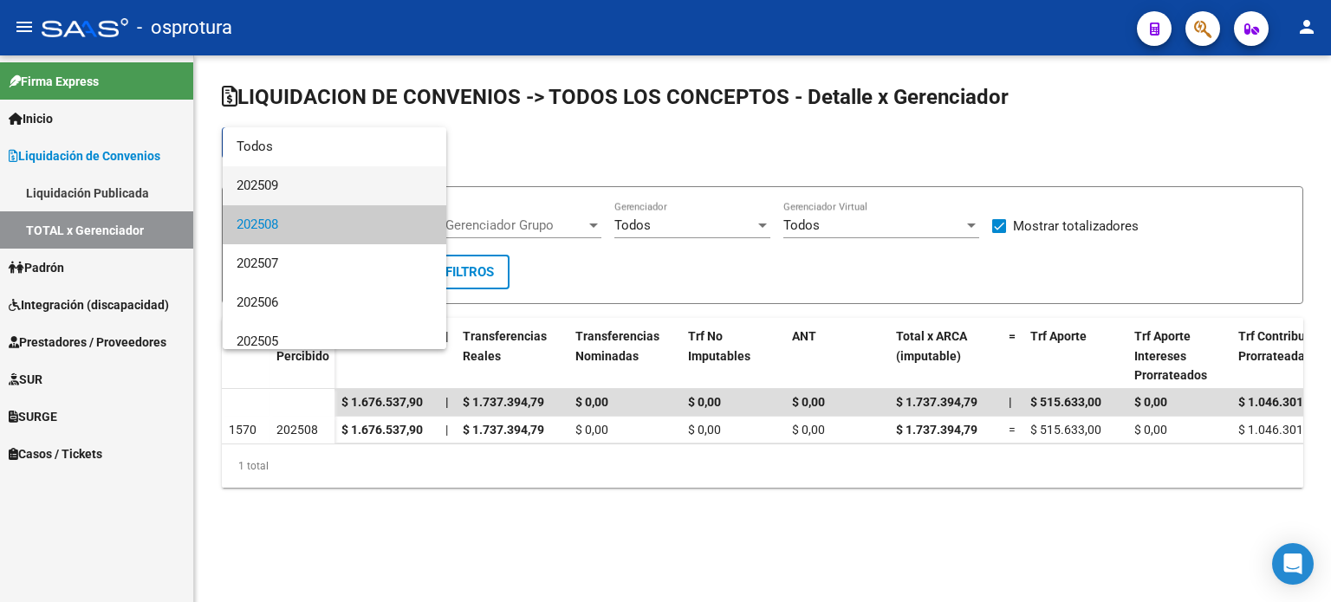
click at [320, 192] on span "202509" at bounding box center [335, 185] width 196 height 39
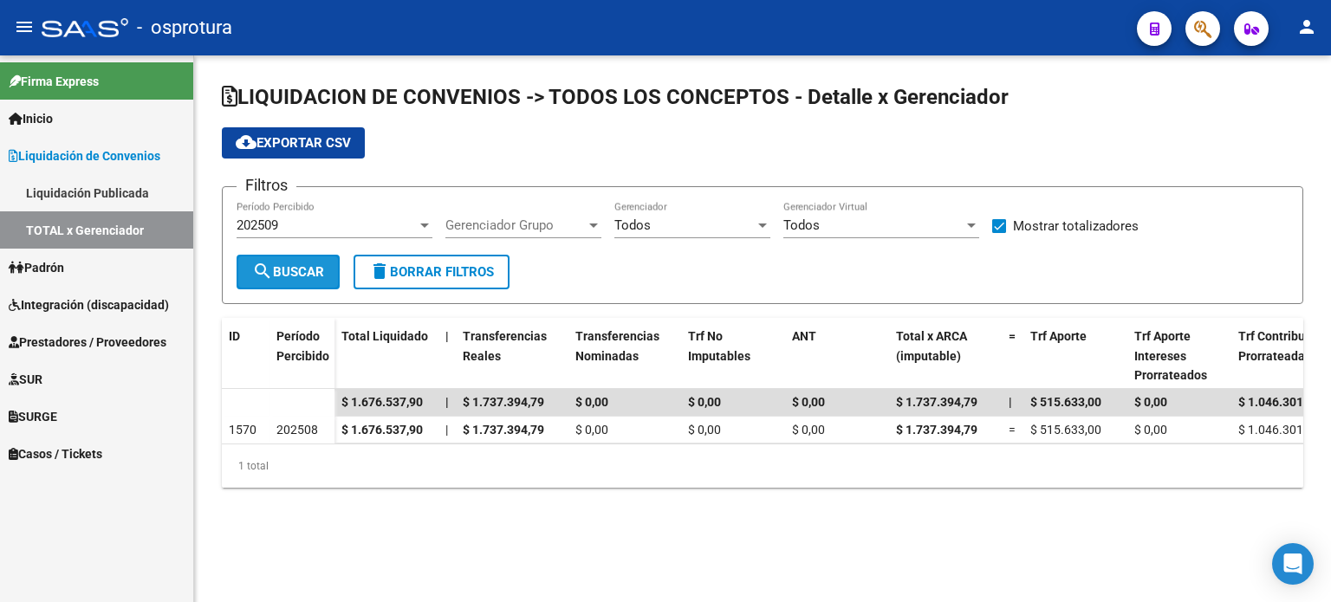
click at [312, 280] on button "search Buscar" at bounding box center [288, 272] width 103 height 35
click at [316, 229] on div "202509" at bounding box center [327, 226] width 180 height 16
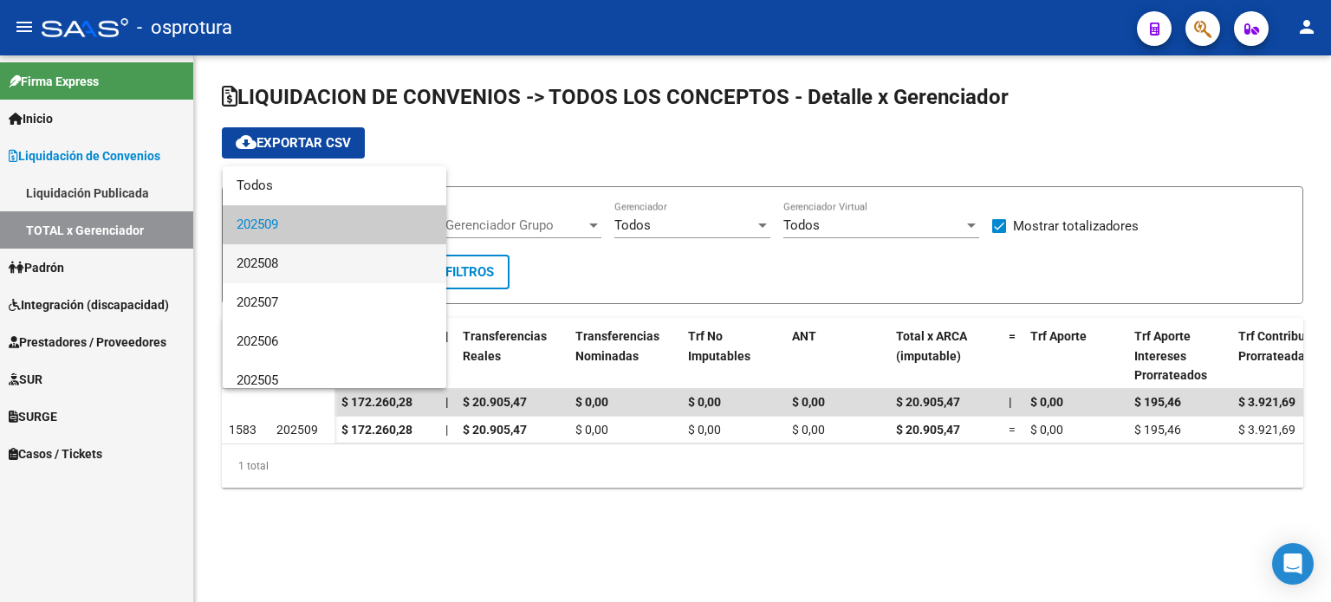
click at [315, 252] on span "202508" at bounding box center [335, 263] width 196 height 39
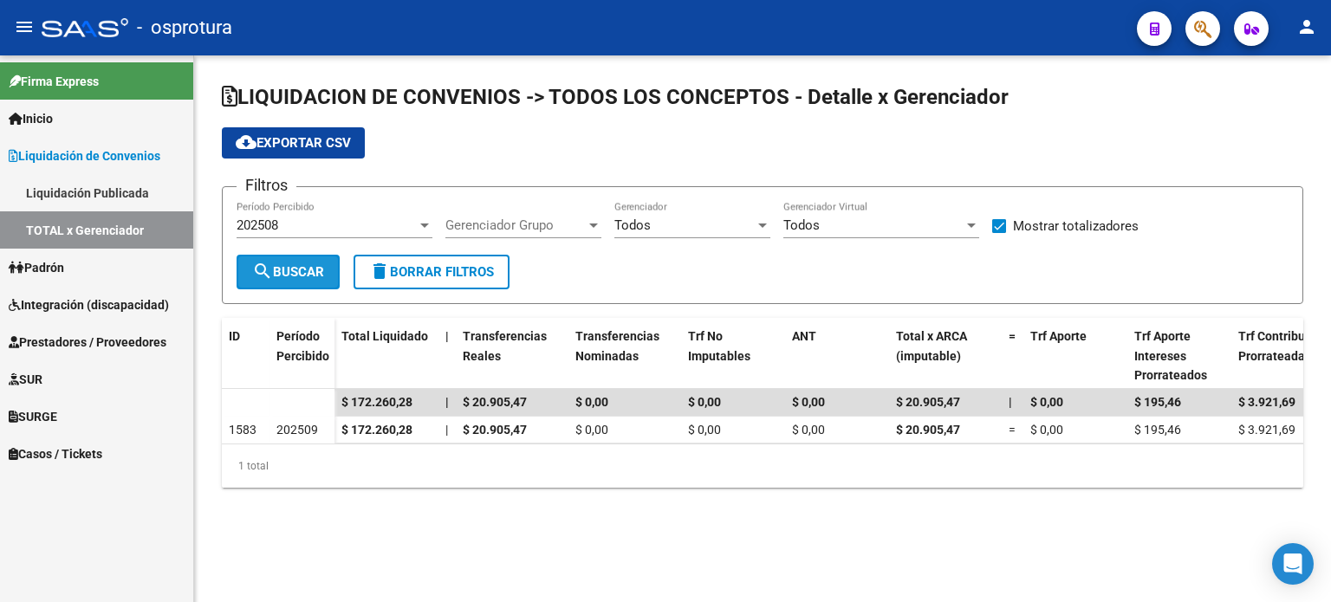
click at [312, 266] on span "search Buscar" at bounding box center [288, 272] width 72 height 16
click at [321, 209] on div "202508 Período Percibido" at bounding box center [335, 219] width 196 height 37
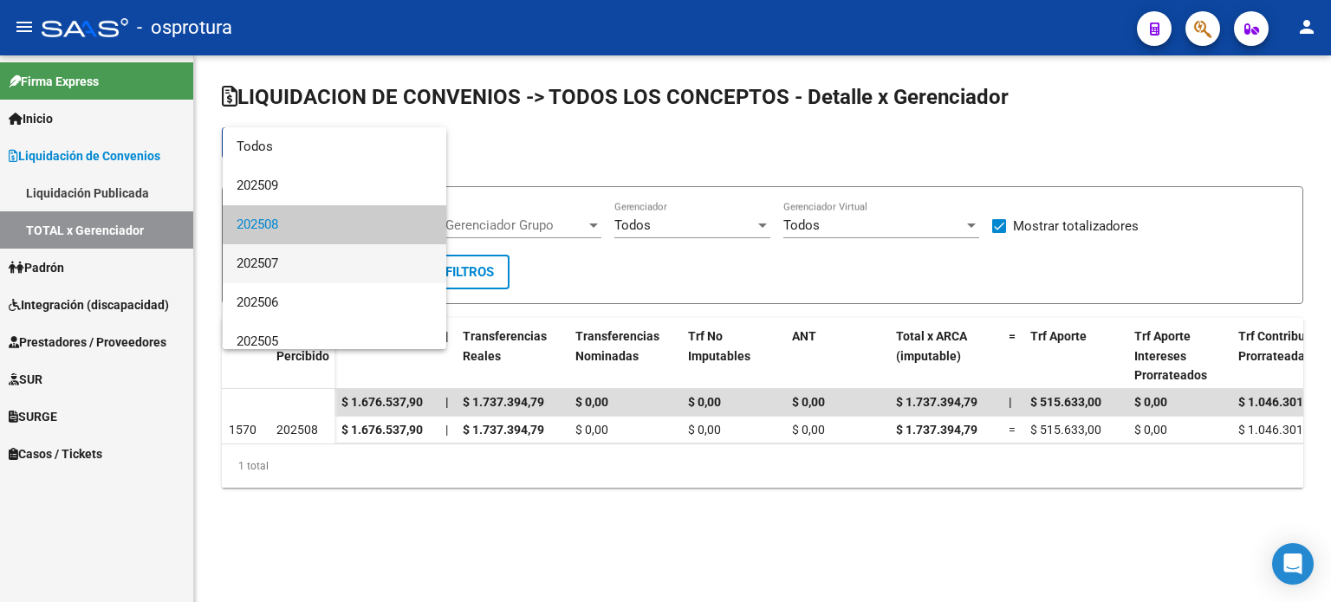
click at [305, 257] on span "202507" at bounding box center [335, 263] width 196 height 39
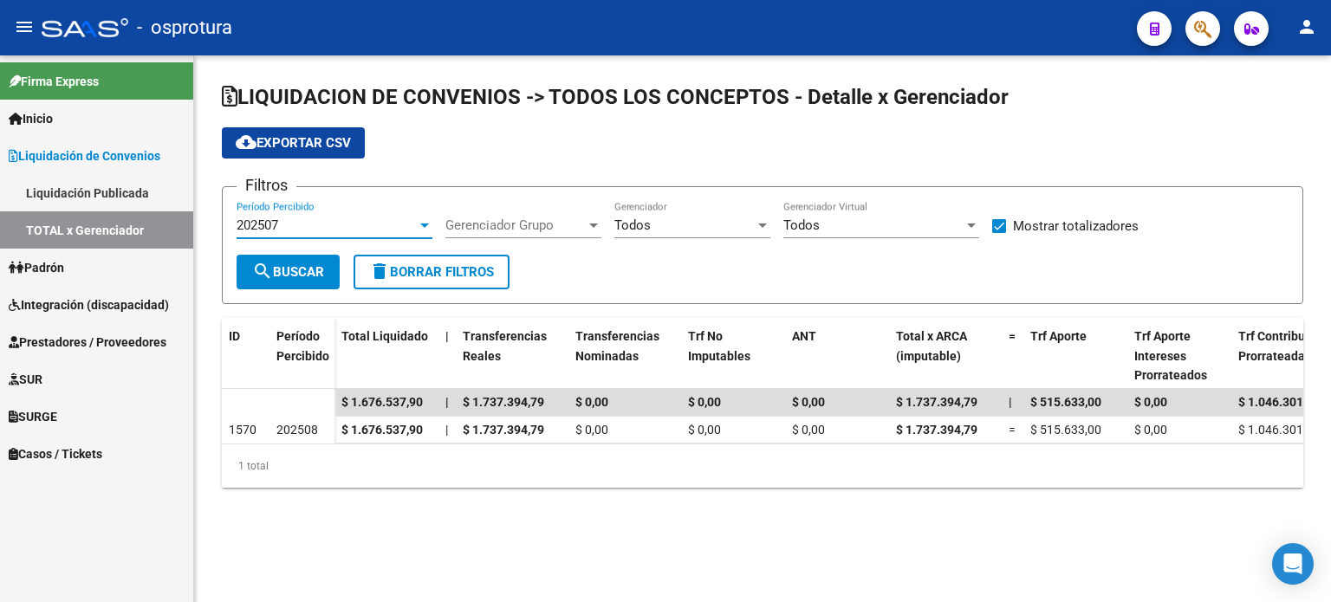
click at [302, 266] on span "search Buscar" at bounding box center [288, 272] width 72 height 16
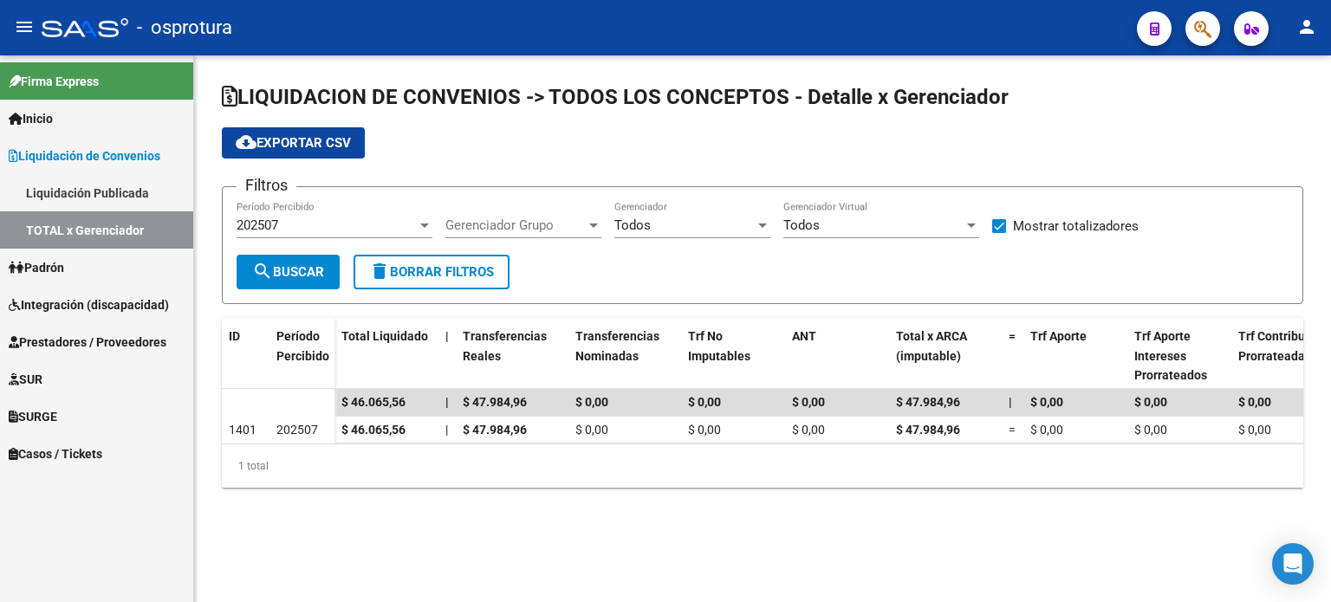
click at [316, 152] on button "cloud_download Exportar CSV" at bounding box center [293, 142] width 143 height 31
click at [308, 221] on div "202507" at bounding box center [327, 226] width 180 height 16
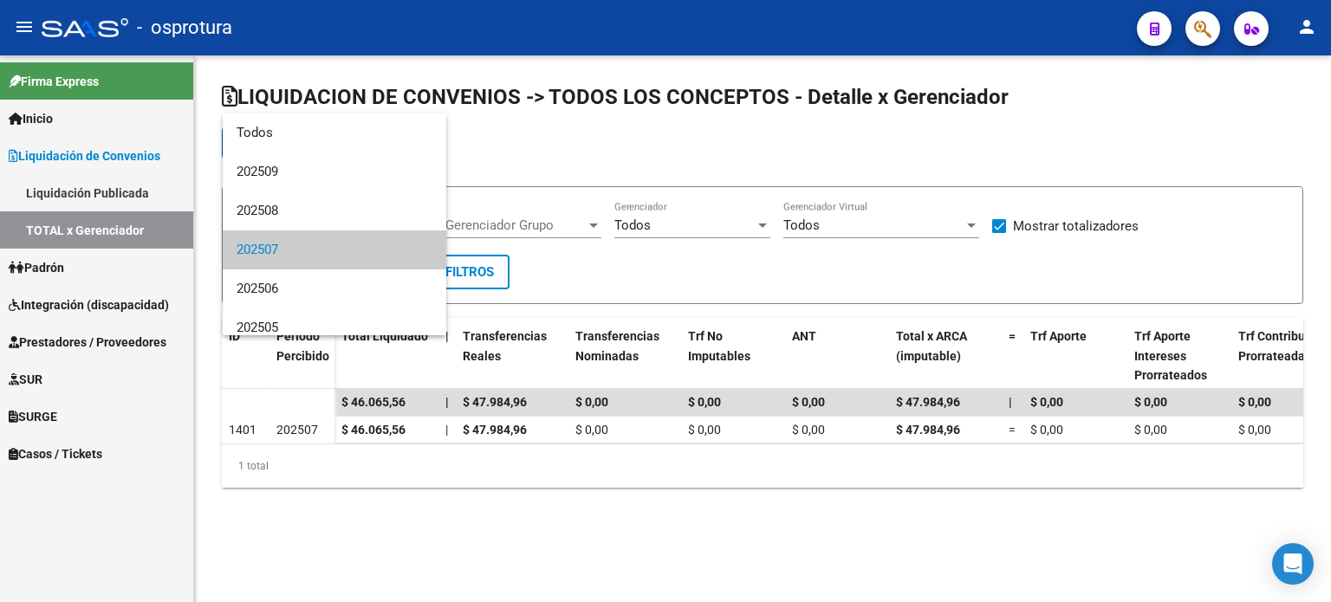
scroll to position [25, 0]
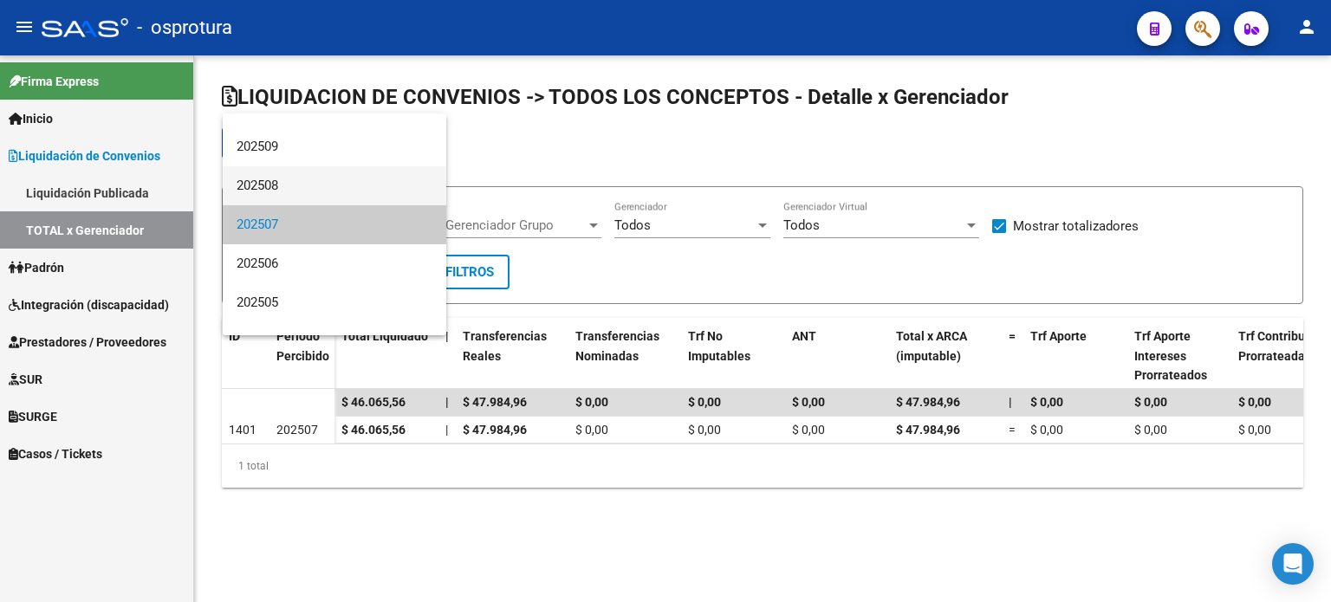
click at [308, 191] on span "202508" at bounding box center [335, 185] width 196 height 39
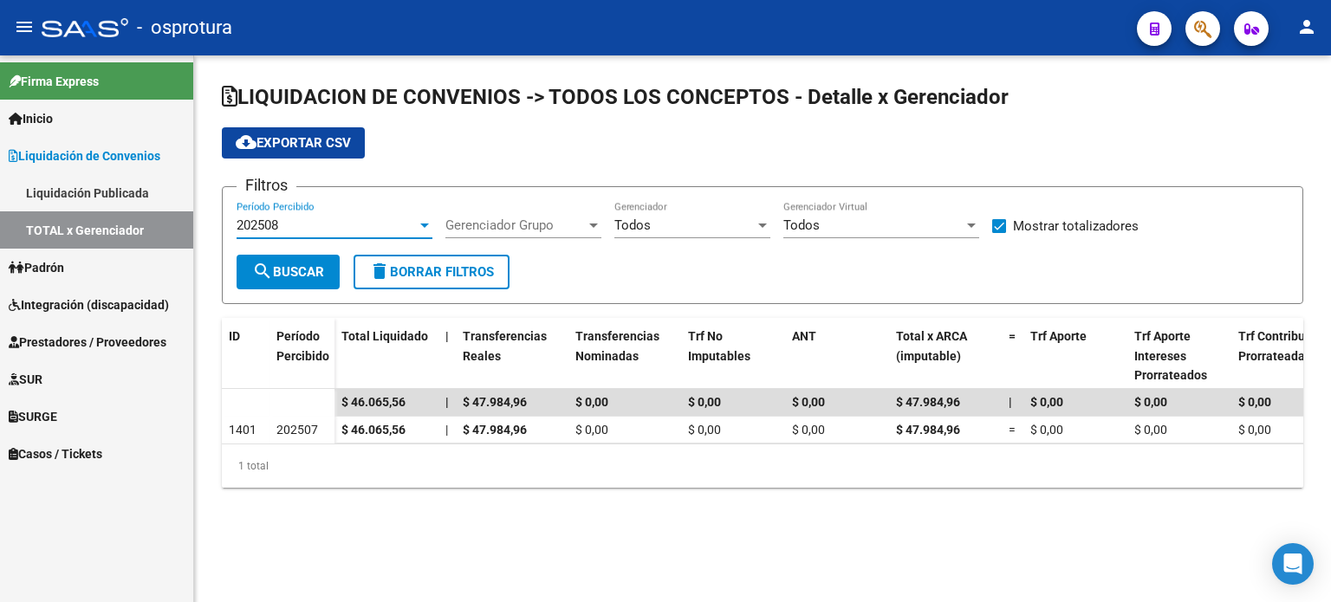
click at [304, 264] on span "search Buscar" at bounding box center [288, 272] width 72 height 16
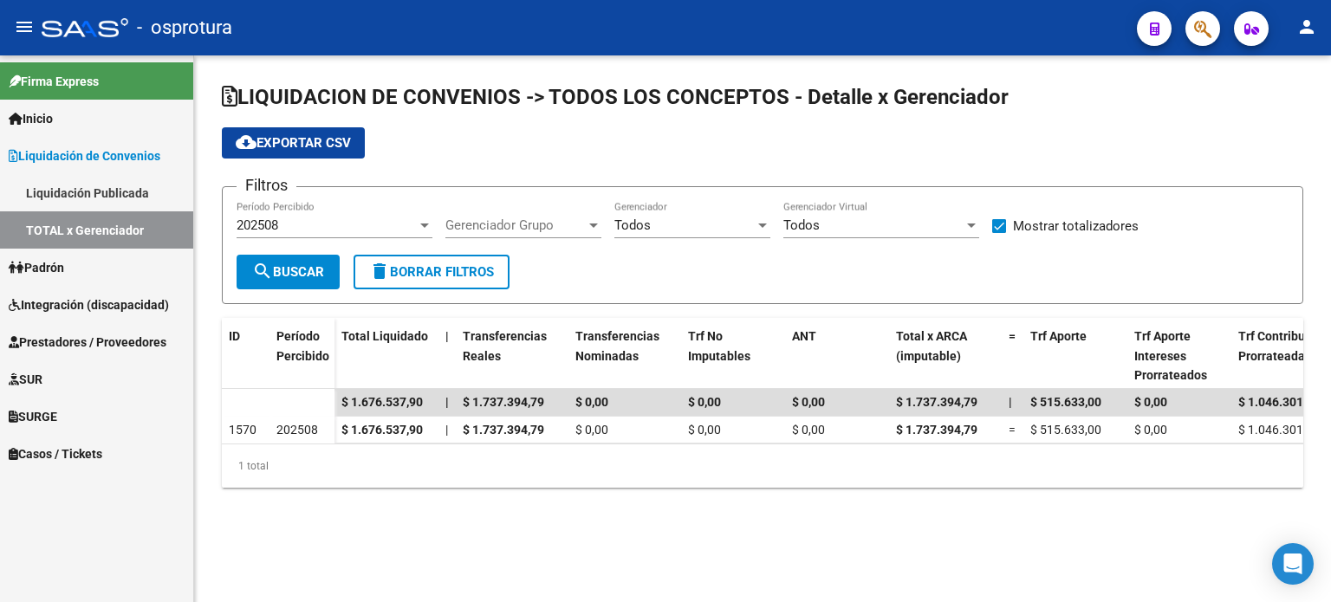
click at [322, 154] on button "cloud_download Exportar CSV" at bounding box center [293, 142] width 143 height 31
click at [898, 455] on div "1 total" at bounding box center [762, 466] width 1081 height 43
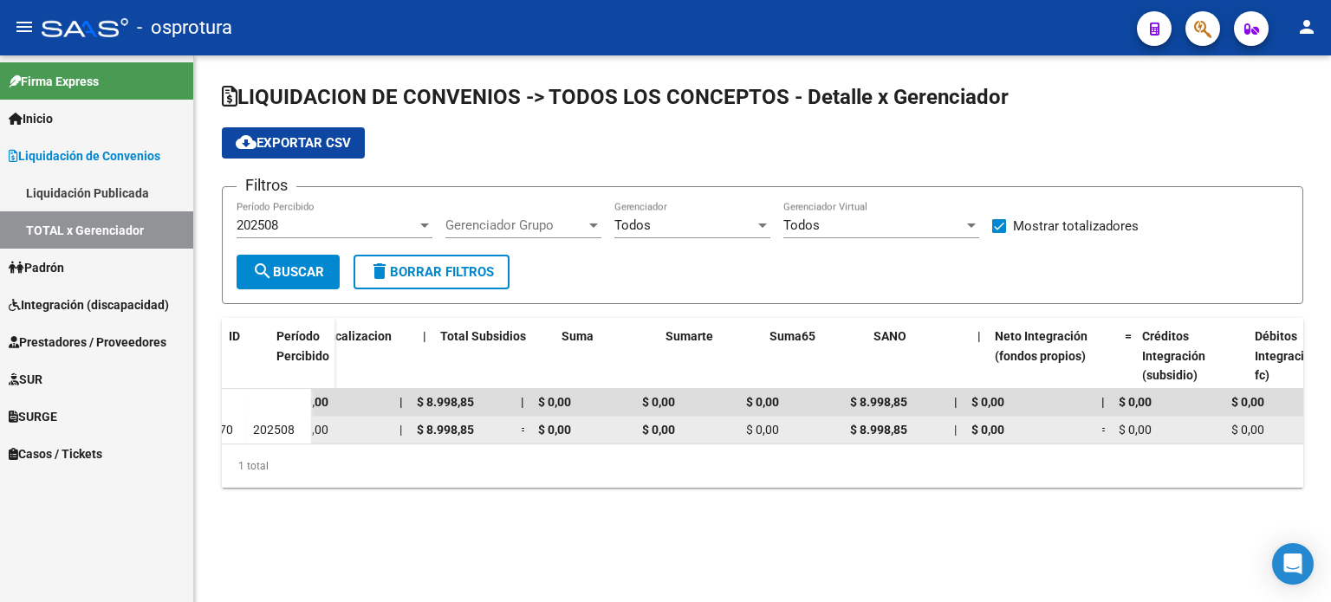
scroll to position [0, 64]
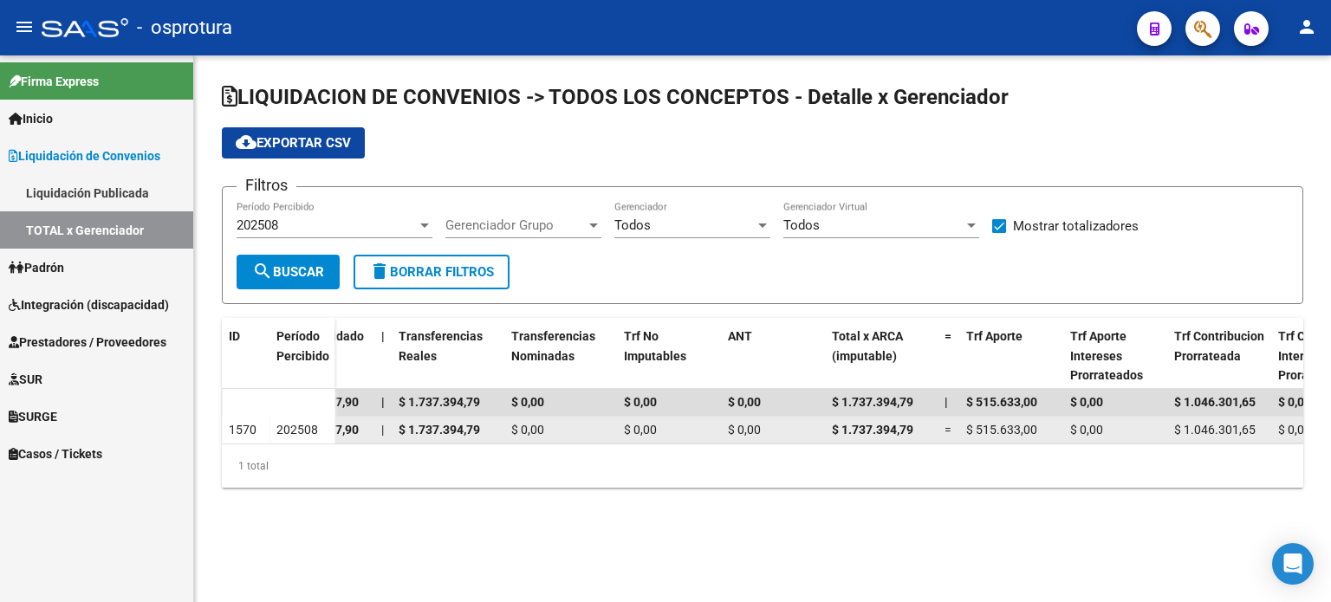
click at [531, 439] on datatable-body-cell "$ 0,00" at bounding box center [560, 430] width 113 height 27
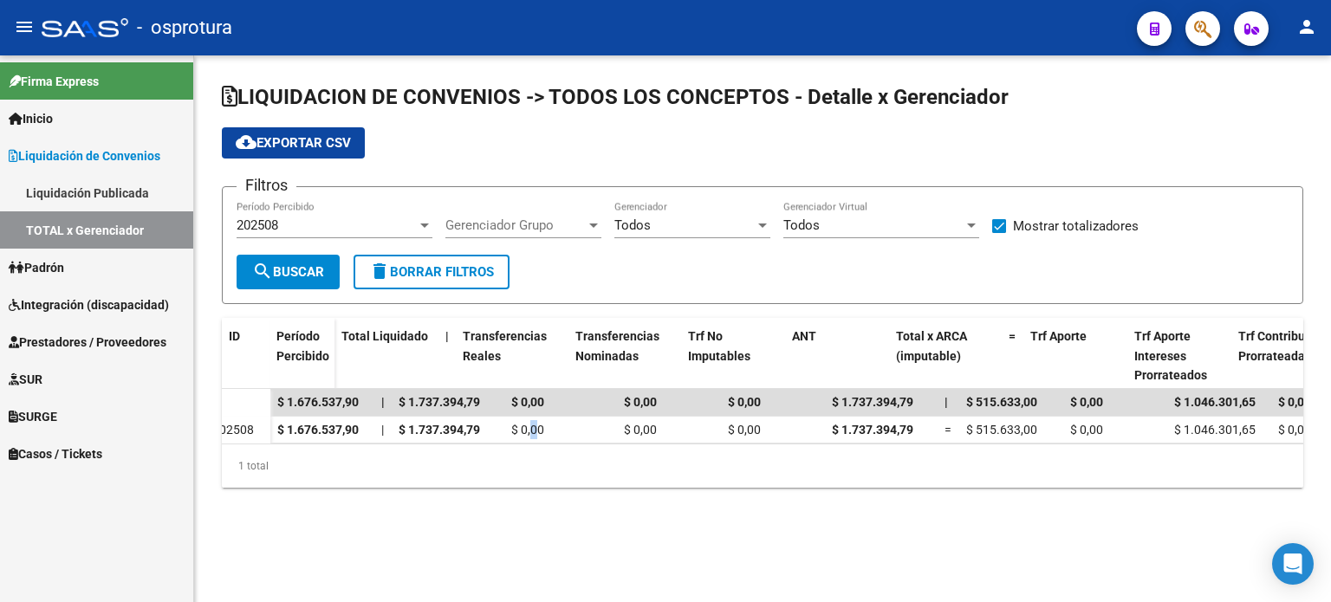
scroll to position [0, 0]
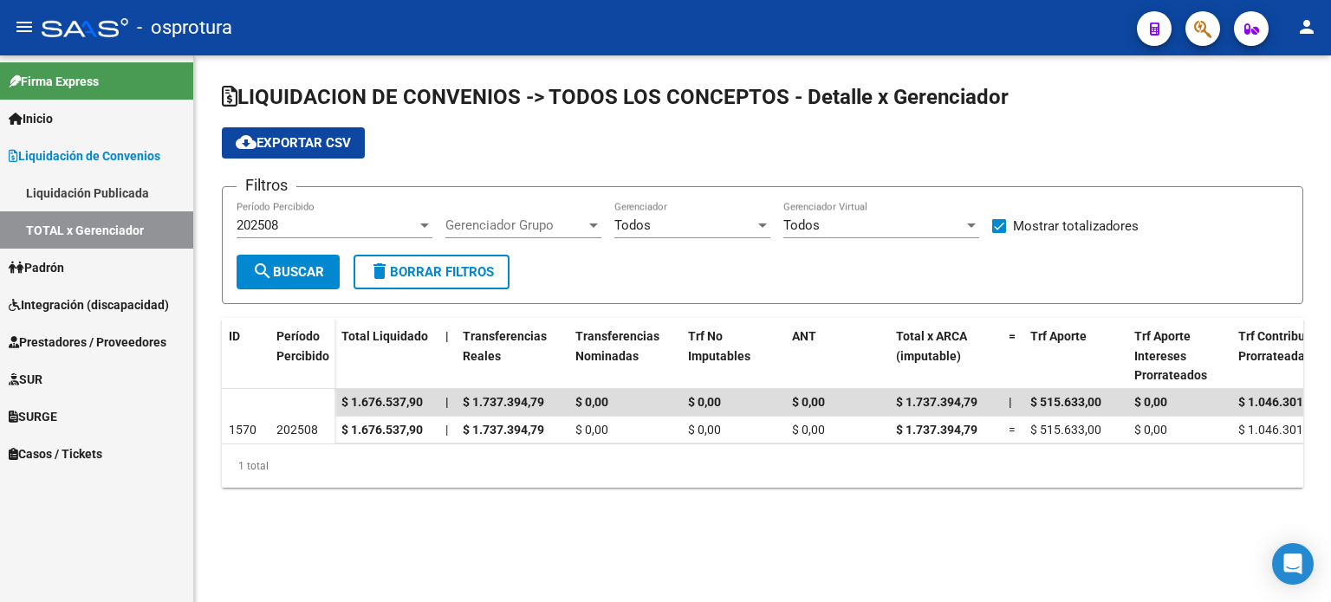
click at [856, 563] on mat-sidenav-content "LIQUIDACION DE CONVENIOS -> TODOS LOS CONCEPTOS - Detalle x Gerenciador cloud_d…" at bounding box center [762, 328] width 1137 height 547
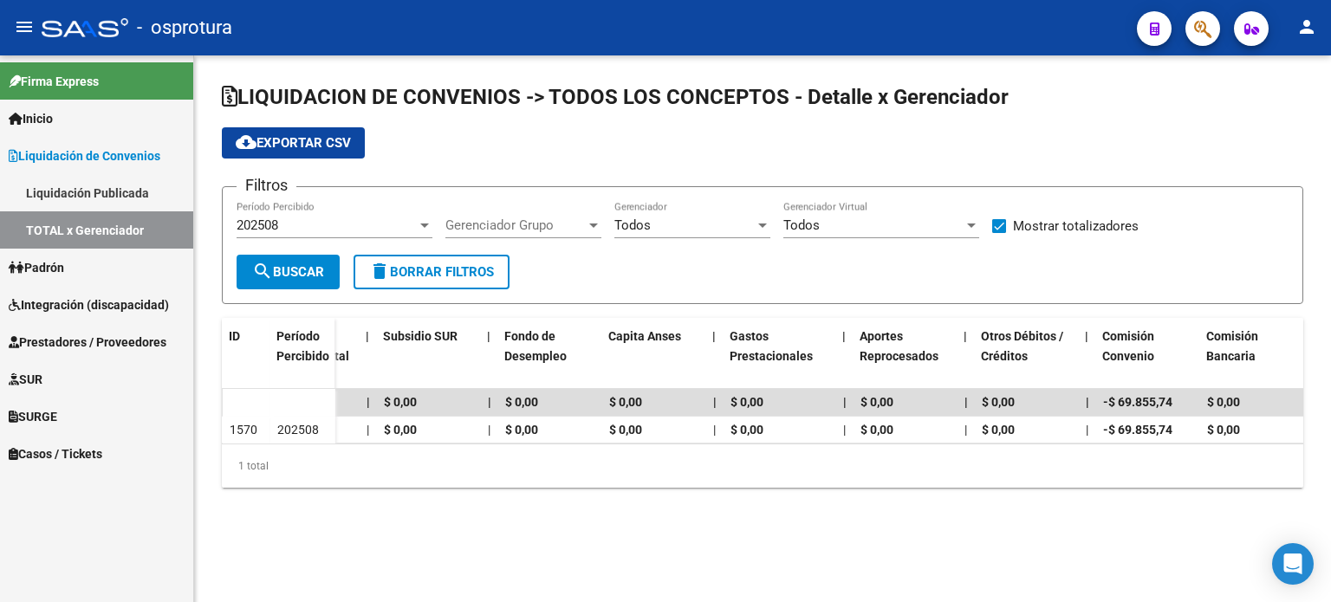
scroll to position [0, 2556]
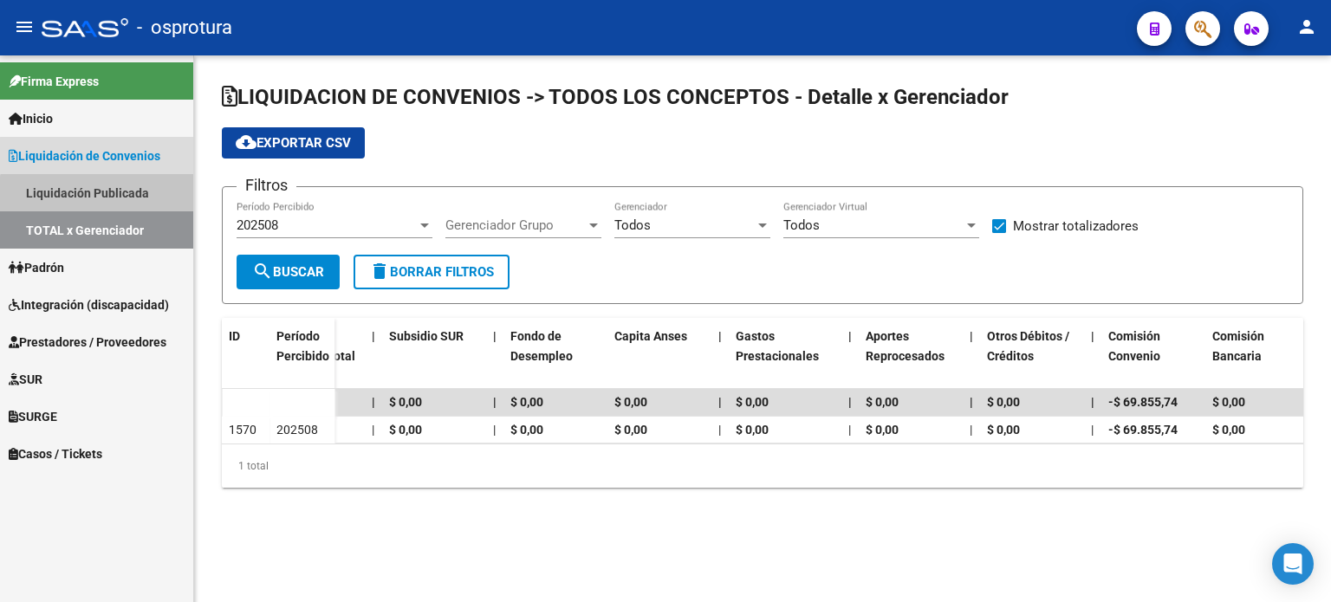
click at [138, 203] on link "Liquidación Publicada" at bounding box center [96, 192] width 193 height 37
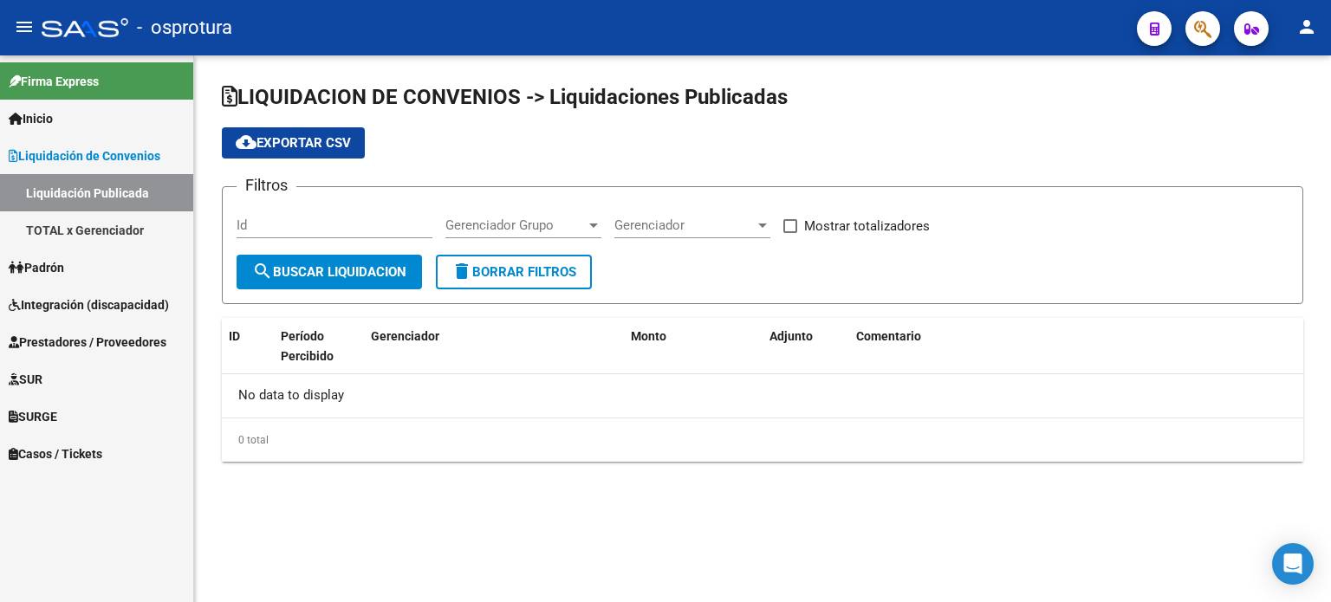
checkbox input "true"
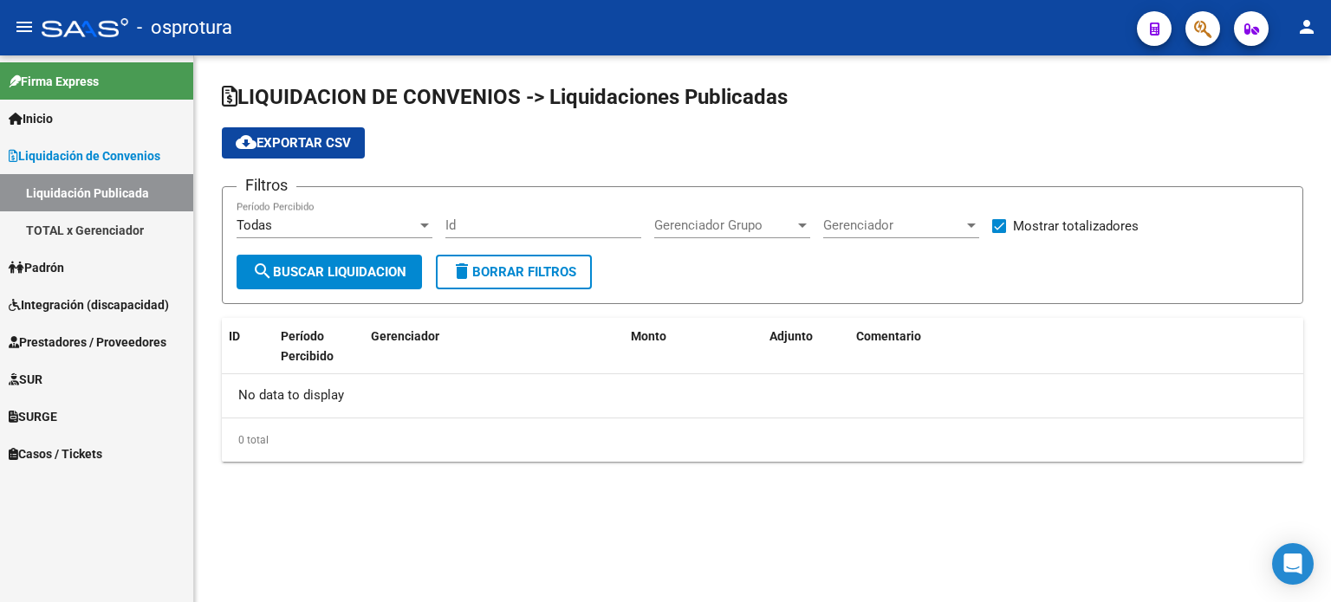
click at [123, 257] on link "Padrón" at bounding box center [96, 267] width 193 height 37
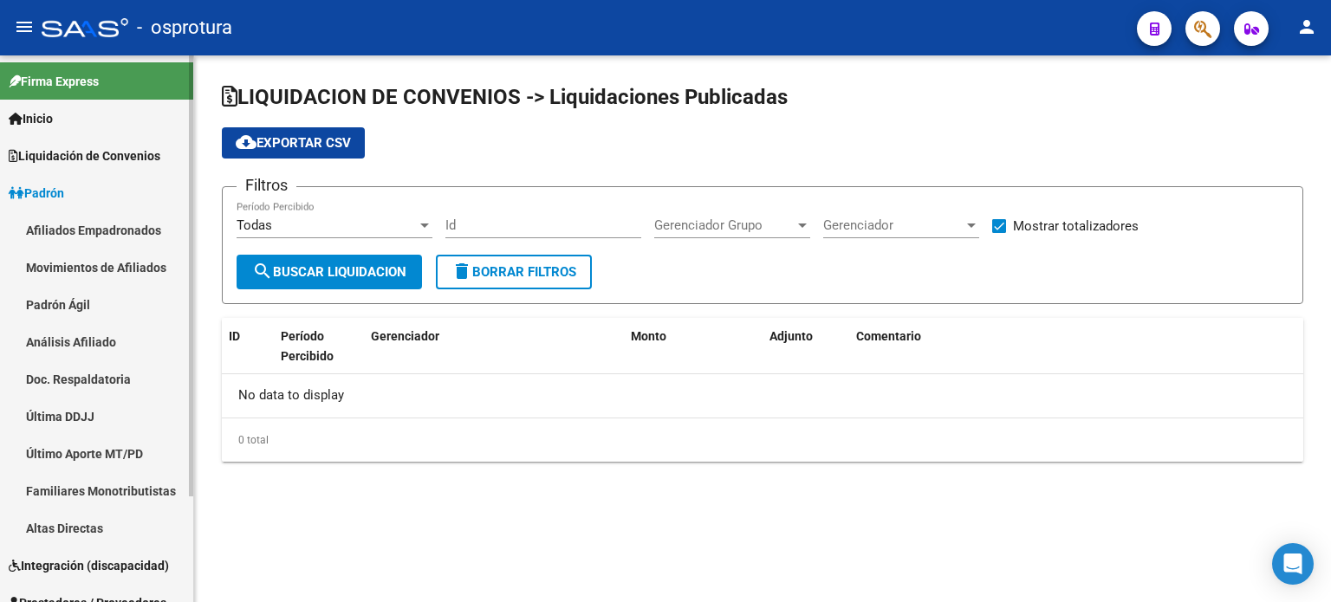
click at [125, 237] on link "Afiliados Empadronados" at bounding box center [96, 229] width 193 height 37
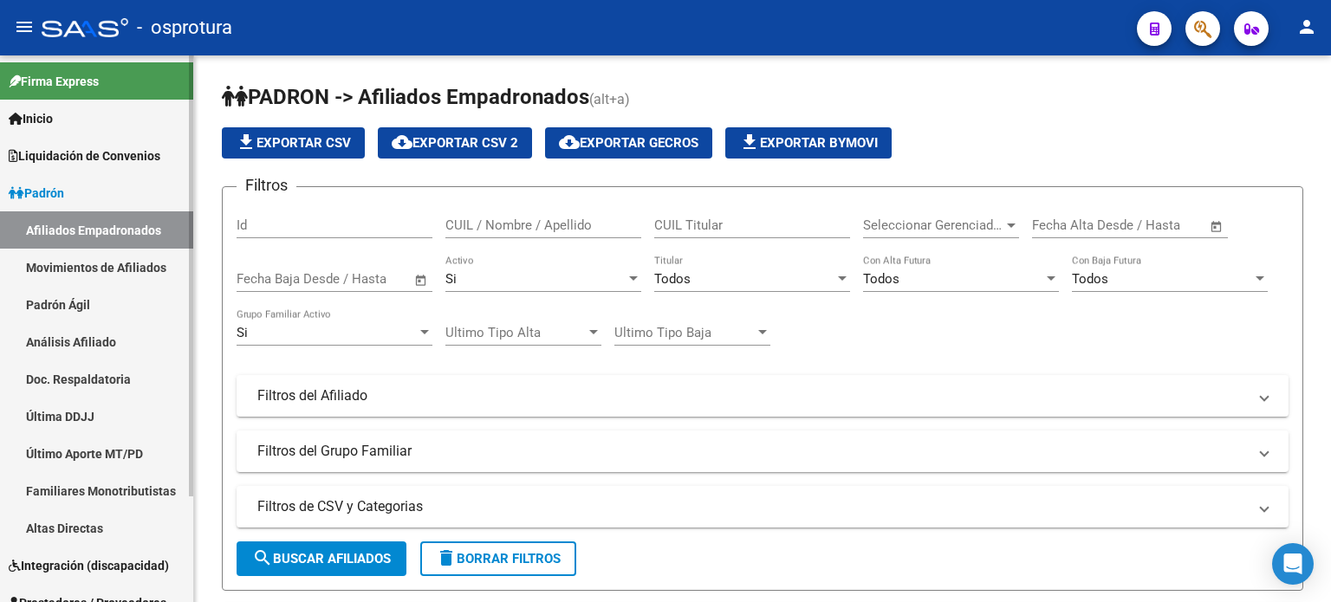
click at [138, 233] on link "Afiliados Empadronados" at bounding box center [96, 229] width 193 height 37
click at [135, 198] on link "Padrón" at bounding box center [96, 192] width 193 height 37
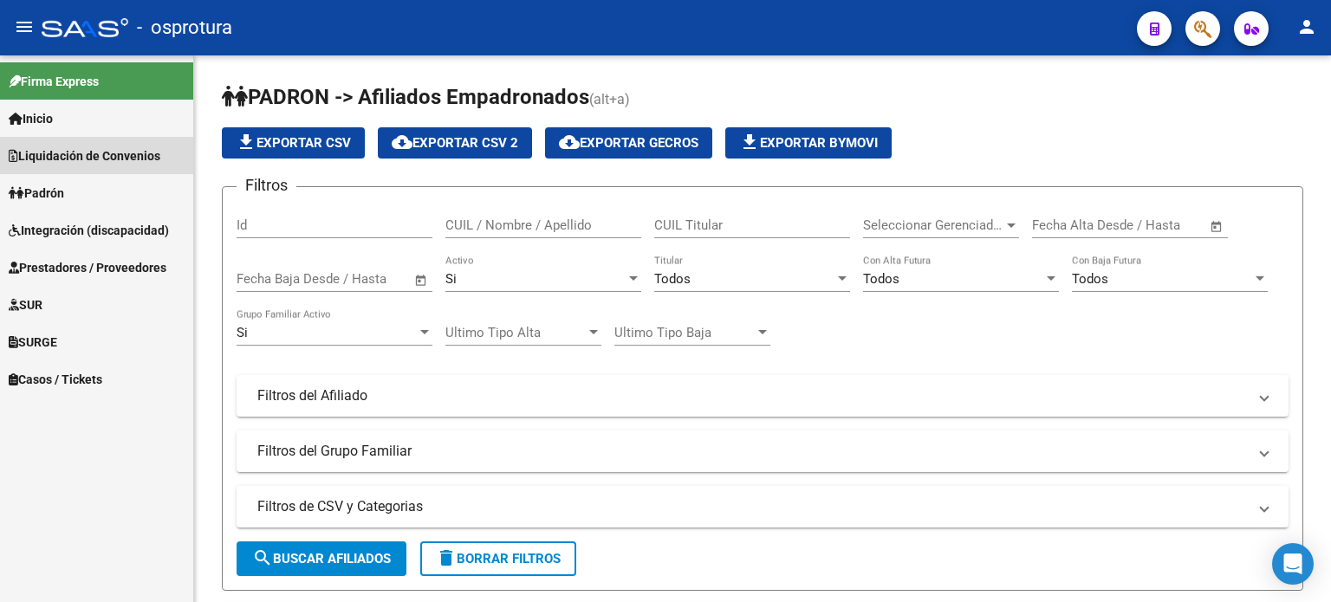
click at [140, 163] on span "Liquidación de Convenios" at bounding box center [85, 155] width 152 height 19
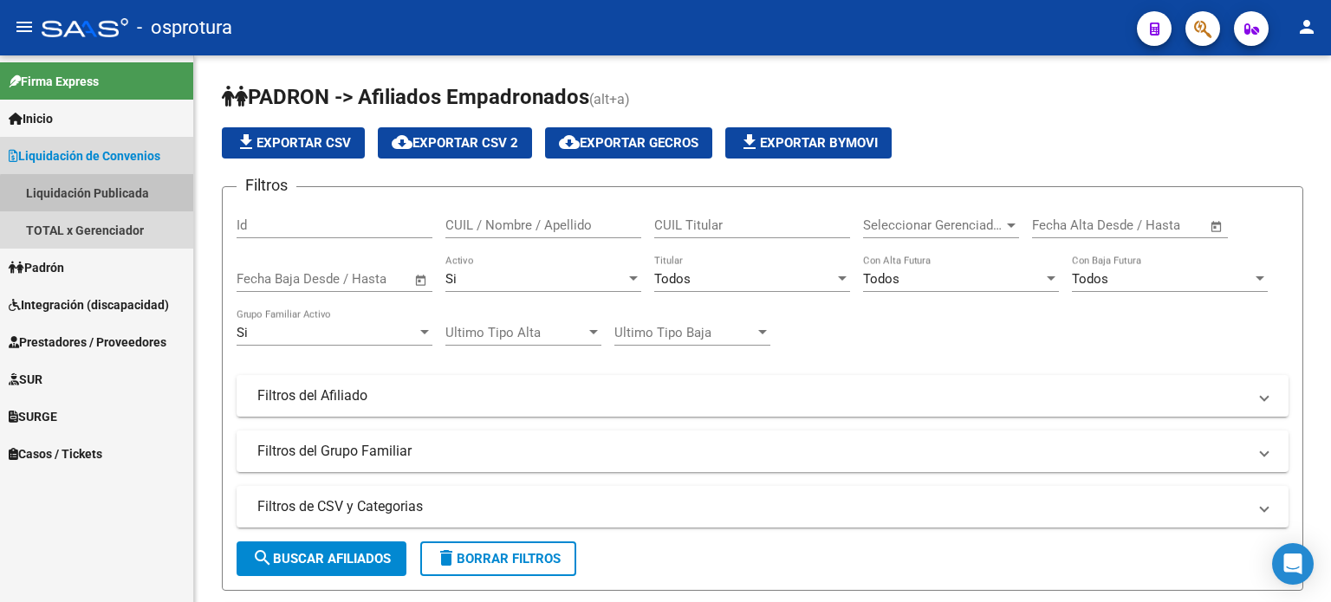
click at [139, 203] on link "Liquidación Publicada" at bounding box center [96, 192] width 193 height 37
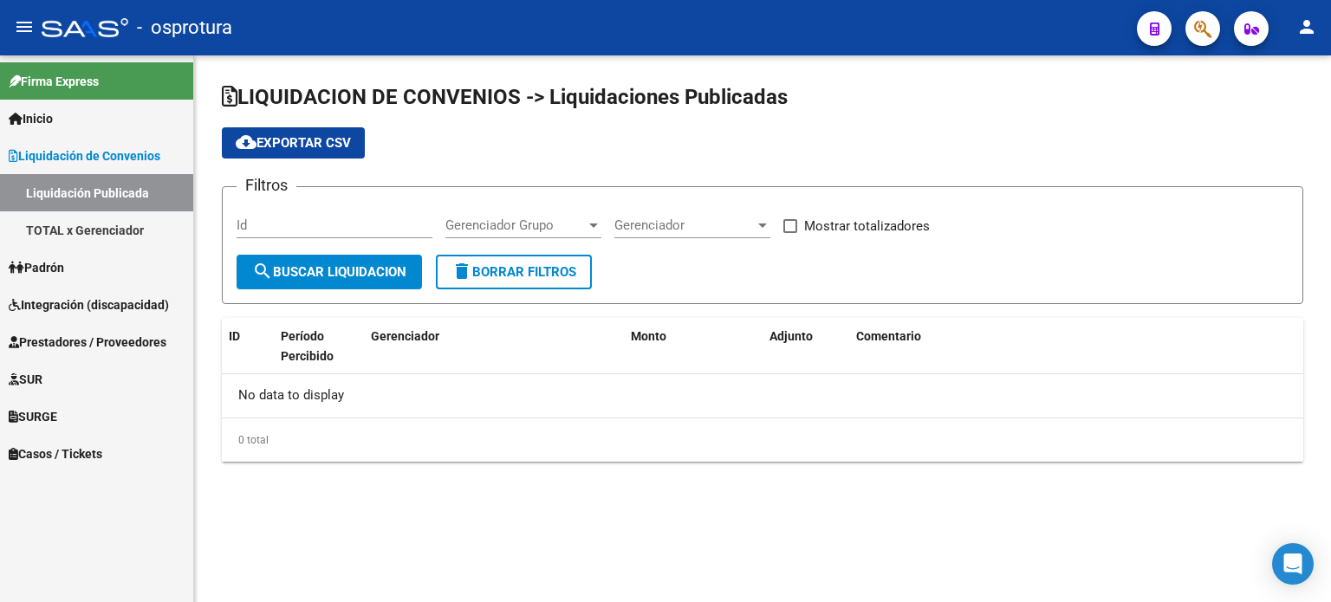
checkbox input "true"
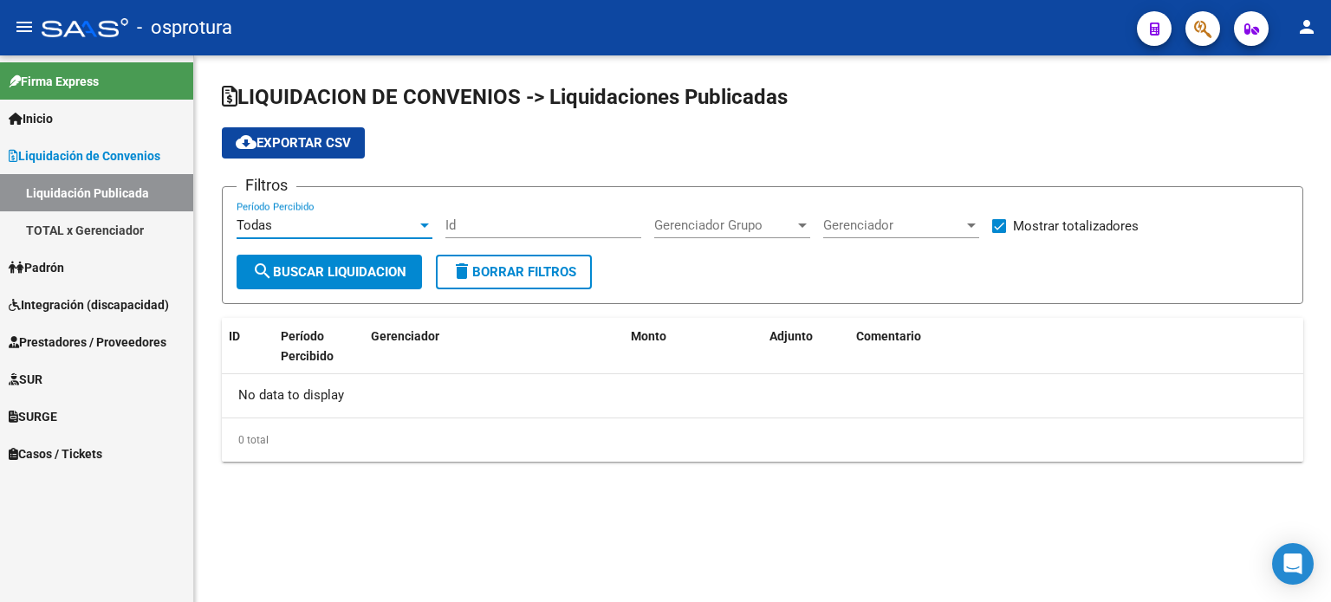
click at [260, 219] on span "Todas" at bounding box center [255, 226] width 36 height 16
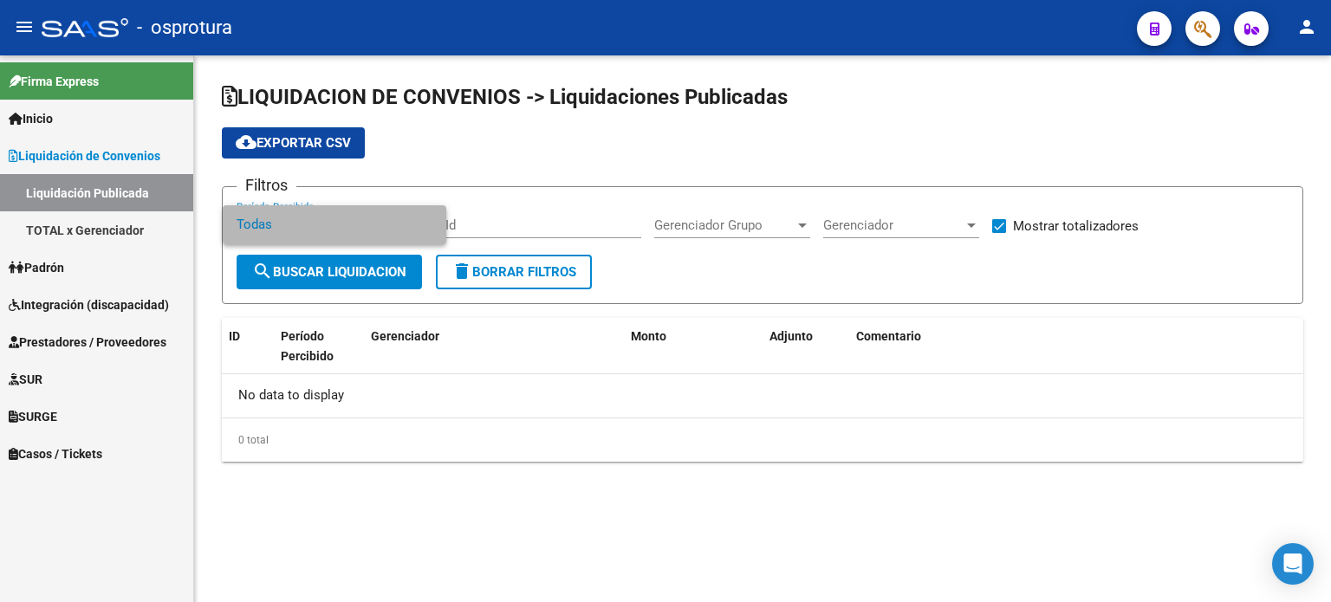
click at [266, 234] on span "Todas" at bounding box center [335, 224] width 196 height 39
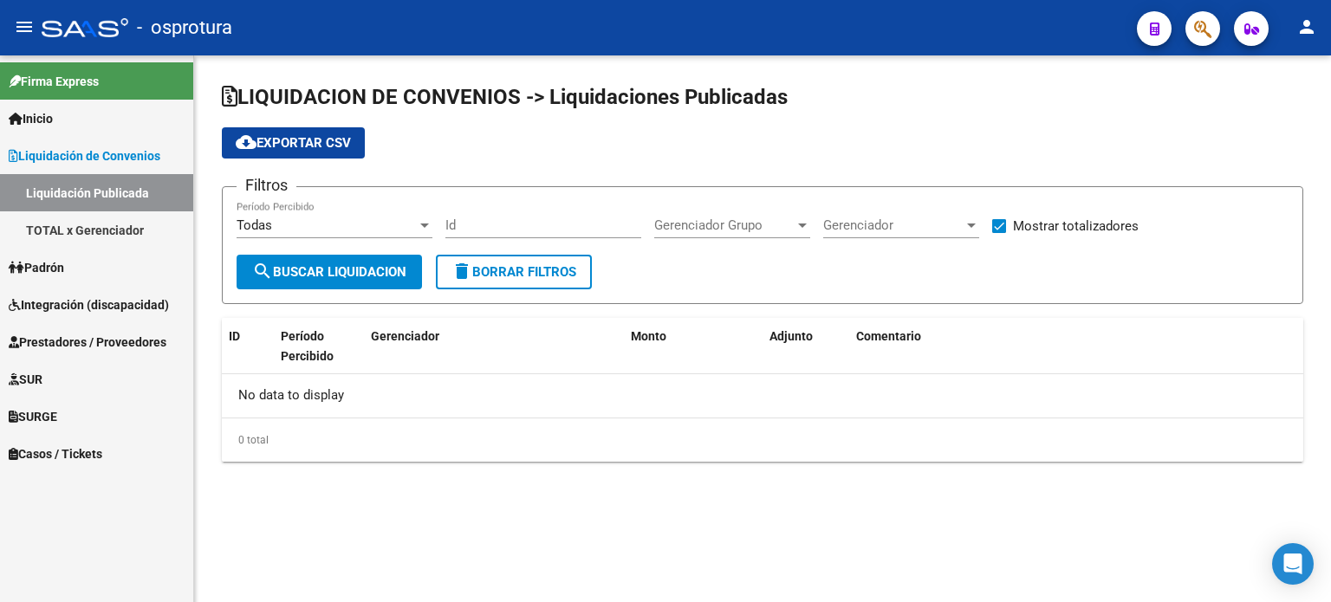
click at [266, 234] on div "Todas Período Percibido" at bounding box center [335, 219] width 196 height 37
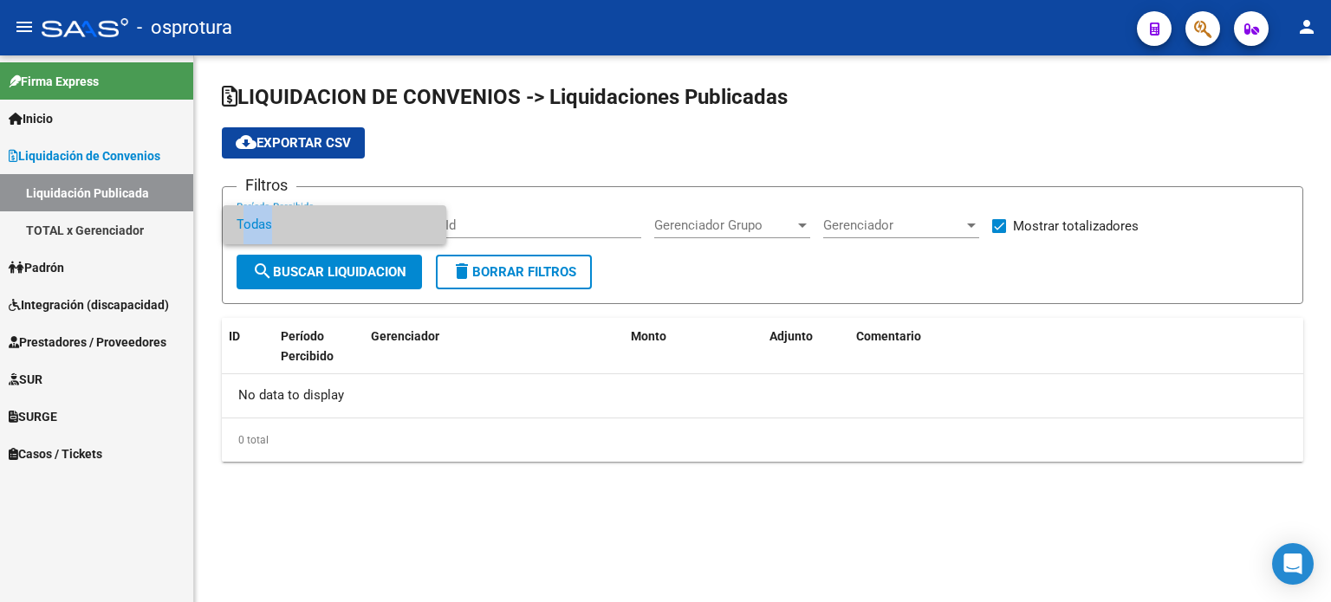
click at [266, 234] on span "Todas" at bounding box center [335, 224] width 196 height 39
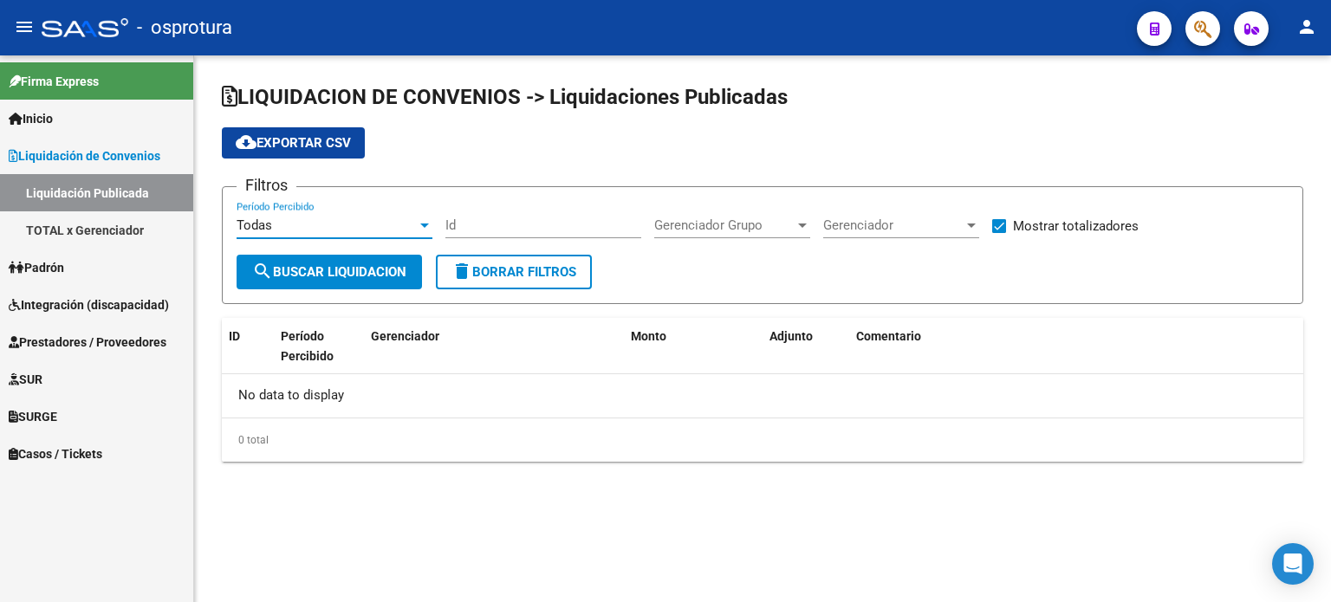
click at [153, 226] on link "TOTAL x Gerenciador" at bounding box center [96, 229] width 193 height 37
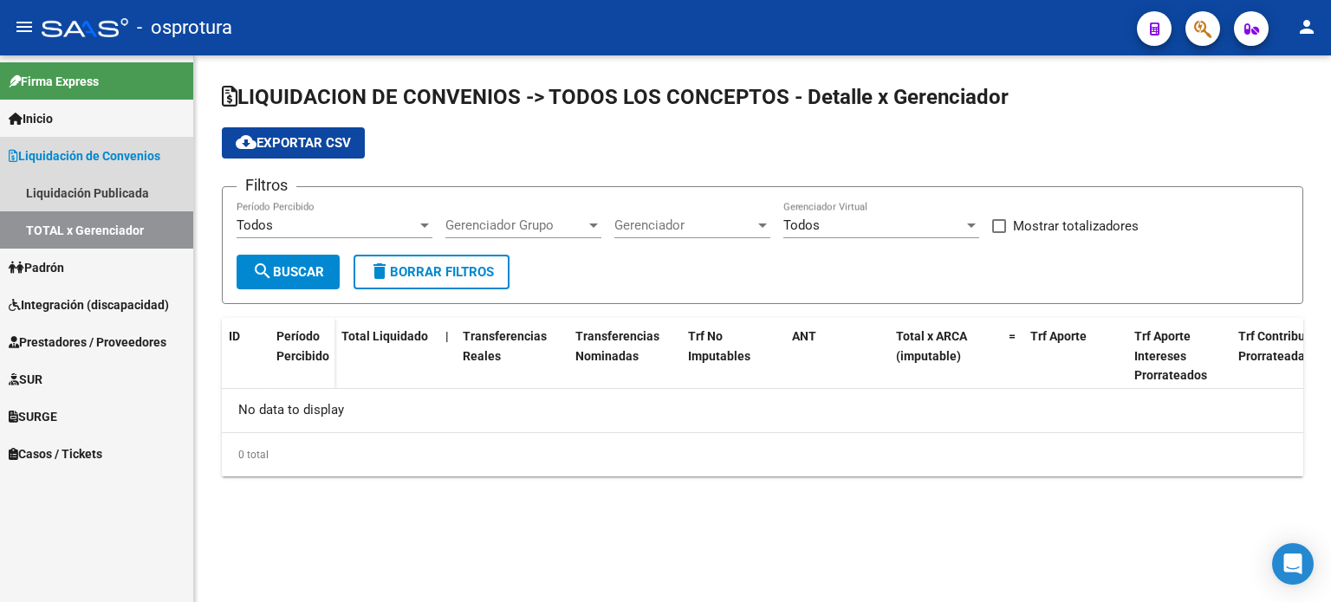
checkbox input "true"
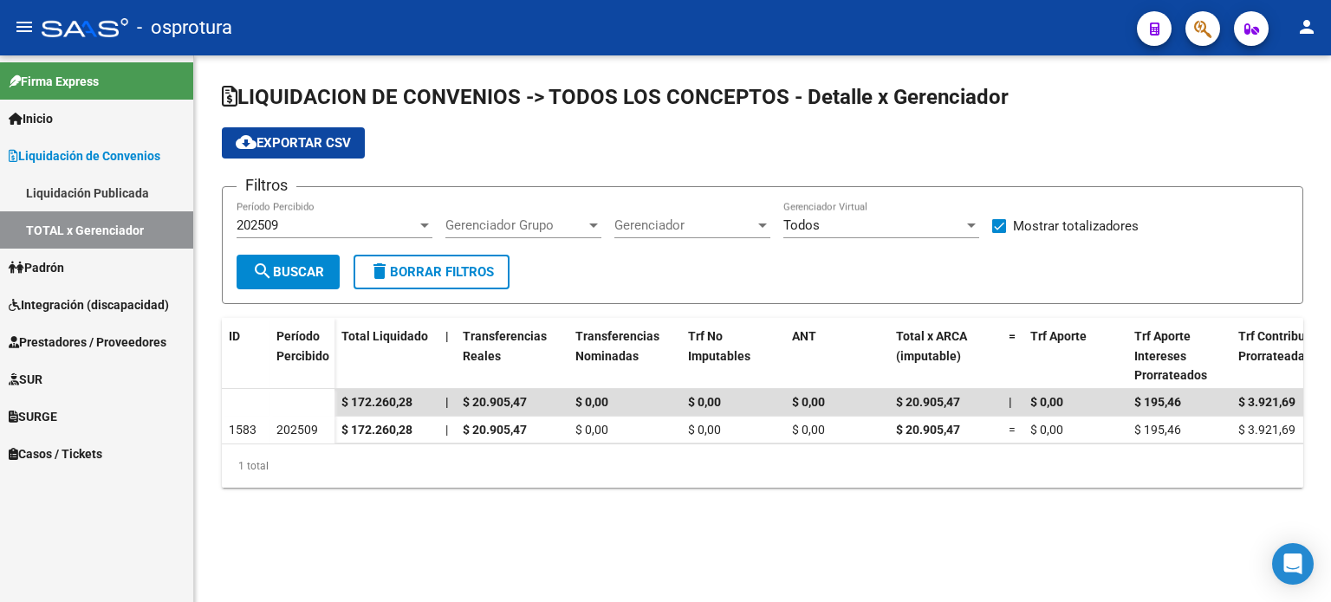
click at [118, 127] on link "Inicio" at bounding box center [96, 118] width 193 height 37
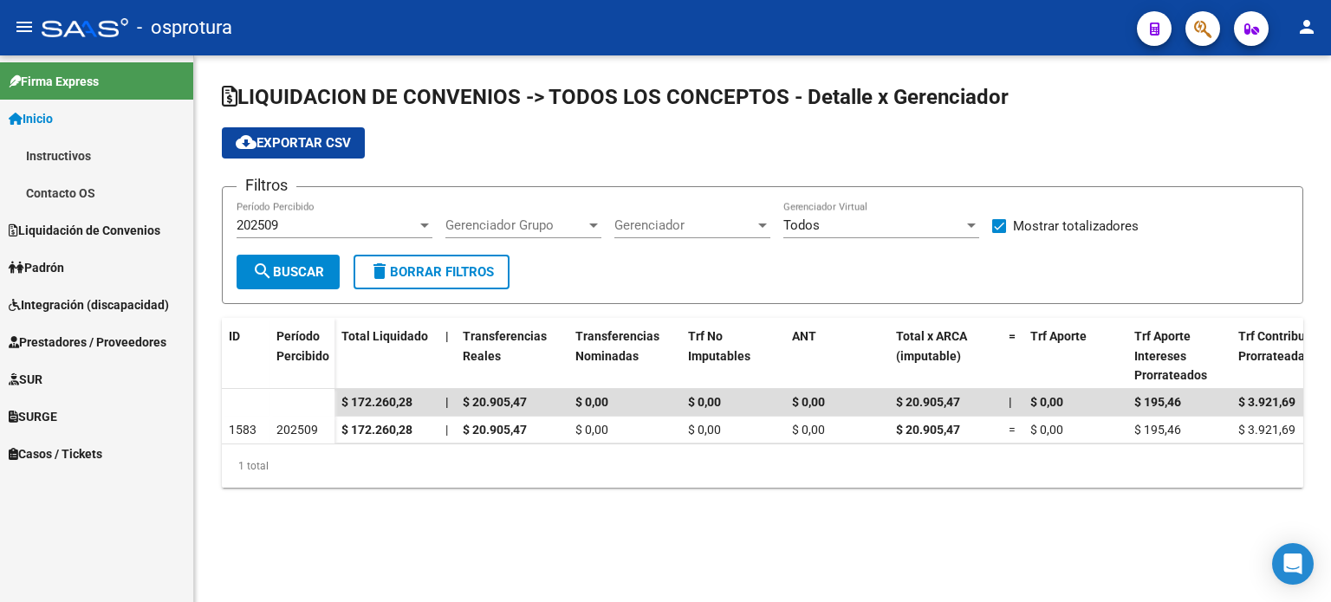
drag, startPoint x: 501, startPoint y: 455, endPoint x: 481, endPoint y: 455, distance: 19.9
click at [481, 455] on div "1 total" at bounding box center [762, 466] width 1081 height 43
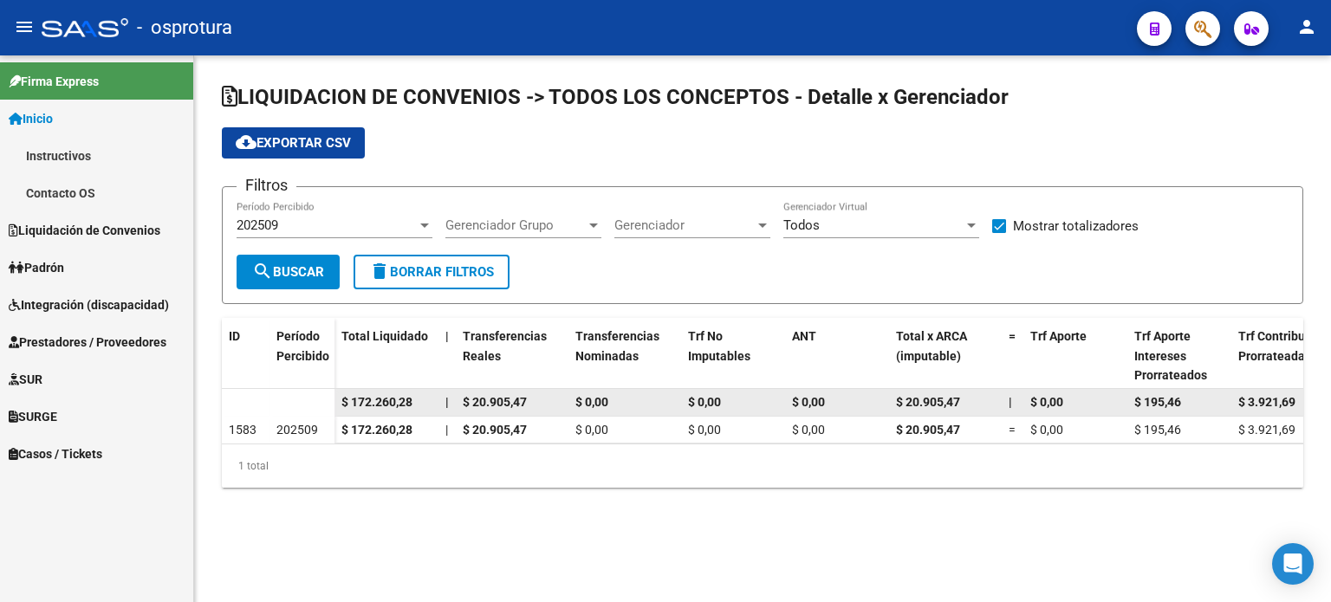
click at [478, 399] on span "$ 20.905,47" at bounding box center [495, 402] width 64 height 14
drag, startPoint x: 473, startPoint y: 398, endPoint x: 552, endPoint y: 398, distance: 78.9
click at [552, 398] on div "$ 20.905,47" at bounding box center [512, 403] width 99 height 20
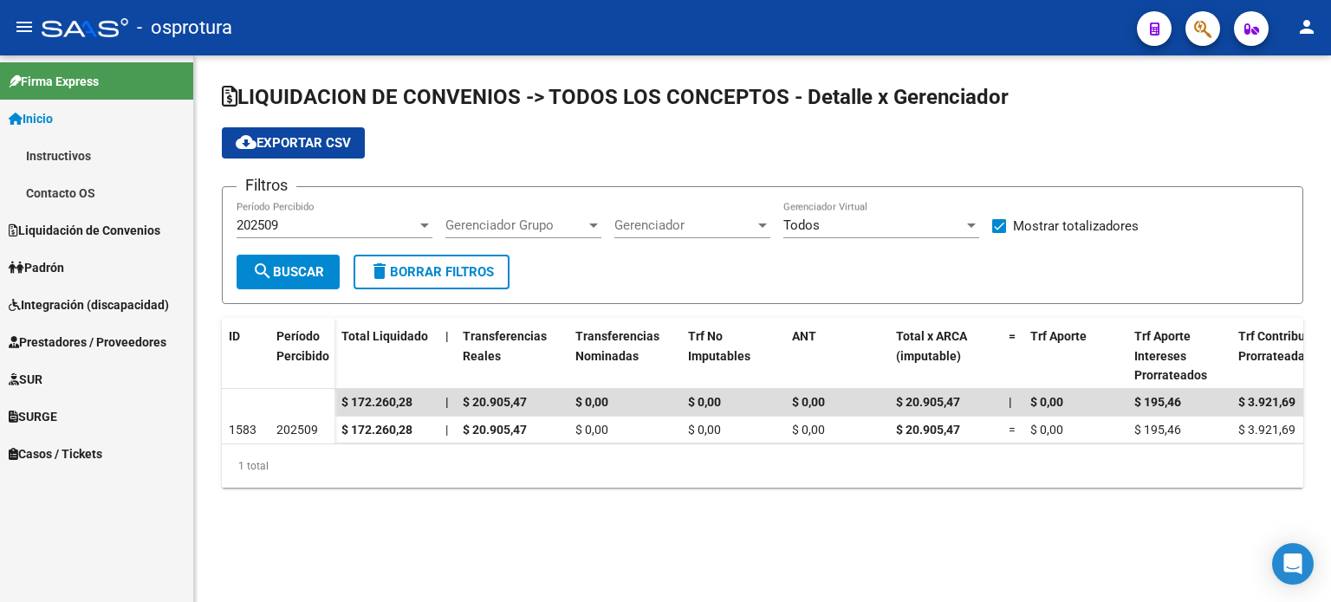
drag, startPoint x: 529, startPoint y: 458, endPoint x: 541, endPoint y: 457, distance: 12.3
click at [541, 457] on div "1 total" at bounding box center [762, 466] width 1081 height 43
click at [653, 506] on div "LIQUIDACION DE CONVENIOS -> TODOS LOS CONCEPTOS - Detalle x Gerenciador cloud_d…" at bounding box center [762, 299] width 1137 height 488
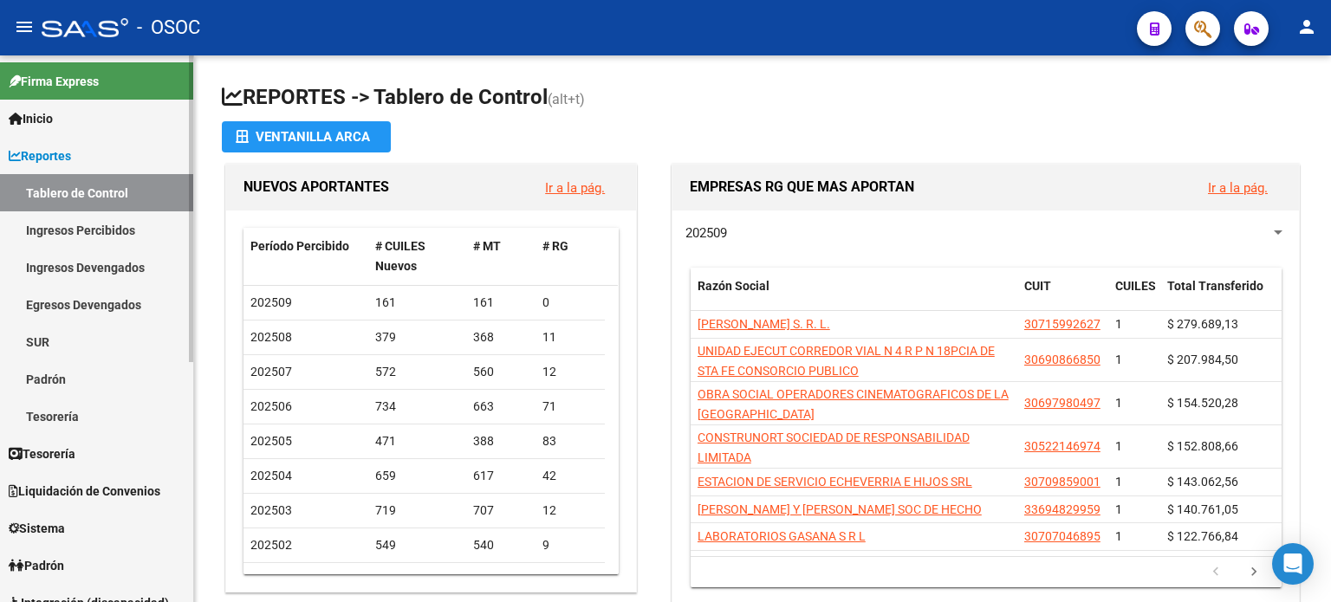
click at [103, 489] on span "Liquidación de Convenios" at bounding box center [85, 491] width 152 height 19
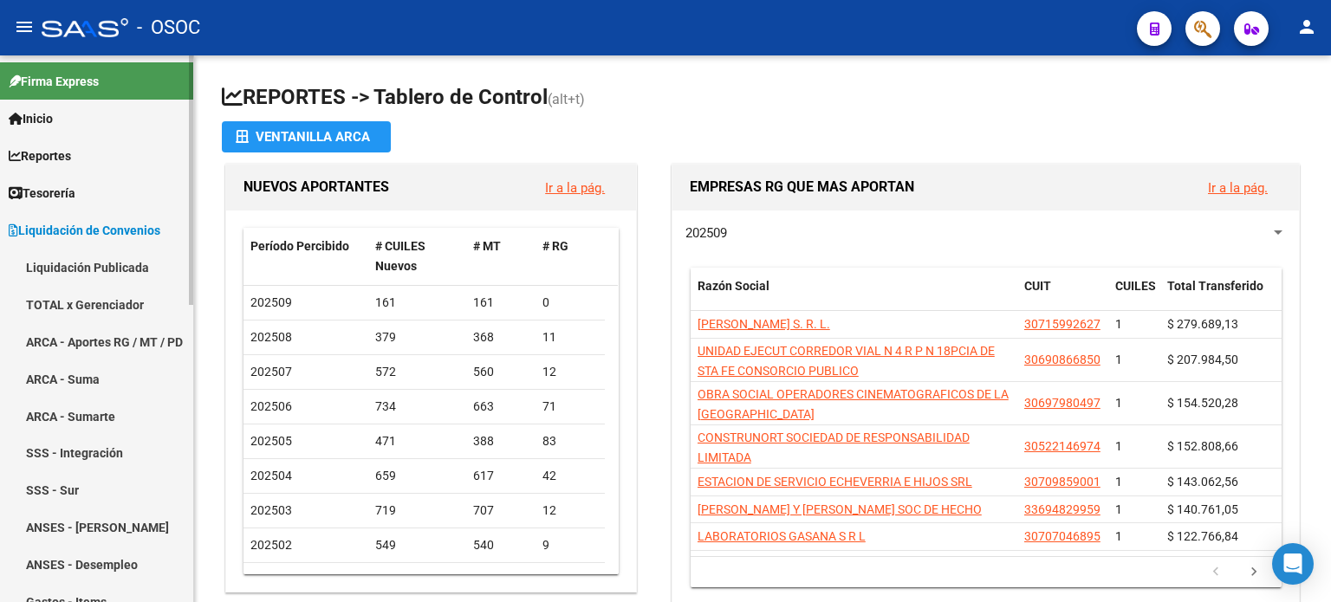
click at [121, 306] on link "TOTAL x Gerenciador" at bounding box center [96, 304] width 193 height 37
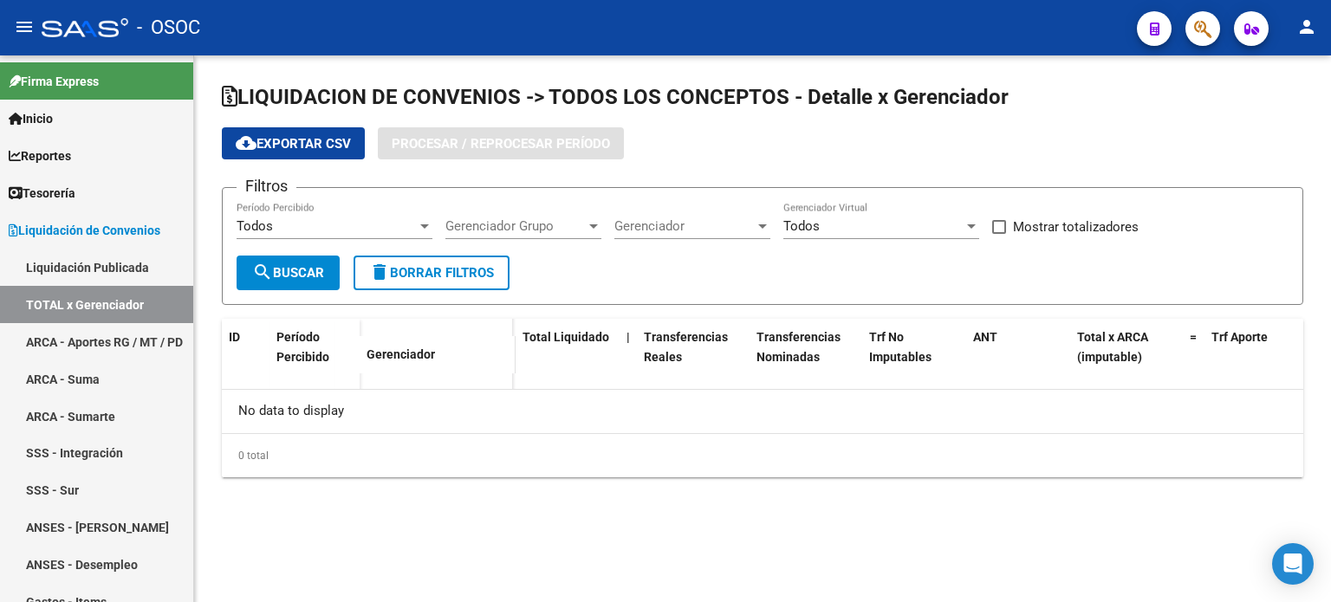
checkbox input "true"
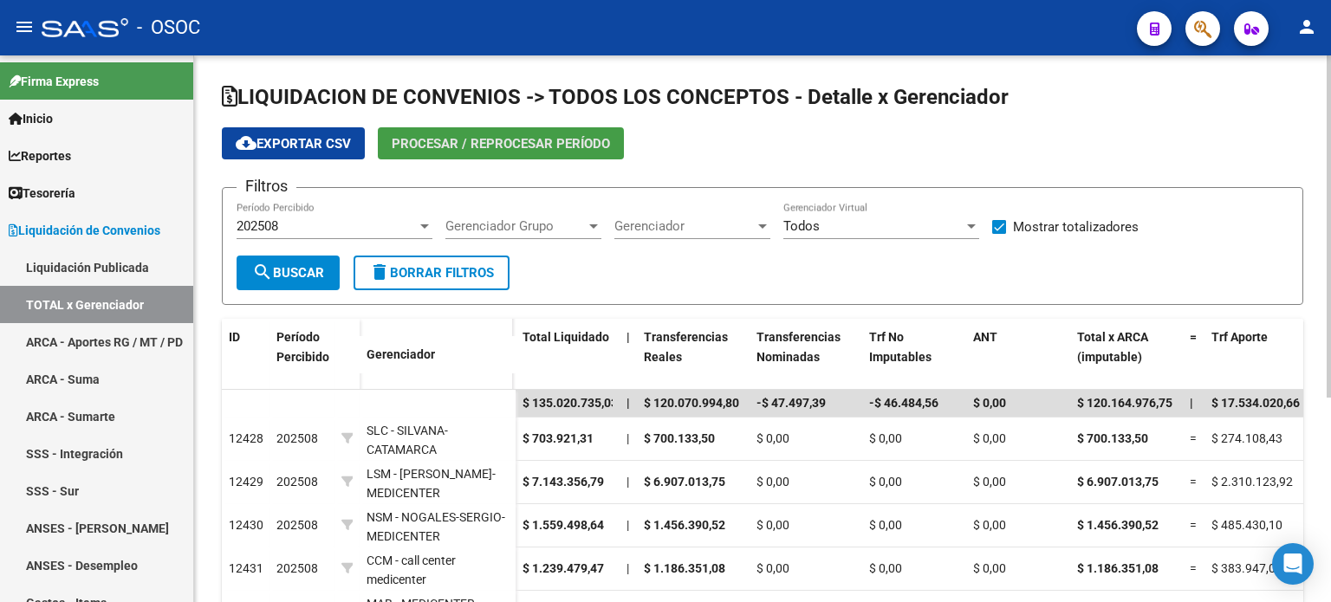
click at [424, 153] on button "Procesar / Reprocesar período" at bounding box center [501, 143] width 246 height 32
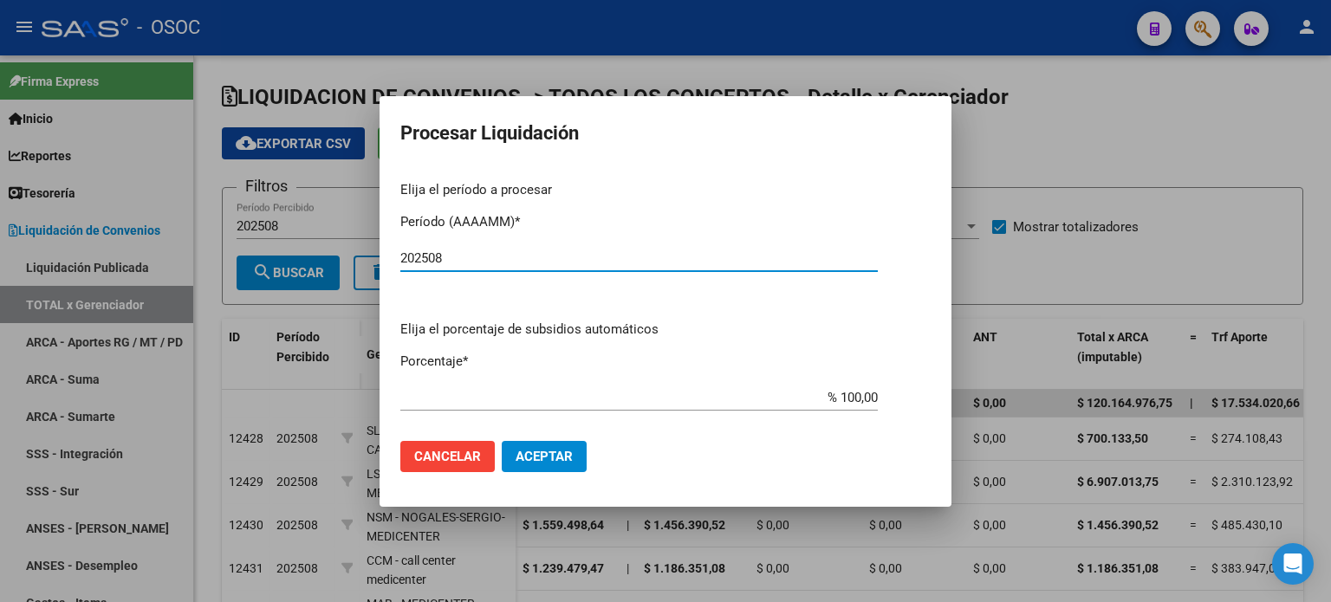
type input "202508"
click at [575, 477] on mat-dialog-actions "Cancelar Aceptar" at bounding box center [665, 456] width 530 height 59
click at [575, 464] on button "Aceptar" at bounding box center [544, 456] width 85 height 31
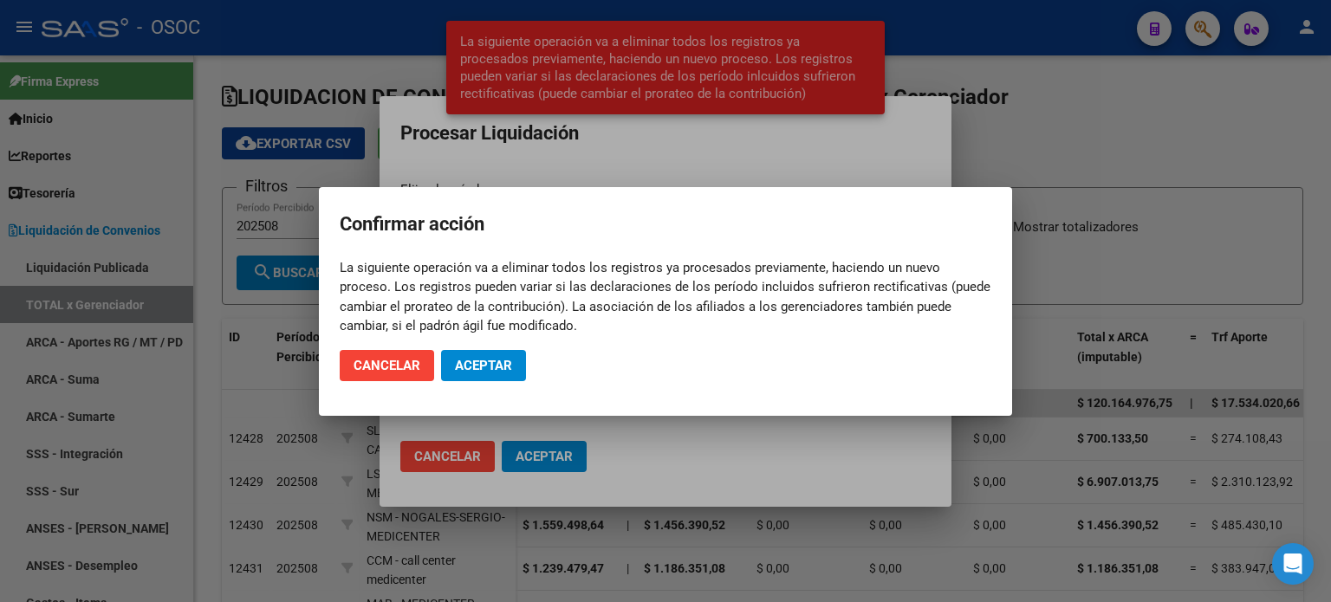
click at [529, 367] on mat-dialog-actions "Cancelar Aceptar" at bounding box center [666, 365] width 652 height 59
click at [504, 367] on span "Aceptar" at bounding box center [483, 366] width 57 height 16
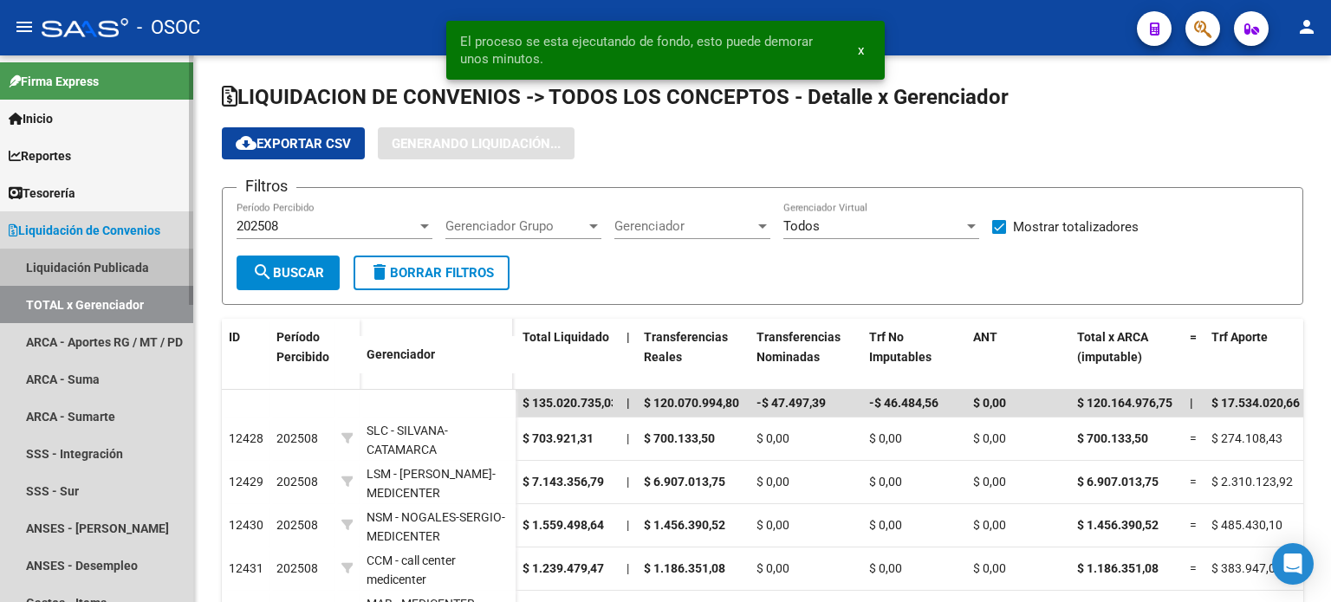
click at [125, 275] on link "Liquidación Publicada" at bounding box center [96, 267] width 193 height 37
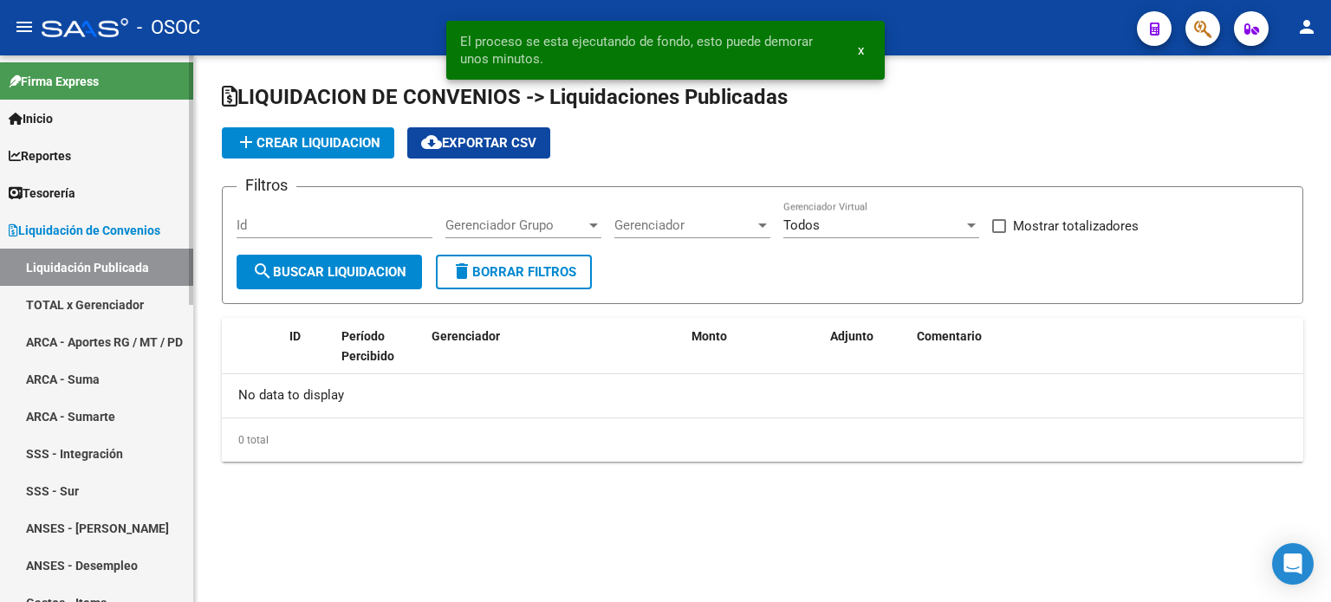
checkbox input "true"
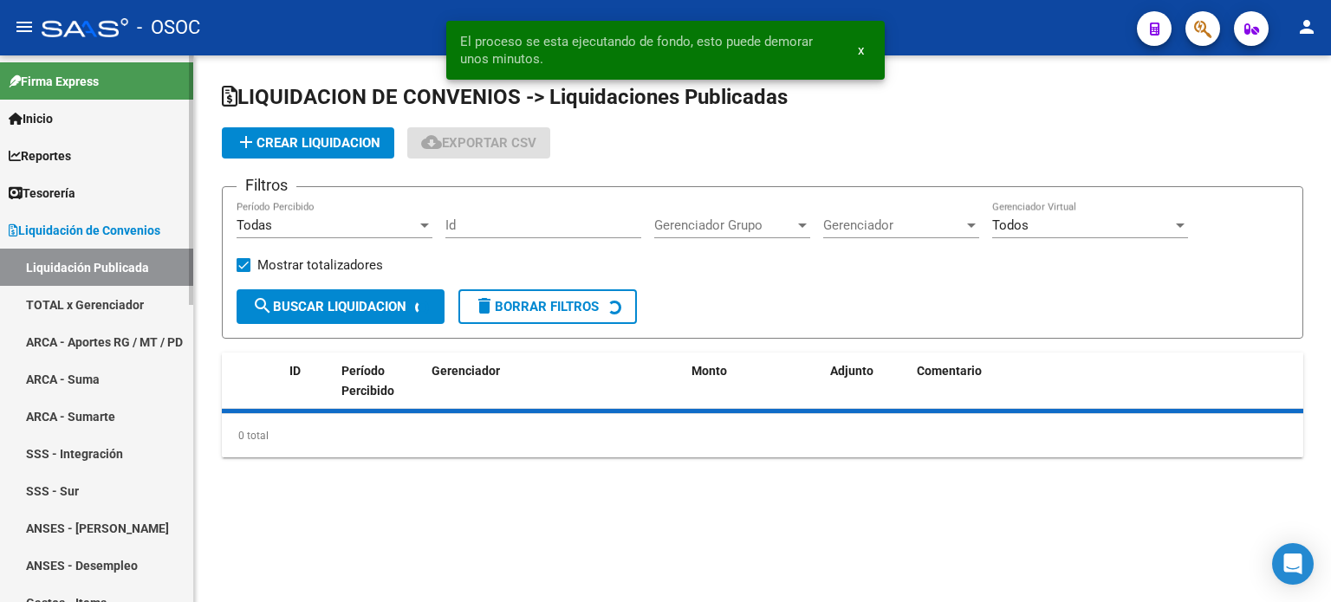
click at [127, 297] on link "TOTAL x Gerenciador" at bounding box center [96, 304] width 193 height 37
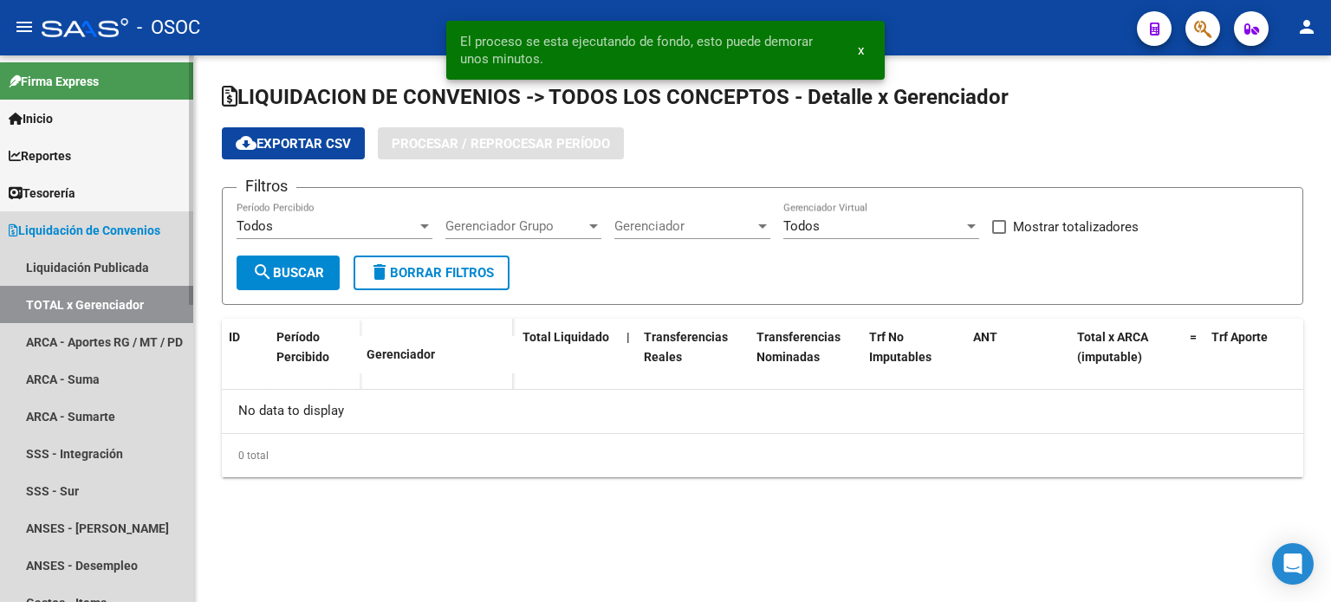
checkbox input "true"
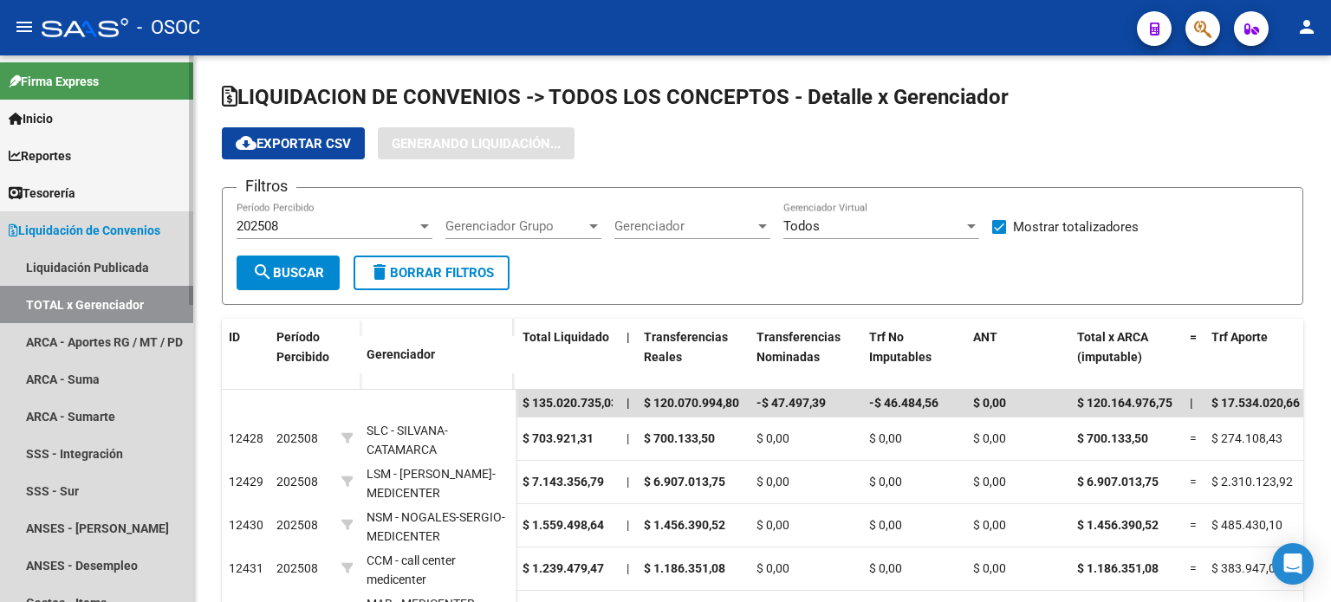
click at [127, 297] on link "TOTAL x Gerenciador" at bounding box center [96, 304] width 193 height 37
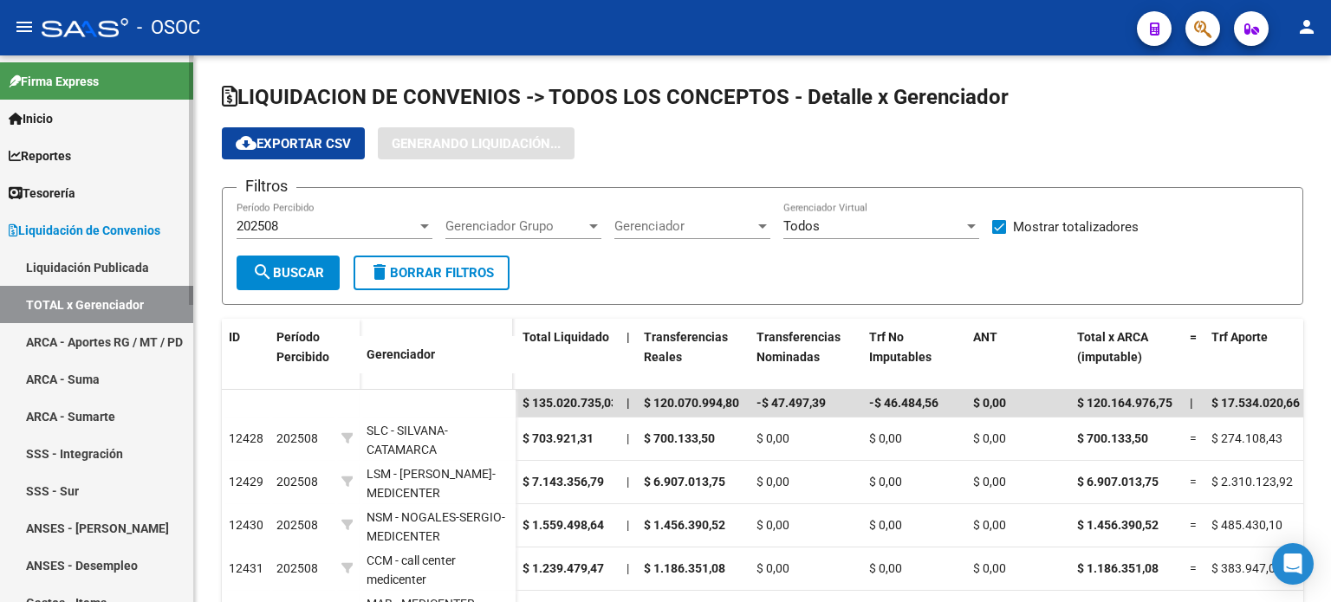
click at [134, 269] on link "Liquidación Publicada" at bounding box center [96, 267] width 193 height 37
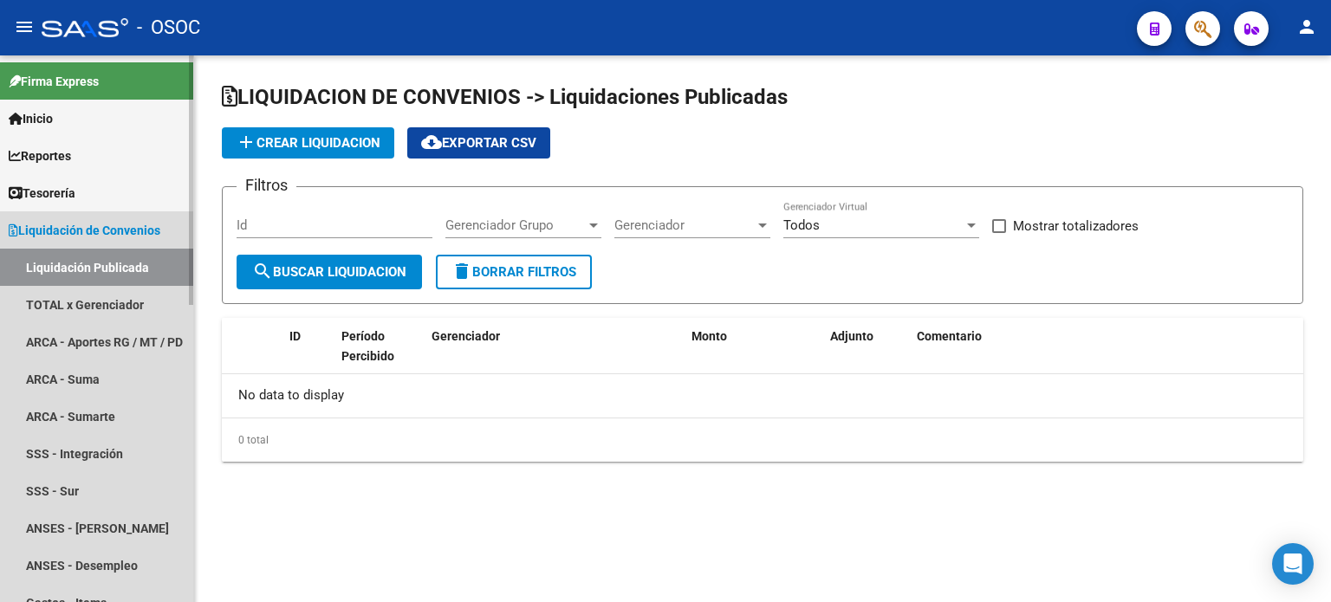
checkbox input "true"
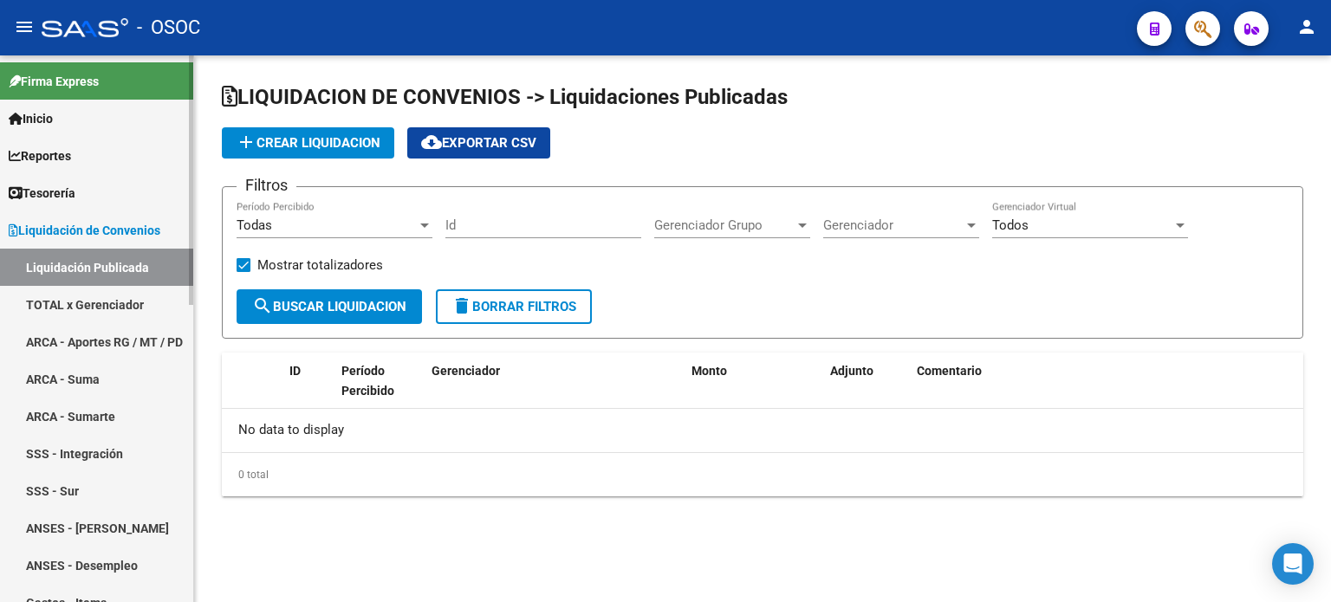
click at [127, 291] on link "TOTAL x Gerenciador" at bounding box center [96, 304] width 193 height 37
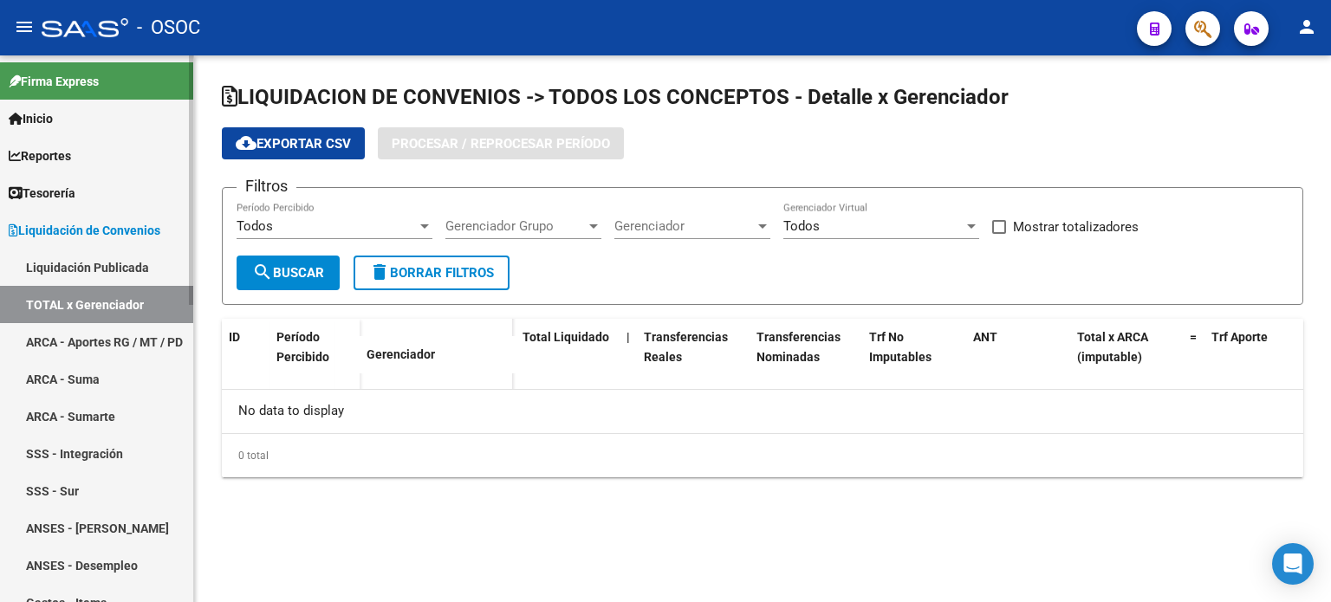
checkbox input "true"
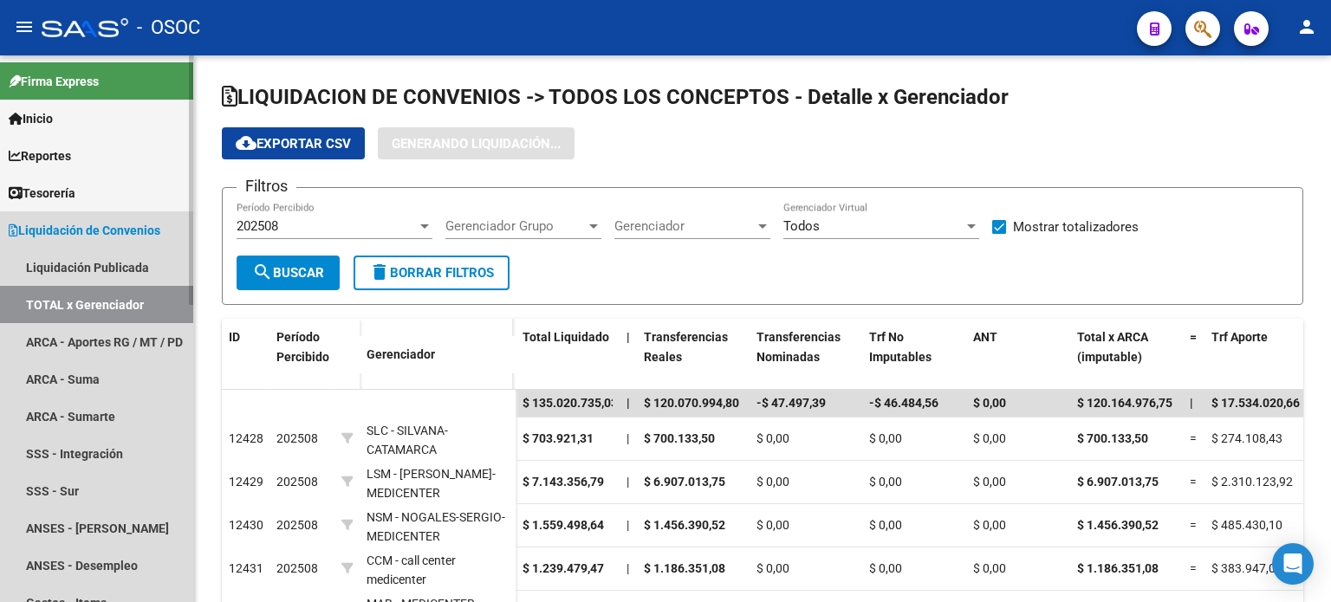
click at [127, 291] on link "TOTAL x Gerenciador" at bounding box center [96, 304] width 193 height 37
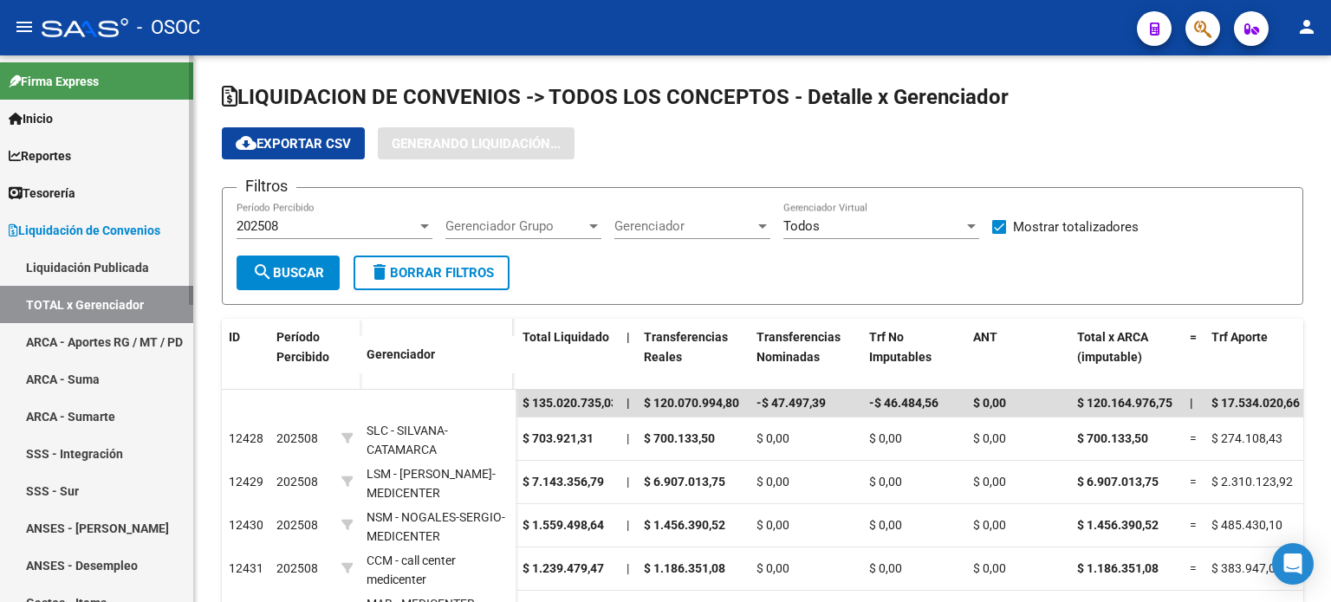
click at [132, 266] on link "Liquidación Publicada" at bounding box center [96, 267] width 193 height 37
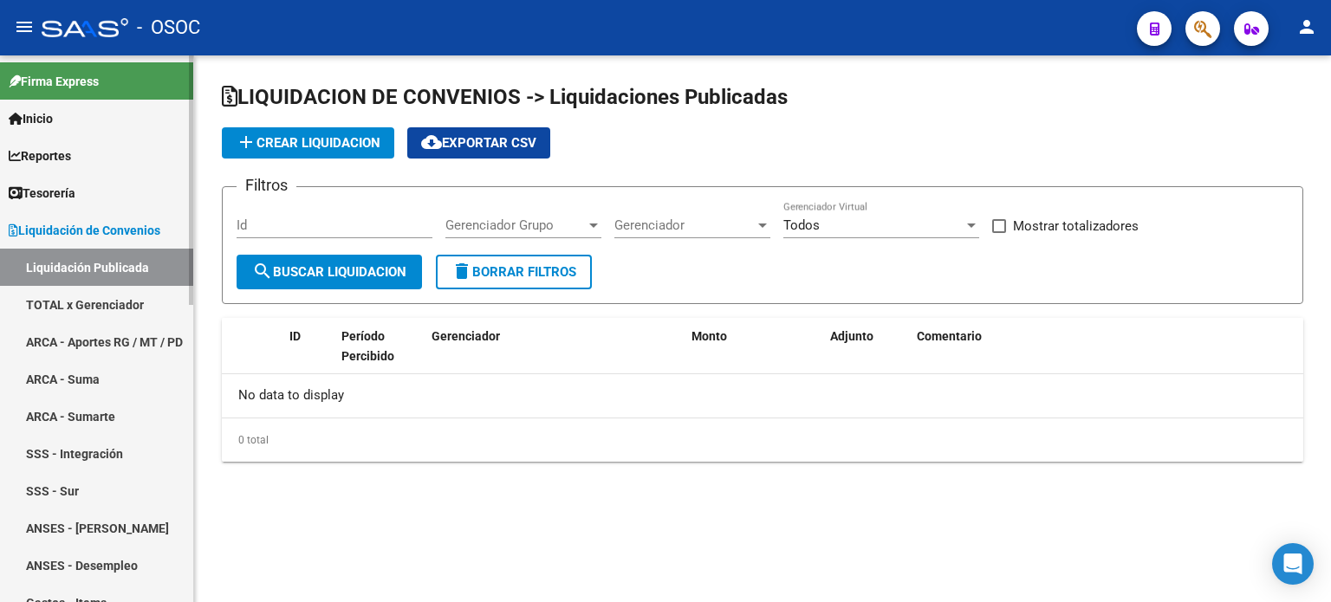
checkbox input "true"
click at [116, 294] on link "TOTAL x Gerenciador" at bounding box center [96, 304] width 193 height 37
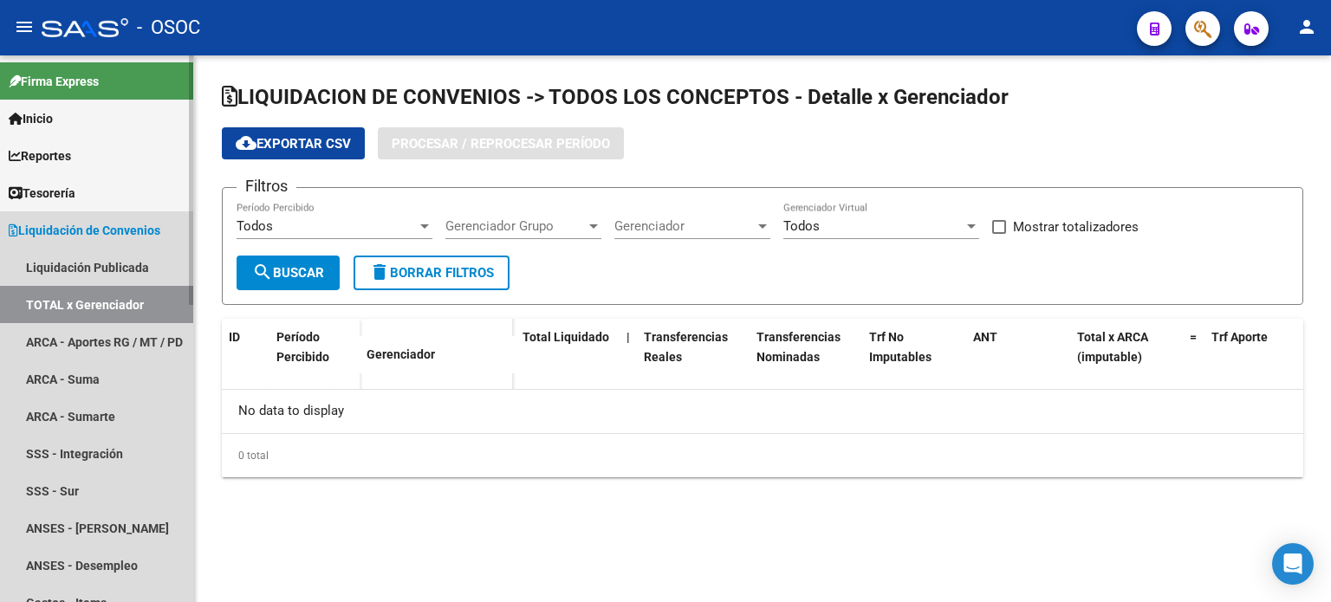
checkbox input "true"
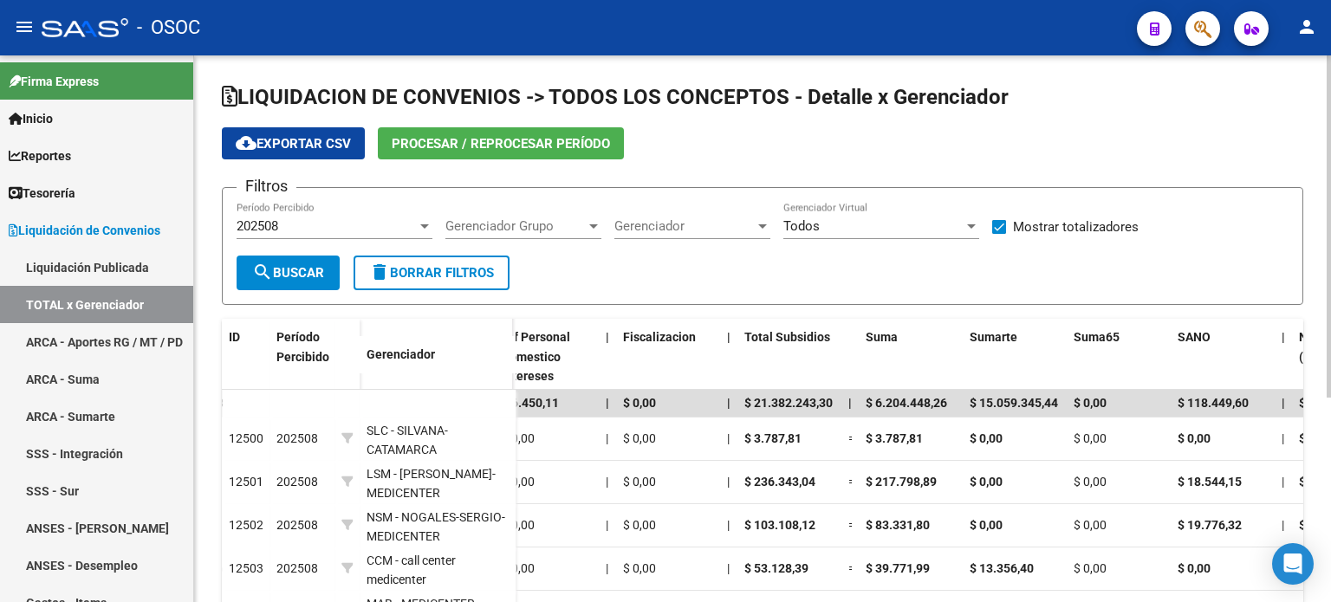
click at [389, 224] on div "202508" at bounding box center [327, 226] width 180 height 16
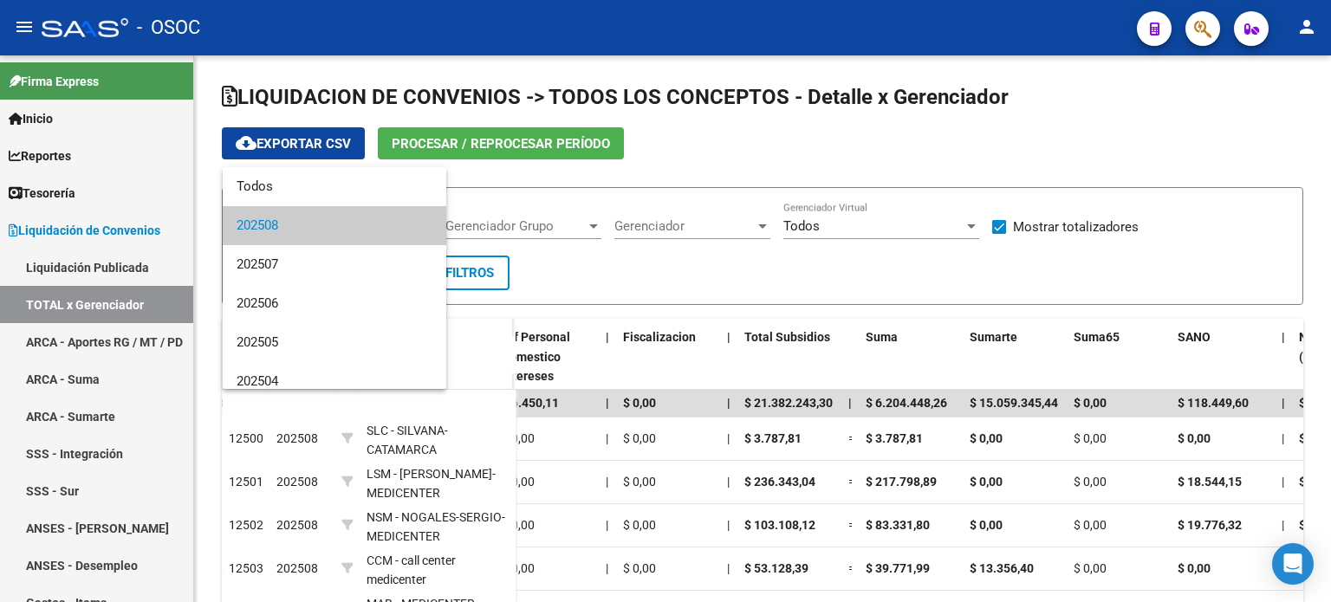
click at [734, 273] on div at bounding box center [665, 301] width 1331 height 602
